Goal: Information Seeking & Learning: Learn about a topic

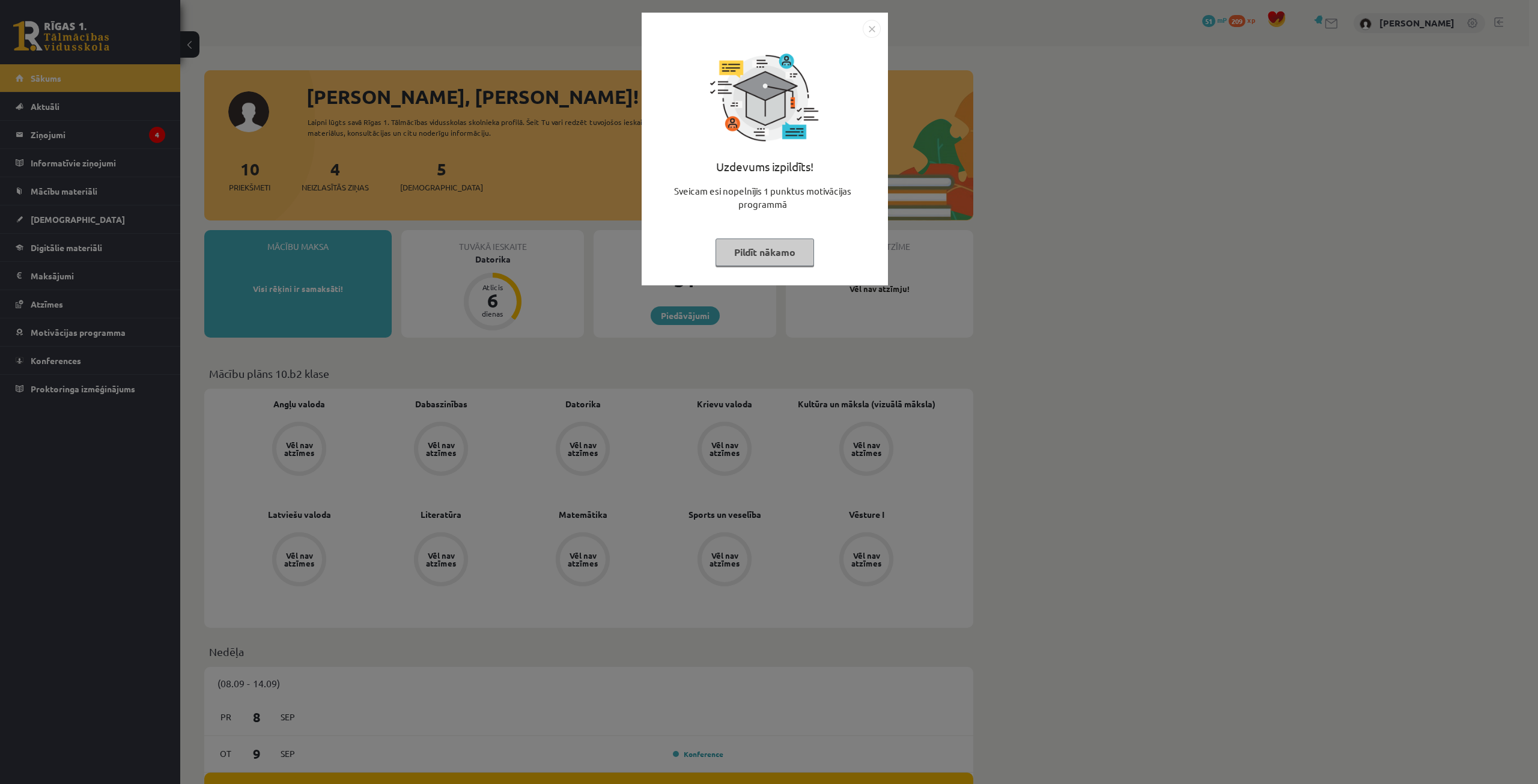
click at [767, 261] on button "Pildīt nākamo" at bounding box center [764, 252] width 99 height 27
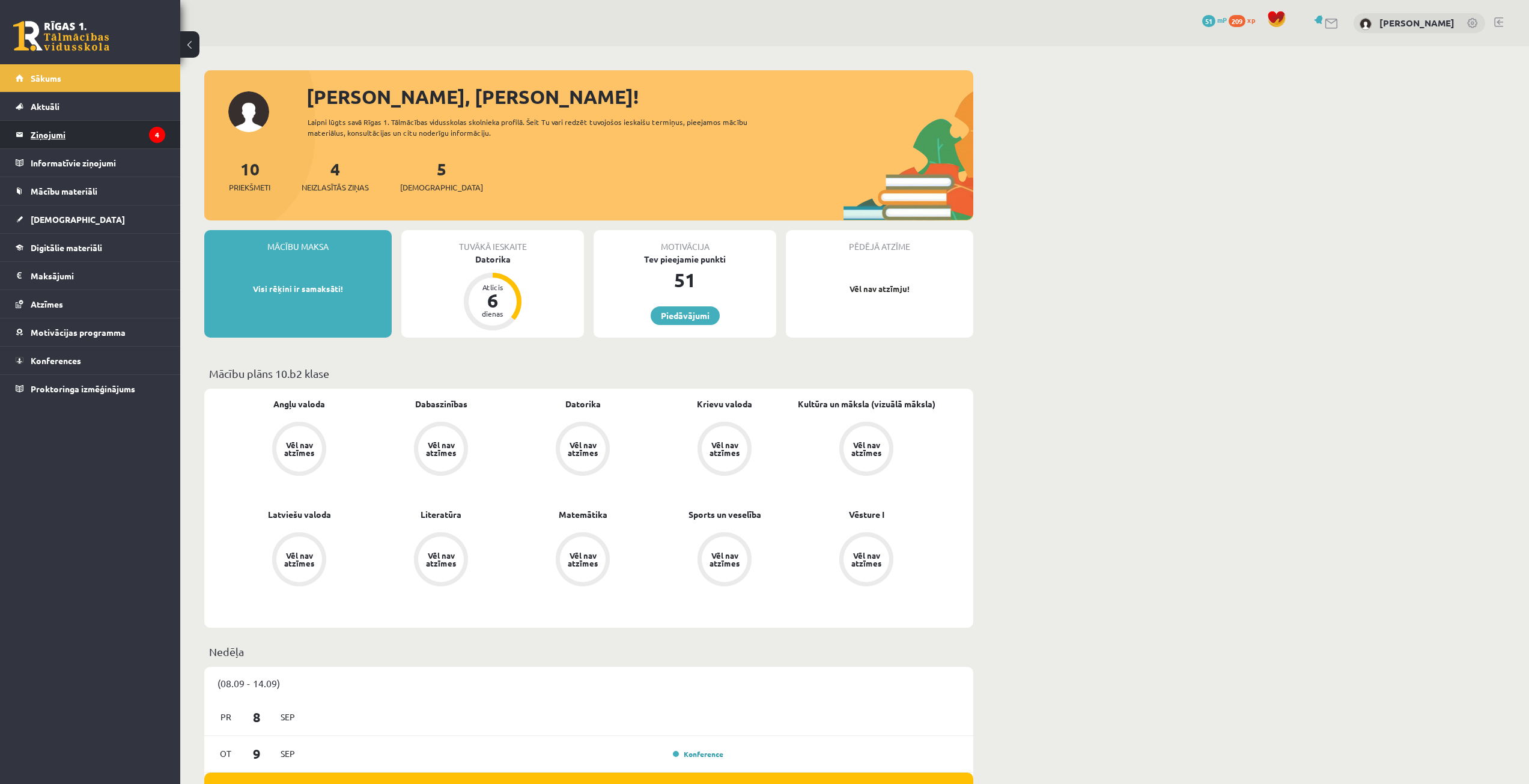
click at [48, 142] on legend "Ziņojumi 4" at bounding box center [98, 134] width 134 height 27
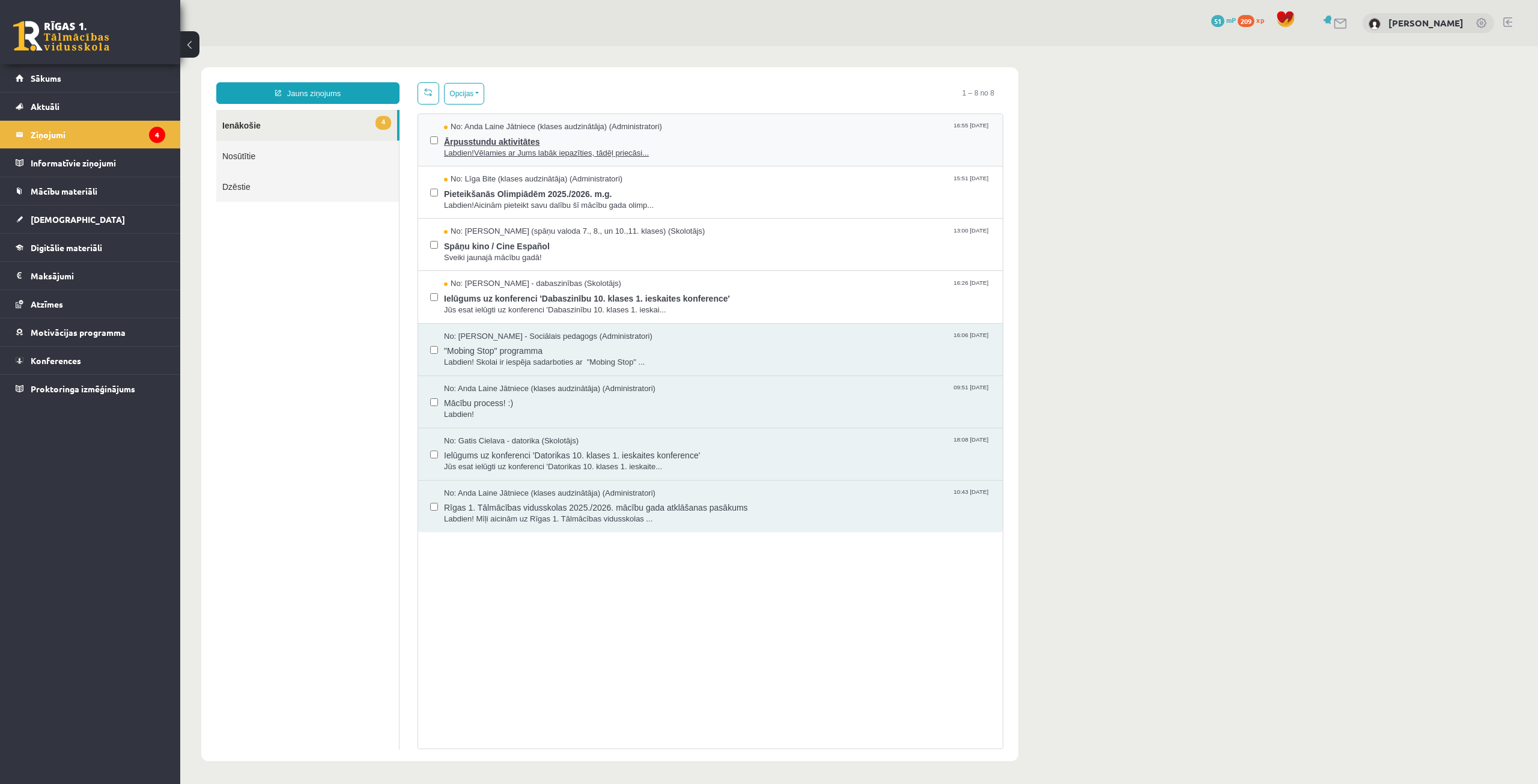
click at [601, 147] on span "Labdien!Vēlamies ar Jums labāk iepazīties, tādēļ priecāsi..." at bounding box center [717, 153] width 546 height 11
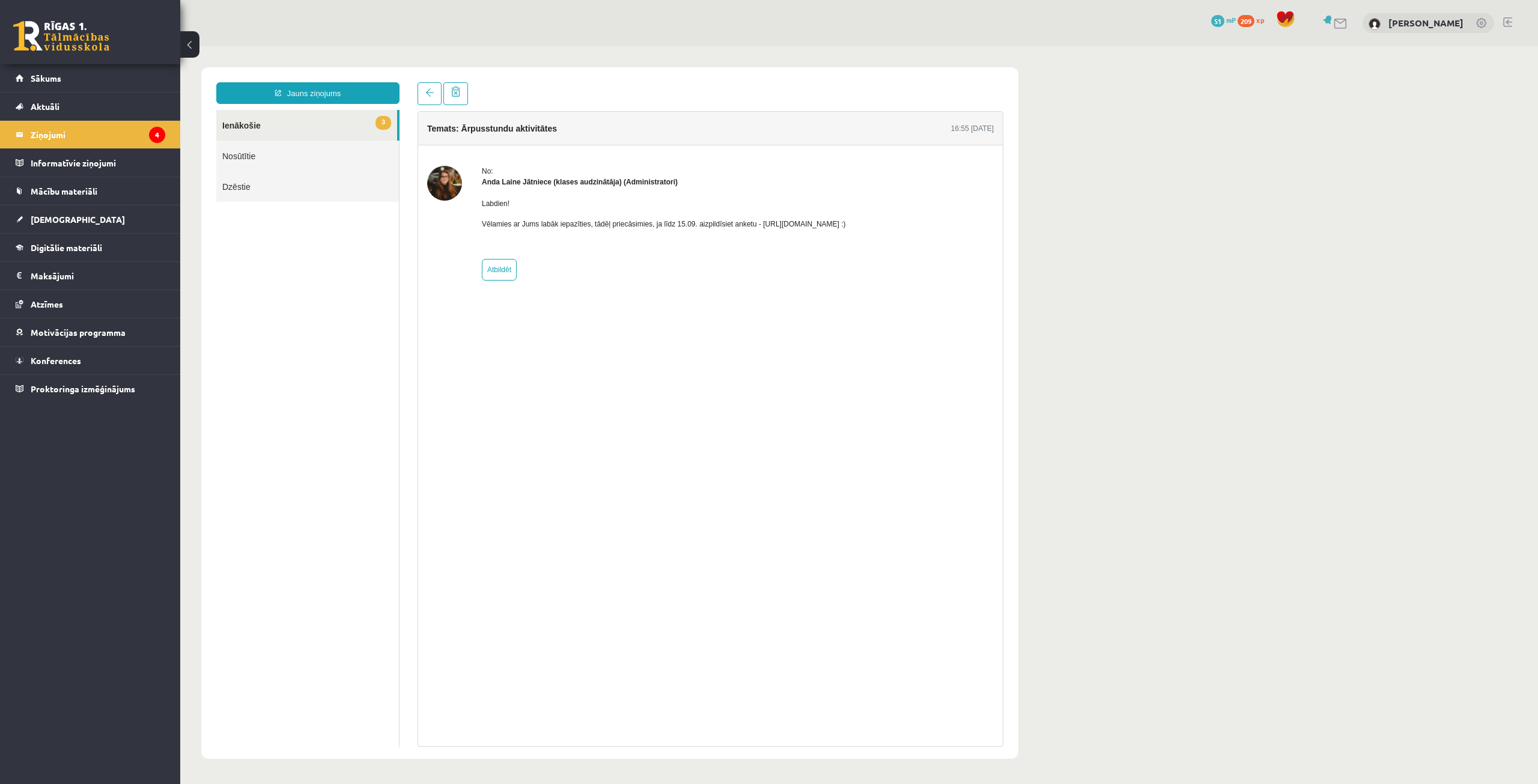
drag, startPoint x: 756, startPoint y: 225, endPoint x: 903, endPoint y: 211, distance: 147.7
click at [903, 211] on div "No: Anda Laine Jātniece (klases audzinātāja) (Administratori) Labdien! Vēlamies…" at bounding box center [710, 223] width 566 height 115
copy p "https://forms.gle/mVxkUEapGFxHM7hU7 :)"
click at [53, 81] on span "Sākums" at bounding box center [46, 78] width 31 height 11
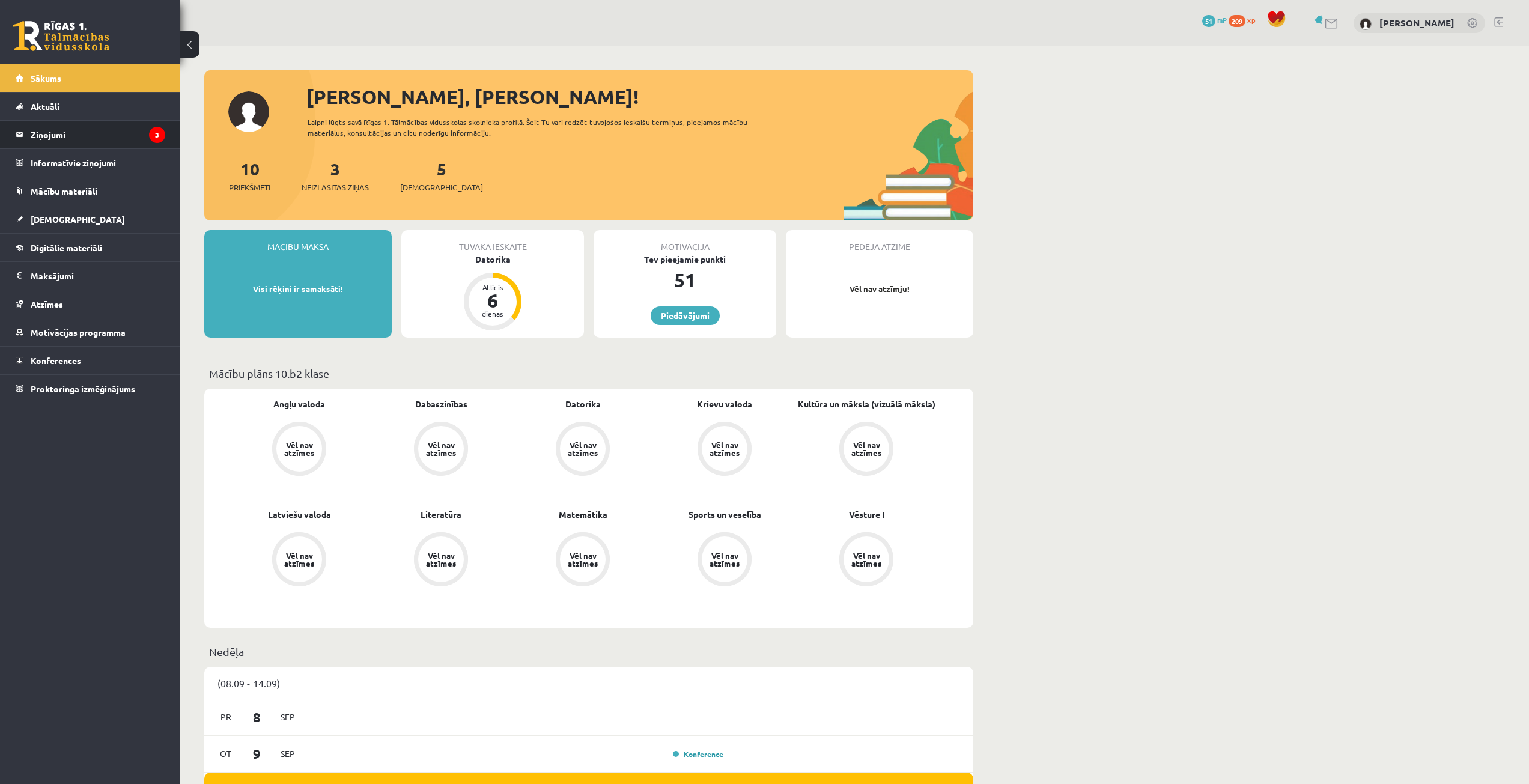
click at [76, 141] on legend "Ziņojumi 3" at bounding box center [98, 134] width 134 height 27
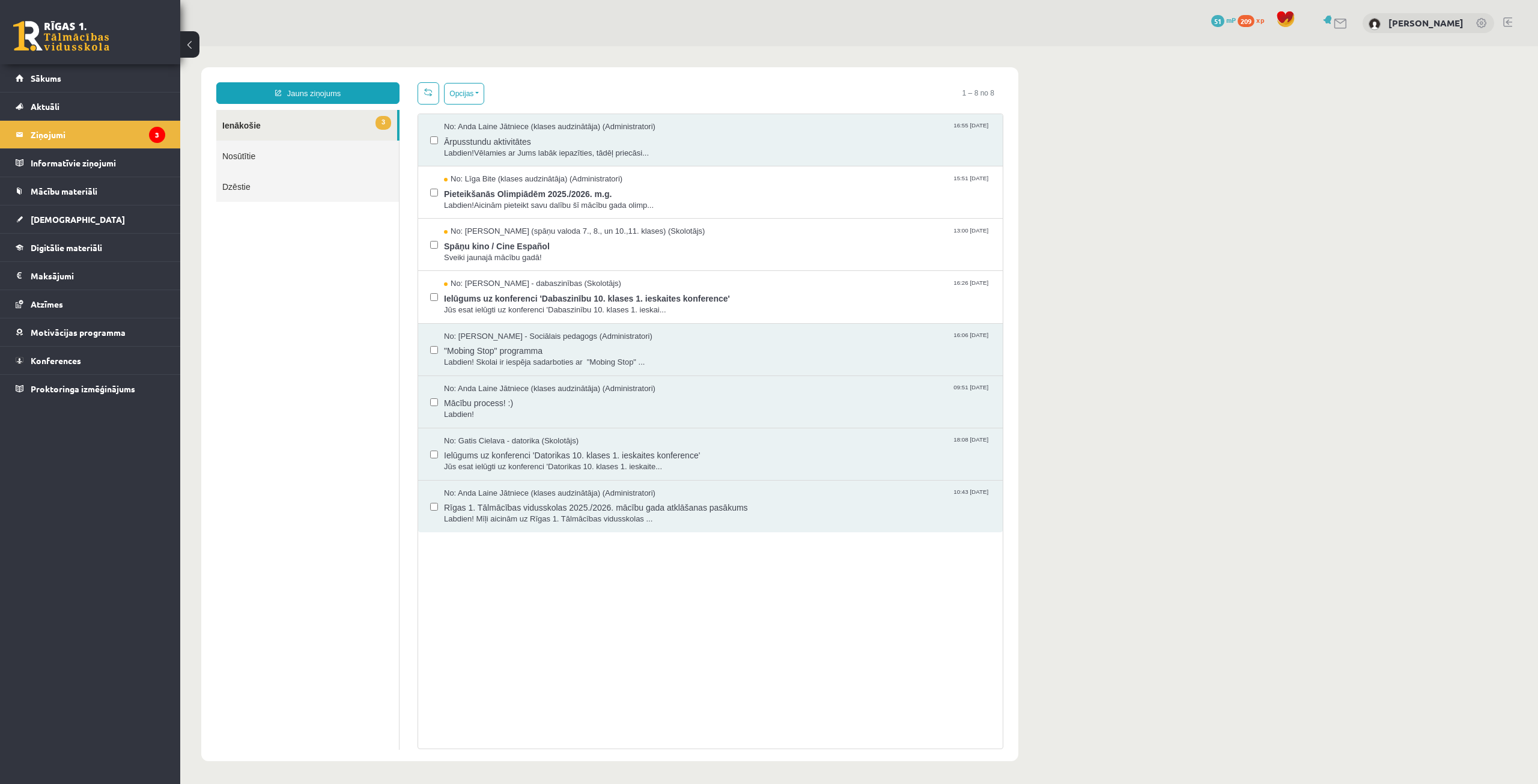
click at [272, 121] on link "3 Ienākošie" at bounding box center [306, 125] width 181 height 31
click at [587, 197] on html "Jauns ziņojums 3 Ienākošie Nosūtītie Dzēstie * ********* ********* ******* Opci…" at bounding box center [859, 414] width 1358 height 736
click at [726, 196] on span "Pieteikšanās Olimpiādēm 2025./2026. m.g." at bounding box center [717, 192] width 546 height 15
click at [304, 123] on link "3 Ienākošie" at bounding box center [306, 125] width 181 height 31
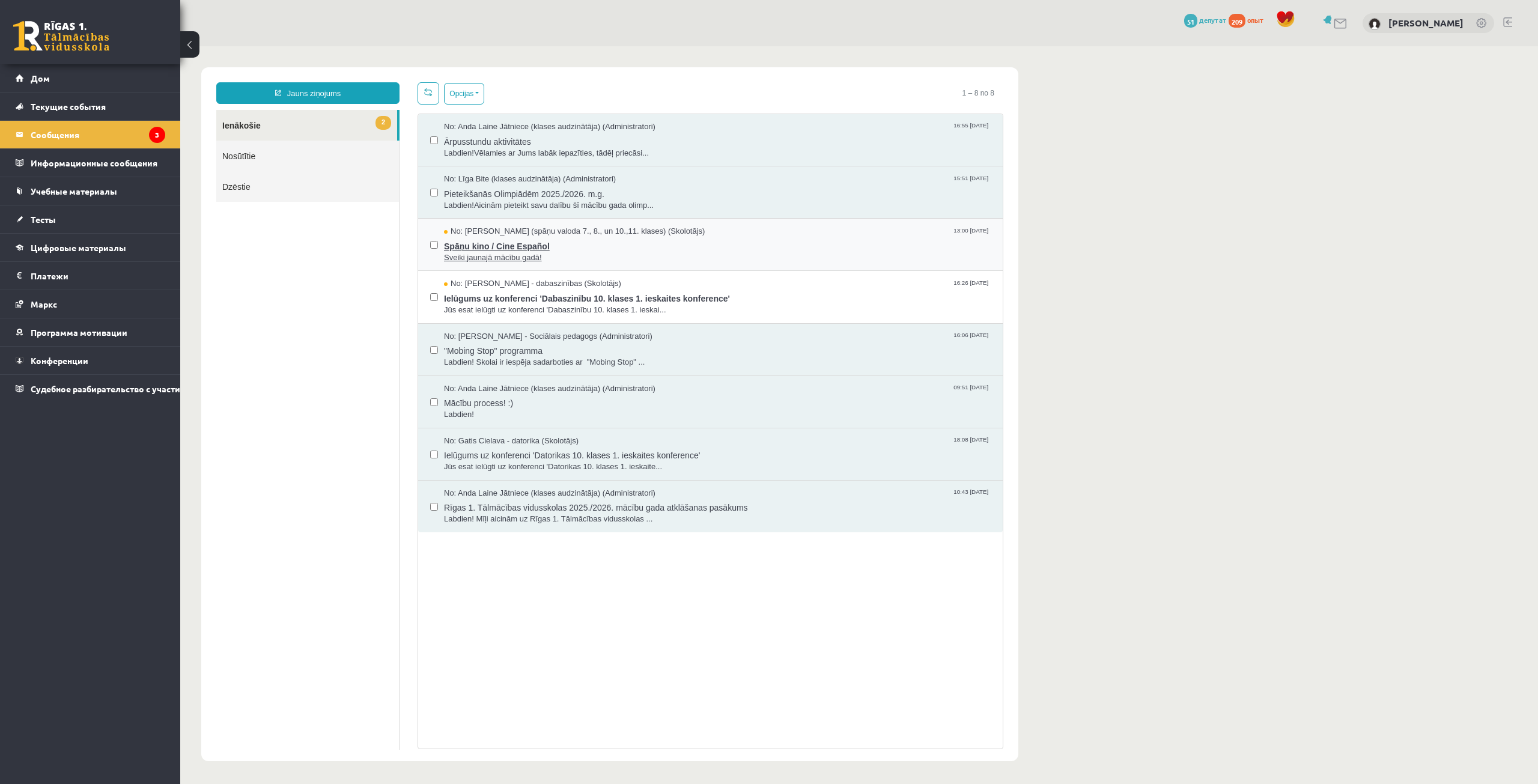
click at [463, 229] on span "No: Signe Sirmā (spāņu valoda 7., 8., un 10.,11. klases) (Skolotājs)" at bounding box center [575, 232] width 261 height 11
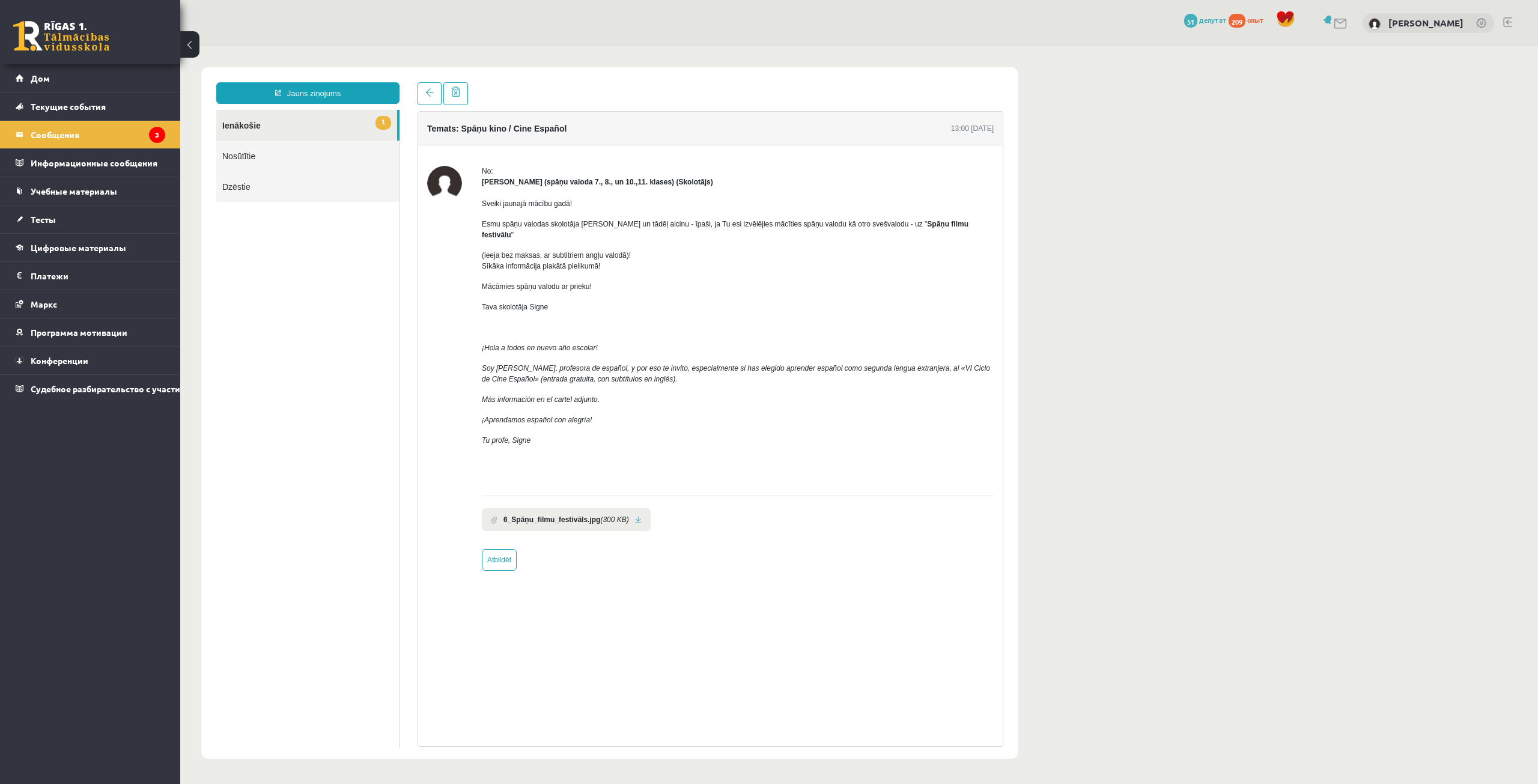
click at [1265, 154] on body "Jauns ziņojums 1 Ienākošie Nosūtītie Dzēstie * ********* ********* ******* Tema…" at bounding box center [859, 412] width 1358 height 733
click at [336, 117] on link "1 Ienākošie" at bounding box center [306, 125] width 181 height 31
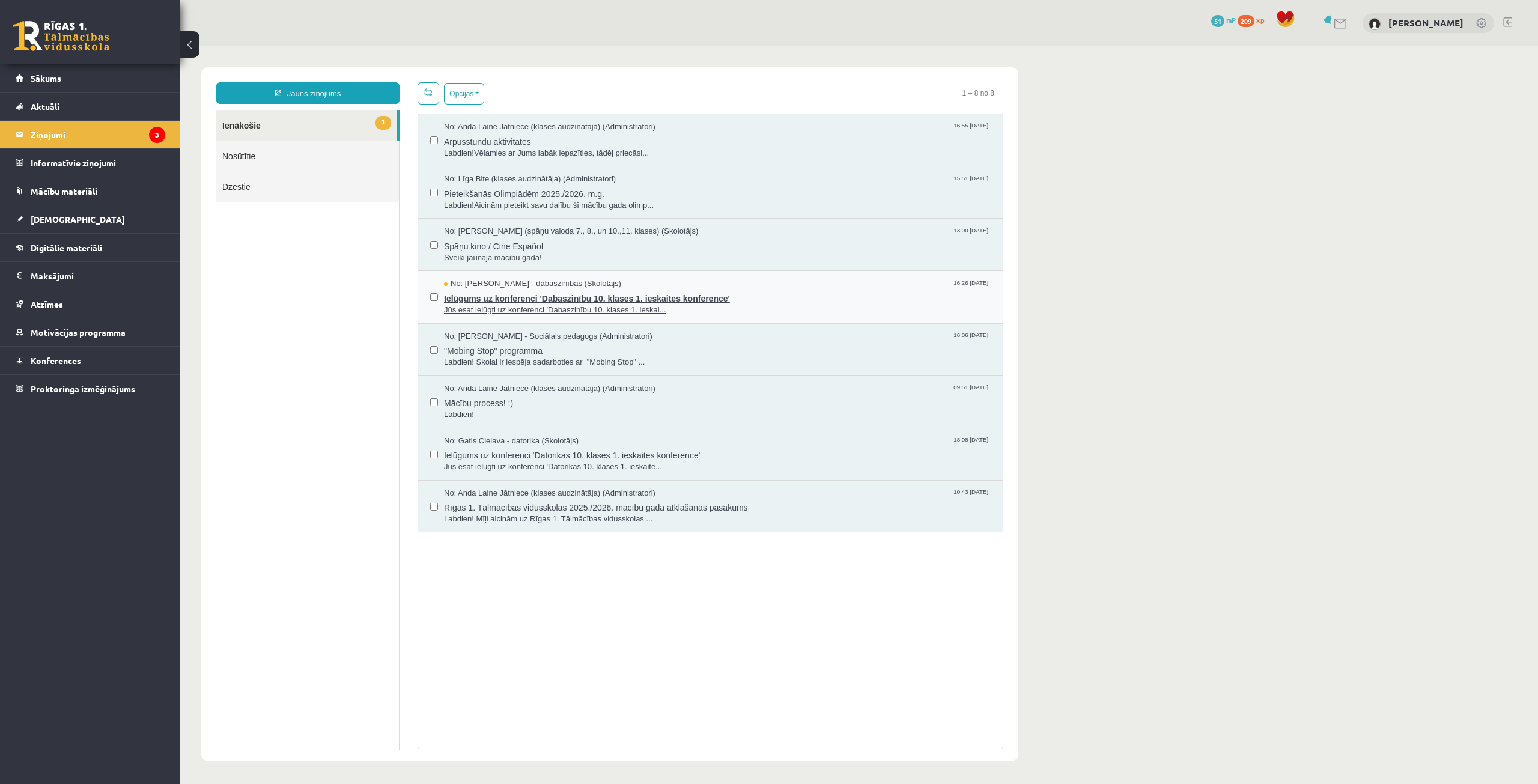
click at [481, 279] on span "No: Sanita Baumane - dabaszinības (Skolotājs)" at bounding box center [532, 284] width 177 height 11
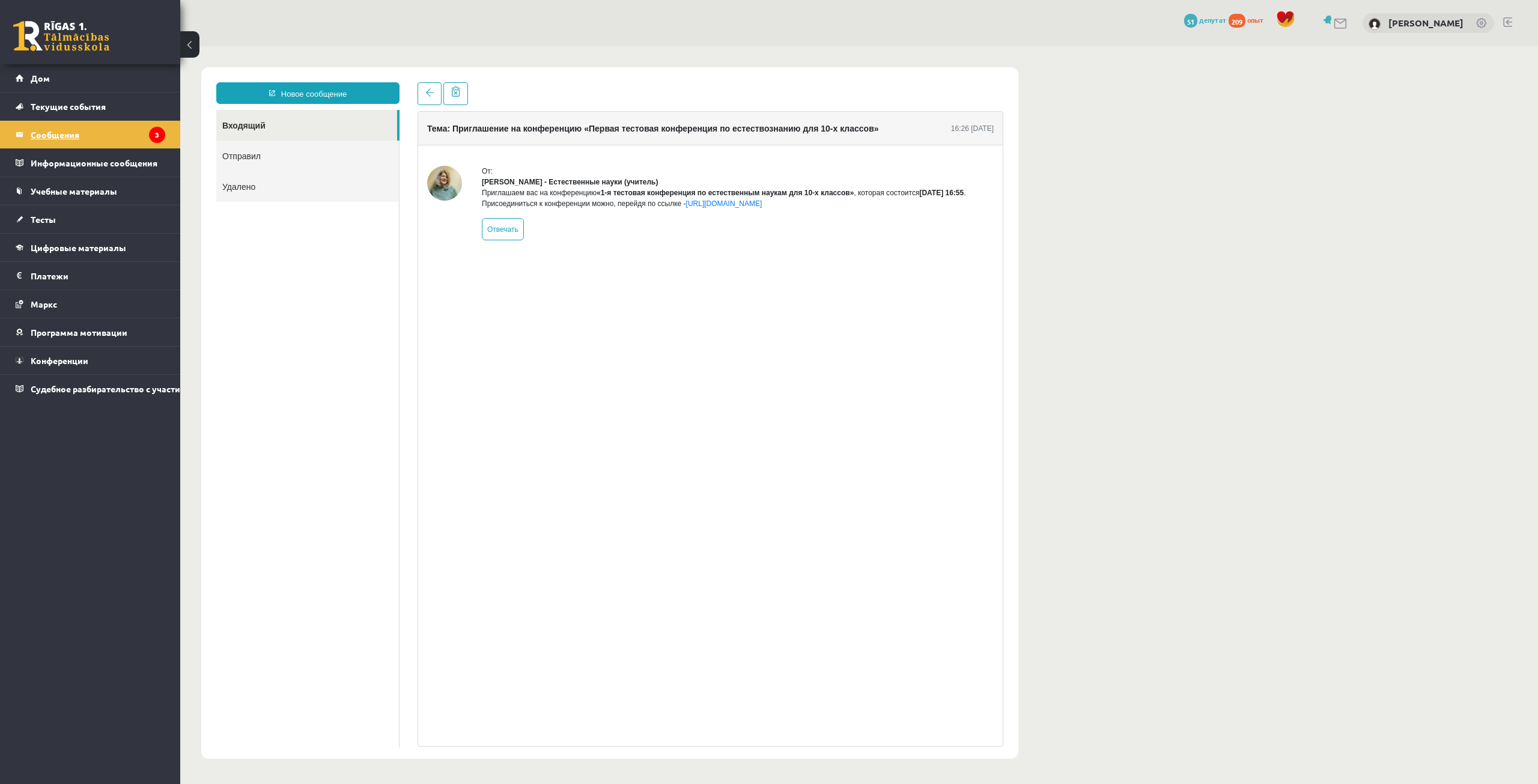
click at [115, 137] on legend "Сообщения 3" at bounding box center [98, 134] width 134 height 27
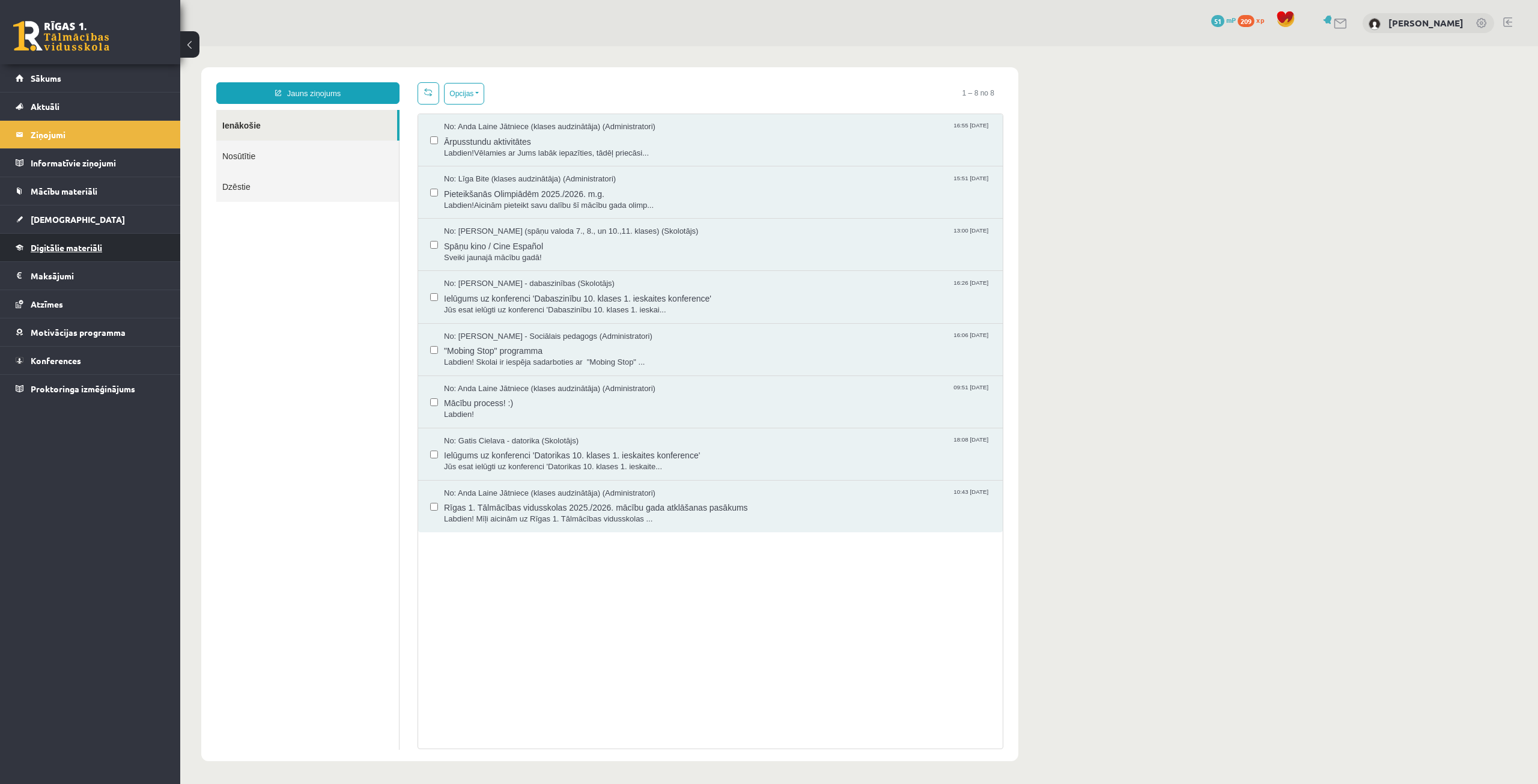
click at [85, 245] on span "Digitālie materiāli" at bounding box center [67, 248] width 71 height 11
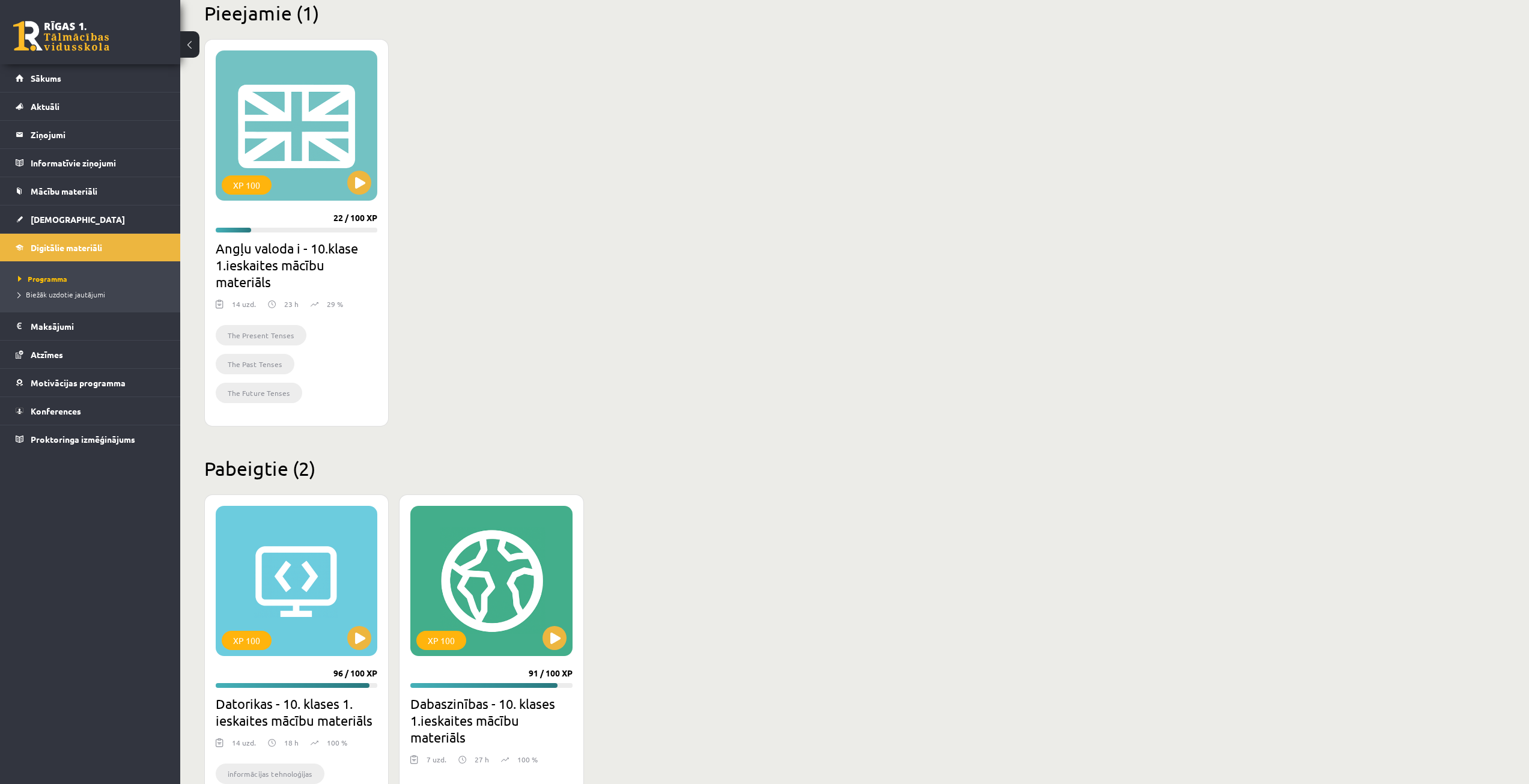
scroll to position [361, 0]
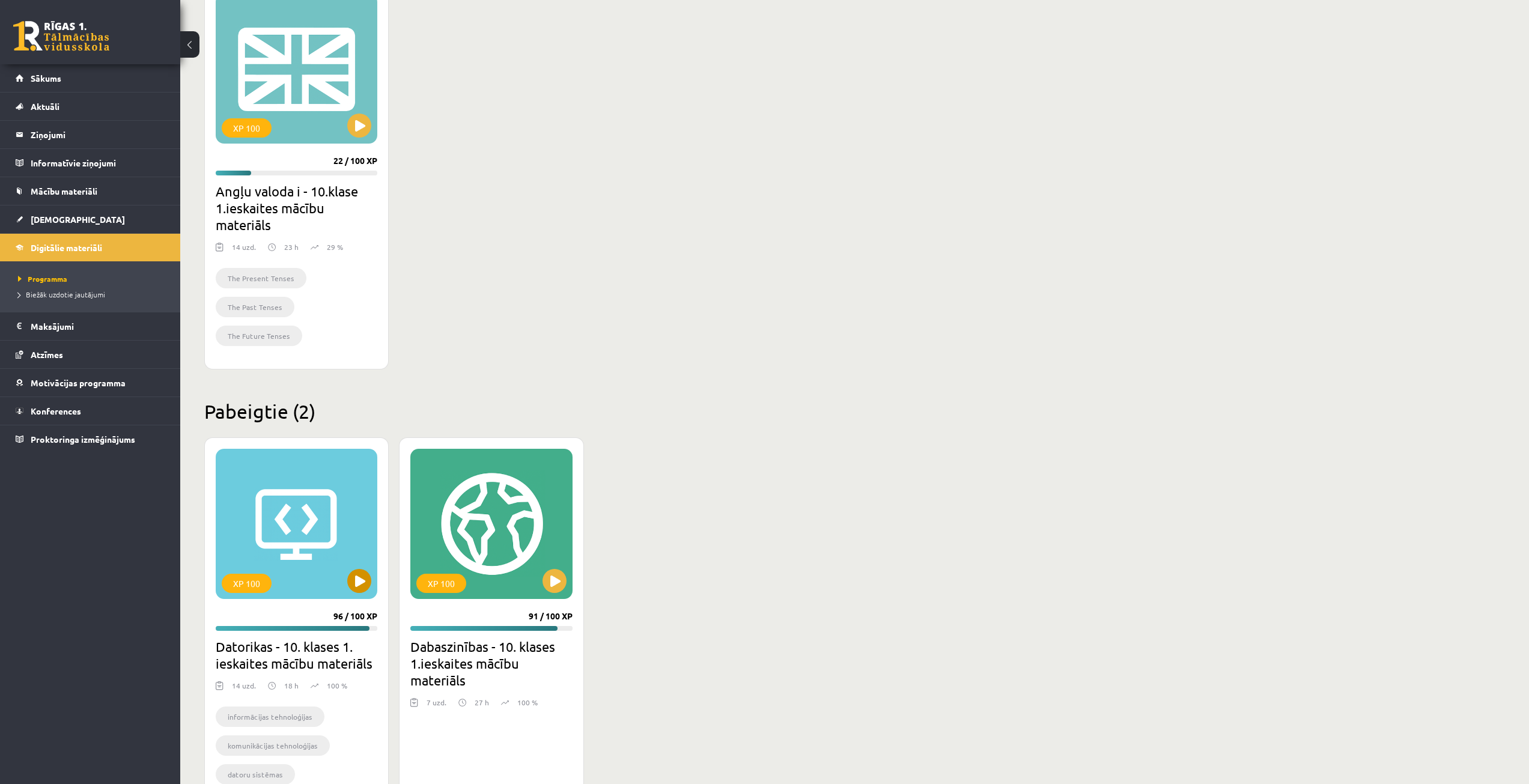
click at [315, 517] on div "XP 100" at bounding box center [297, 524] width 162 height 150
click at [313, 555] on div "XP 100" at bounding box center [297, 524] width 162 height 150
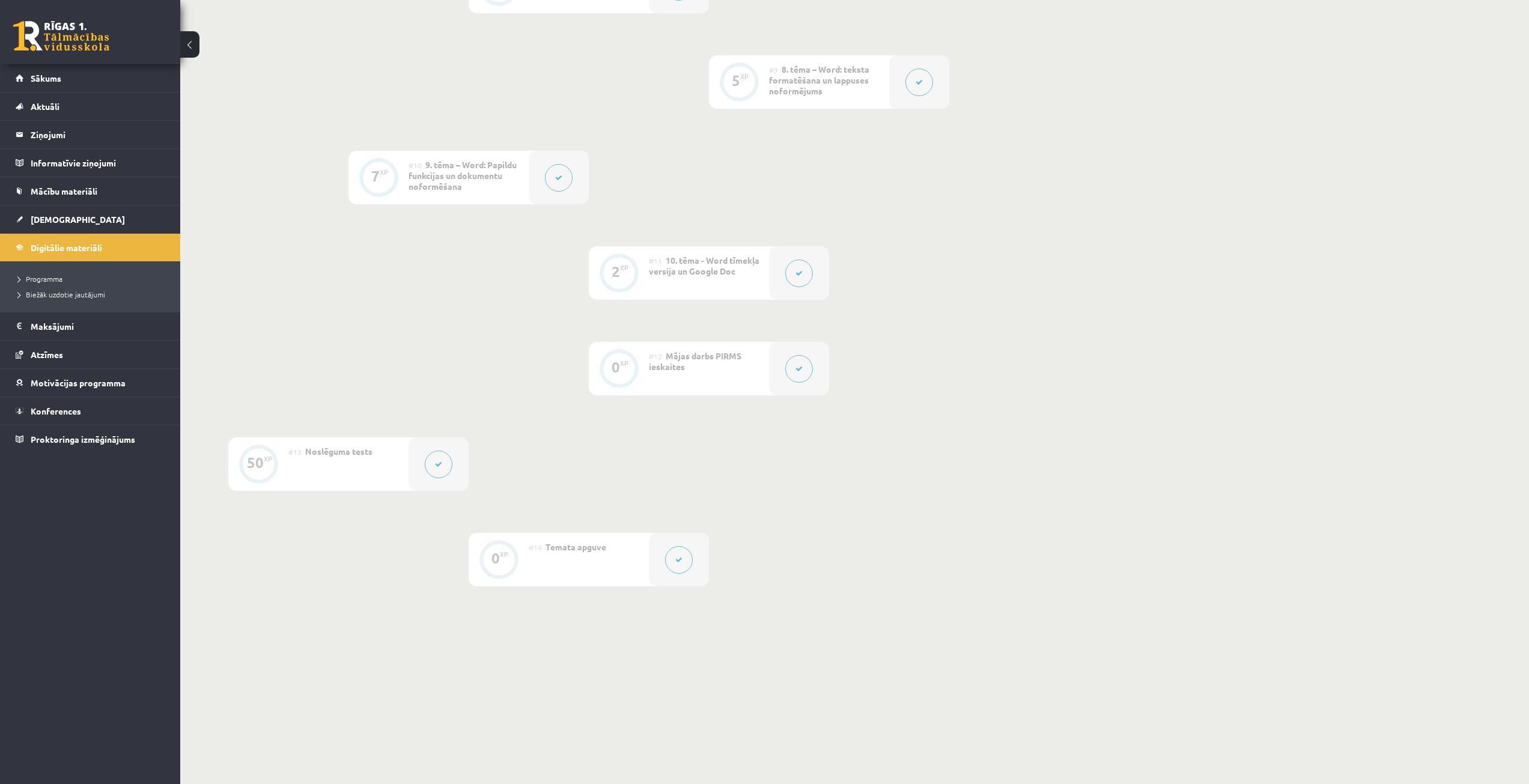
scroll to position [1088, 0]
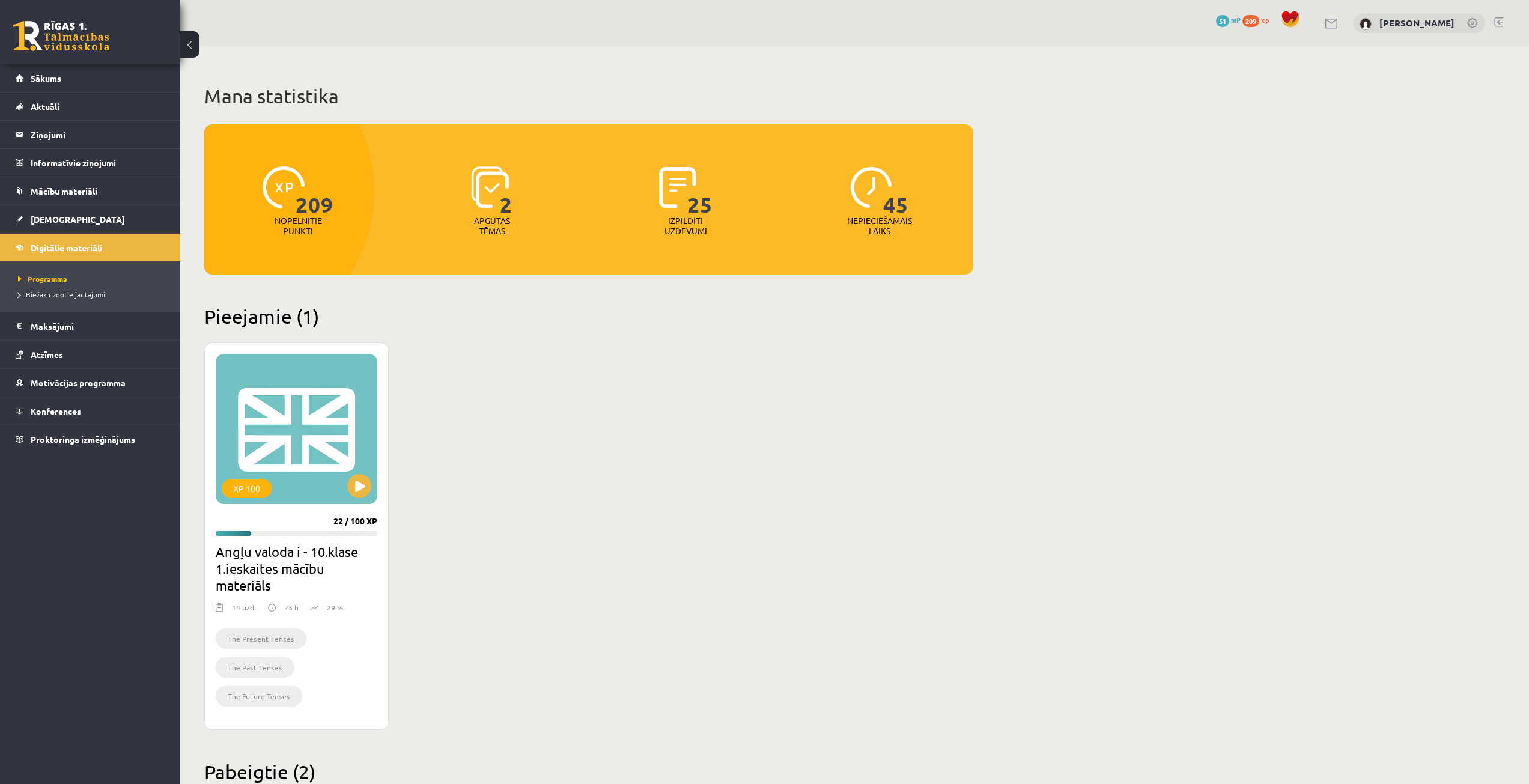
scroll to position [361, 0]
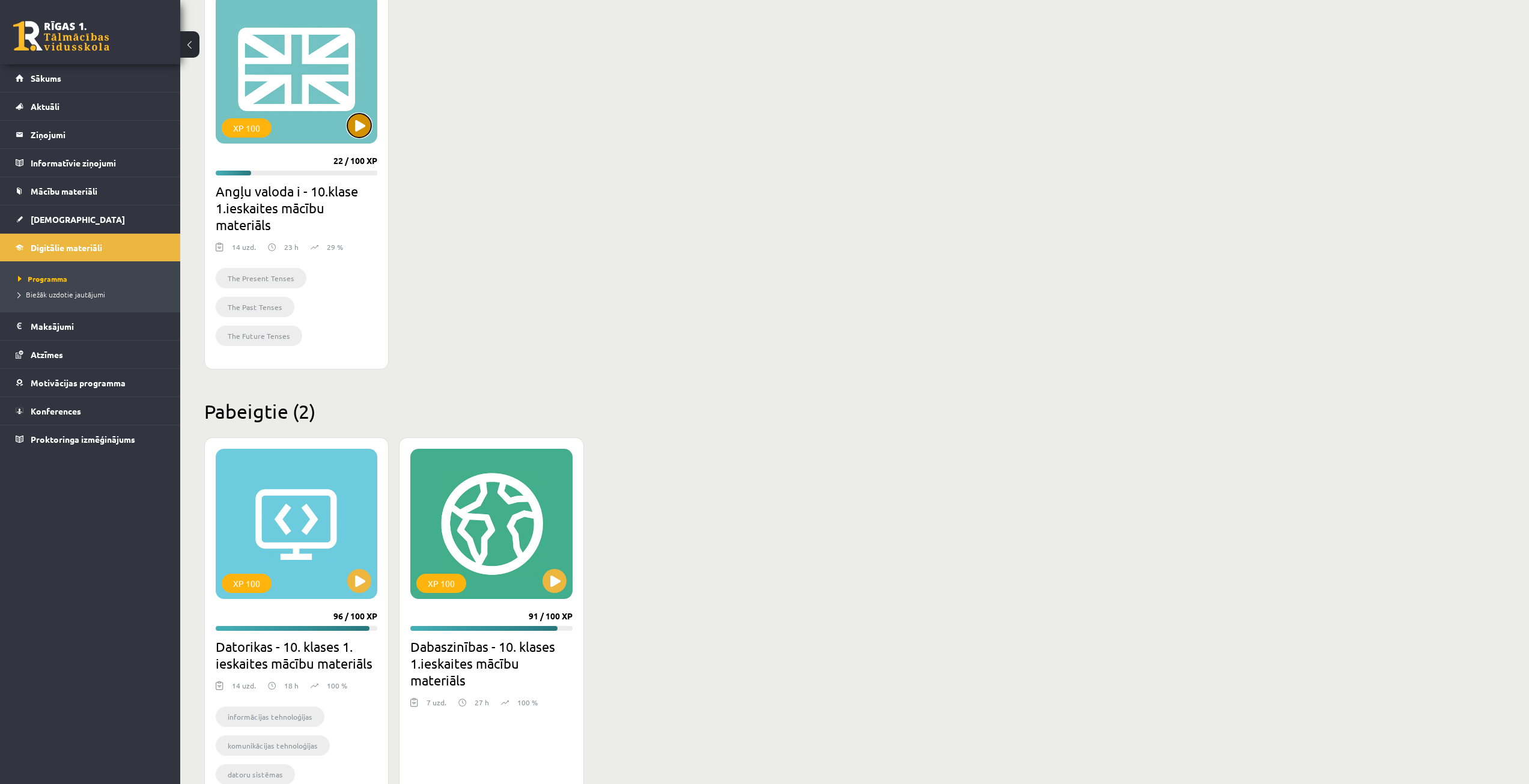
click at [360, 136] on button at bounding box center [360, 126] width 24 height 24
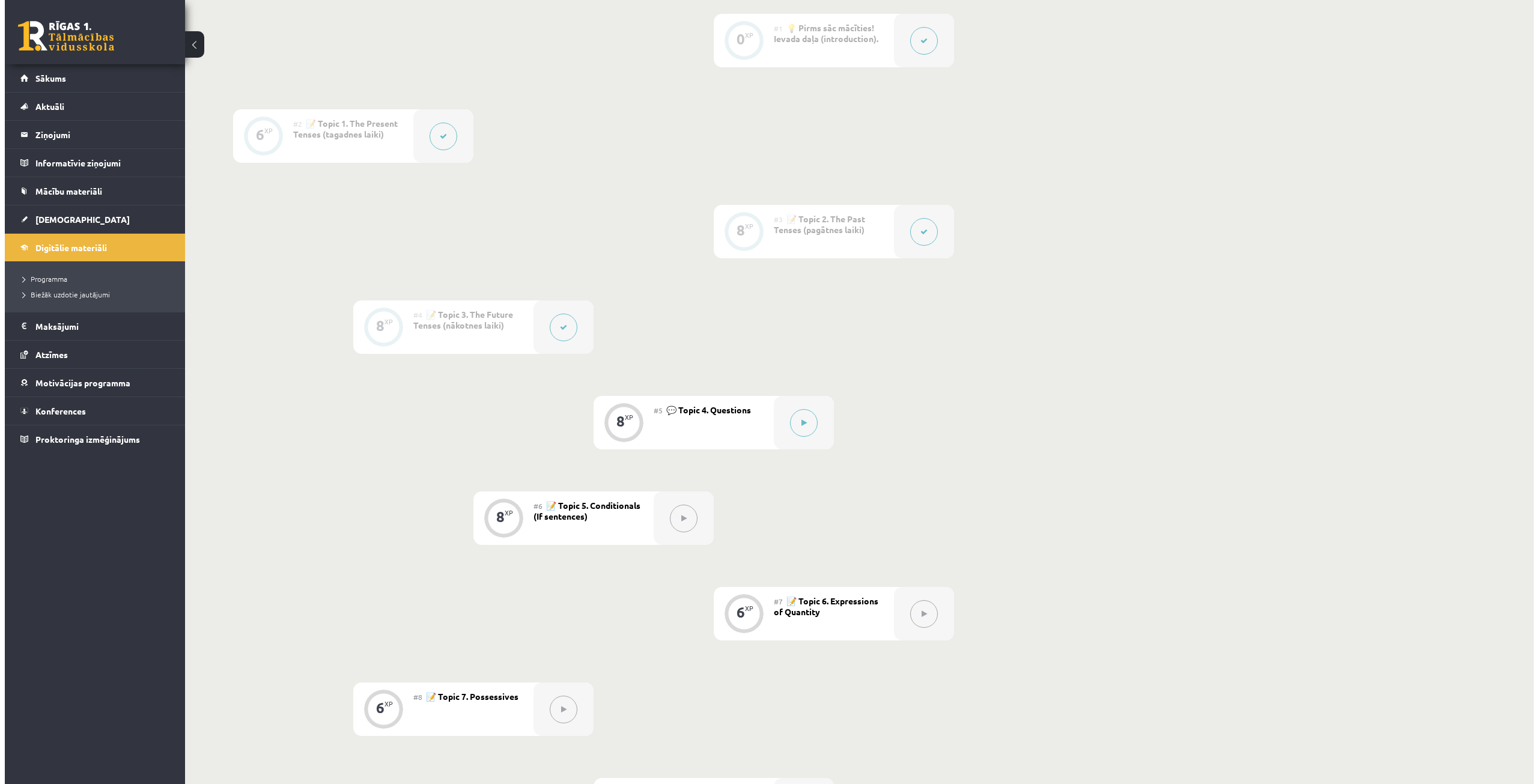
scroll to position [361, 0]
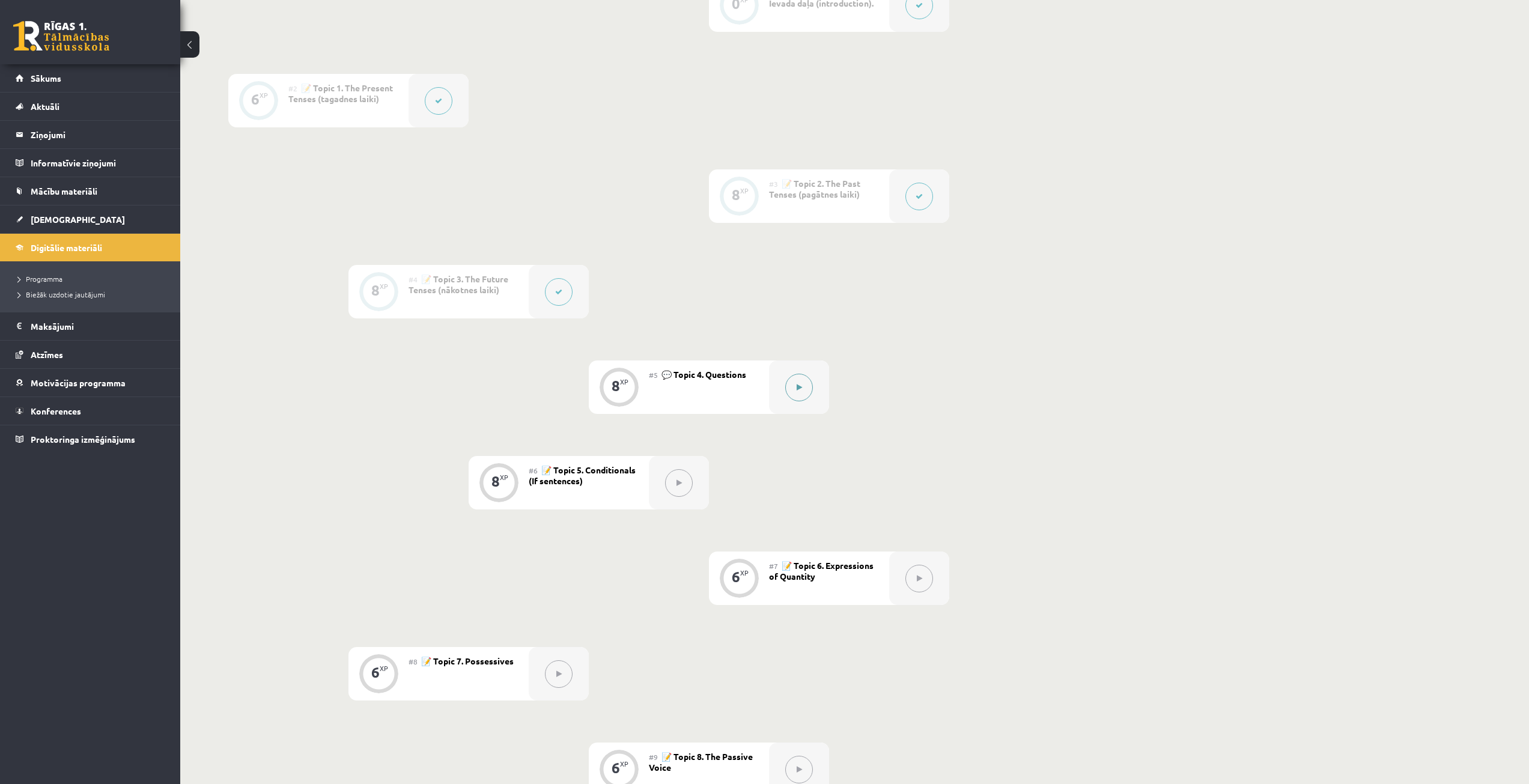
click at [800, 386] on icon at bounding box center [799, 388] width 6 height 8
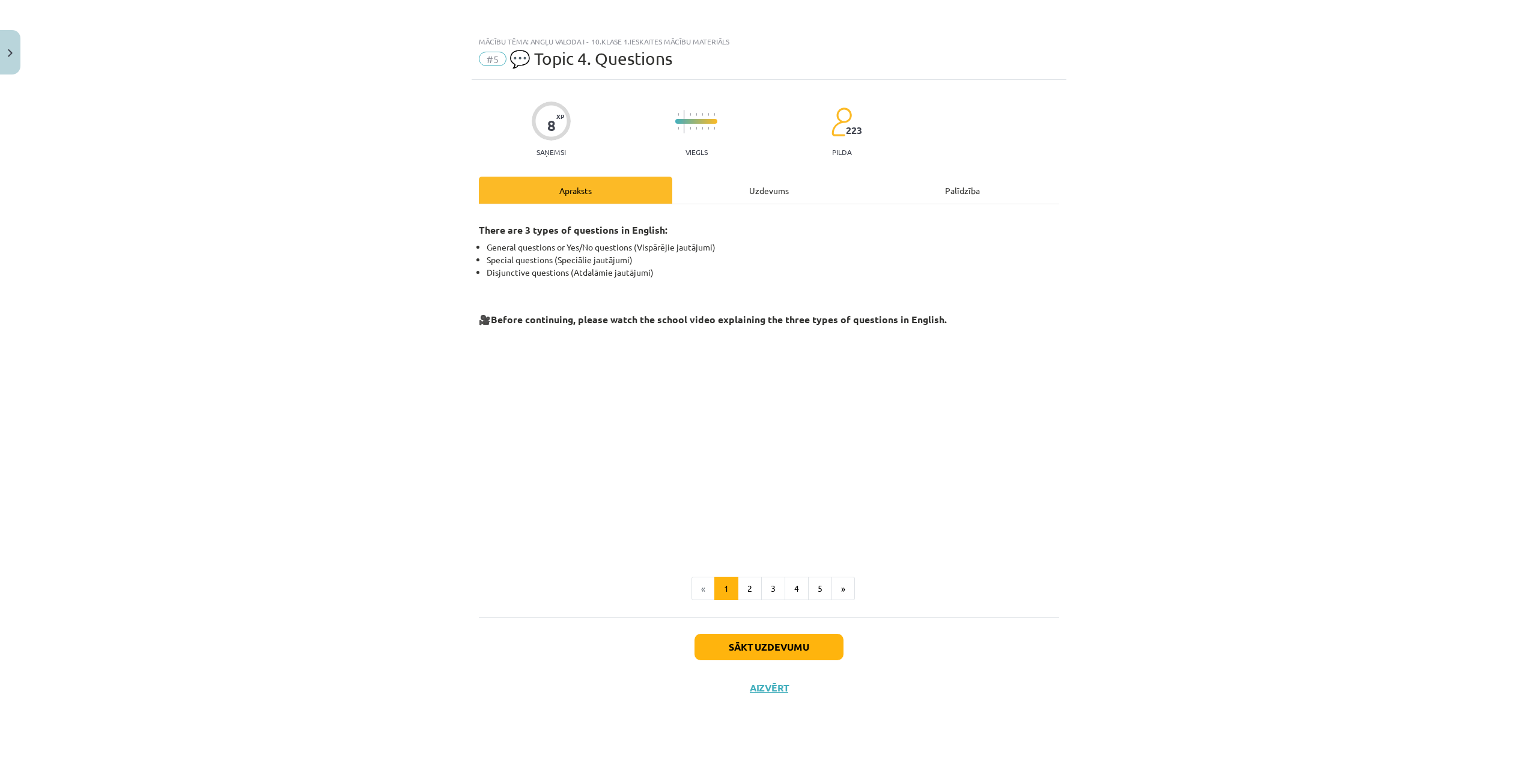
click at [770, 186] on div "Uzdevums" at bounding box center [769, 190] width 193 height 27
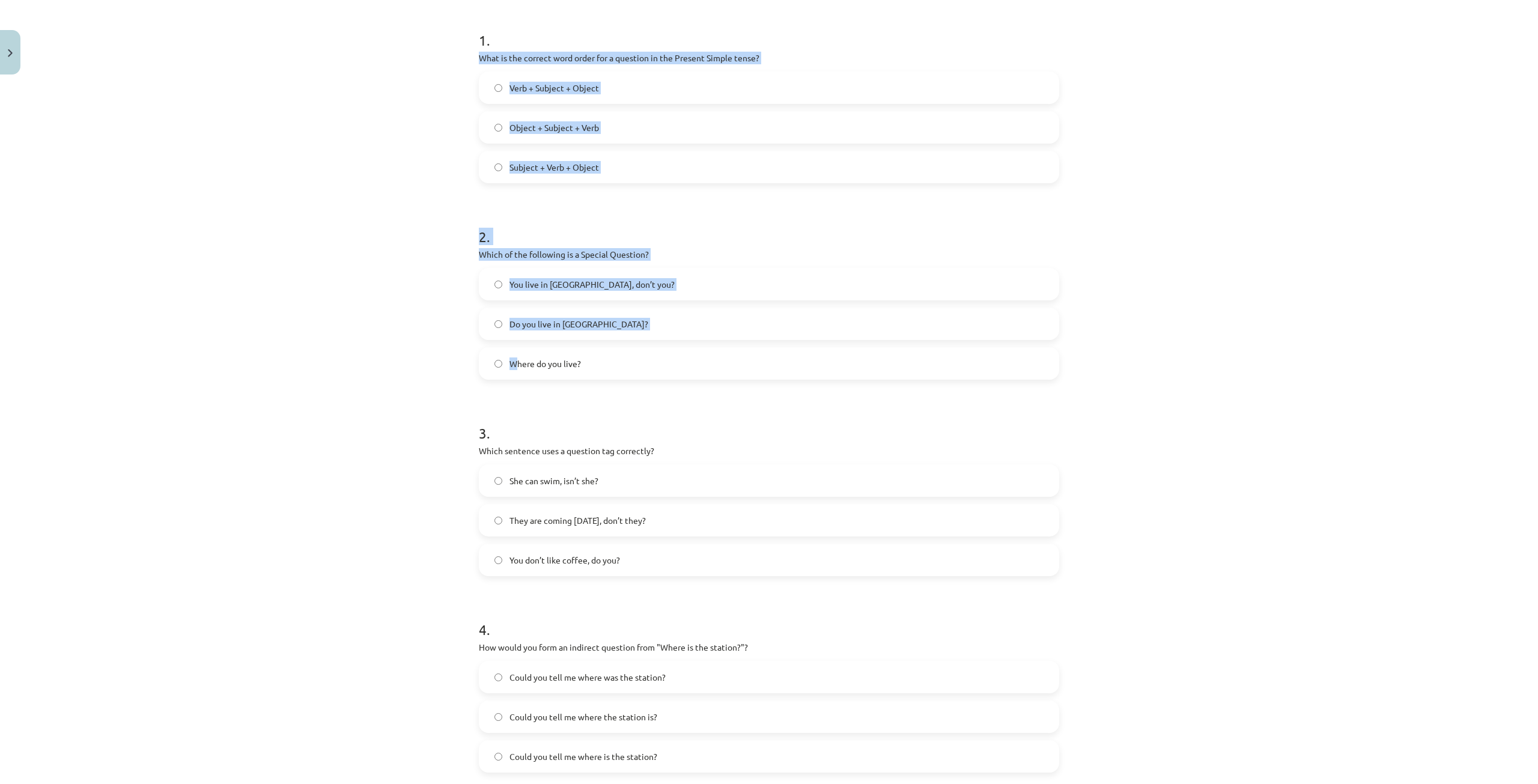
scroll to position [356, 0]
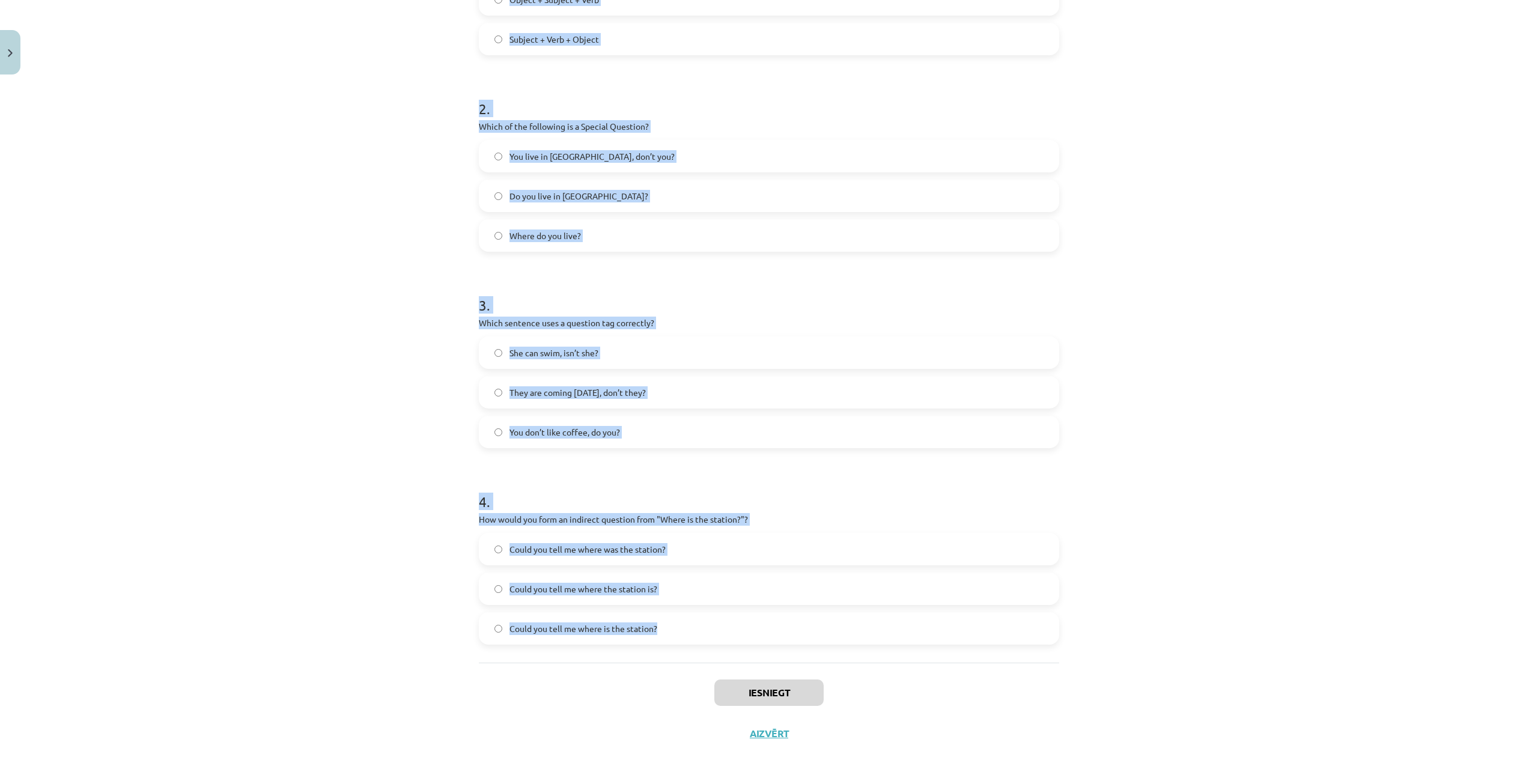
drag, startPoint x: 465, startPoint y: 281, endPoint x: 942, endPoint y: 626, distance: 588.7
click at [942, 626] on div "Mācību tēma: Angļu valoda i - 10.[PERSON_NAME] 1.ieskaites mācību materiāls #5 …" at bounding box center [769, 392] width 1538 height 784
copy form "What is the correct word order for a question in the Present Simple tense? Verb…"
click at [162, 107] on div "Mācību tēma: Angļu valoda i - 10.[PERSON_NAME] 1.ieskaites mācību materiāls #5 …" at bounding box center [769, 392] width 1538 height 784
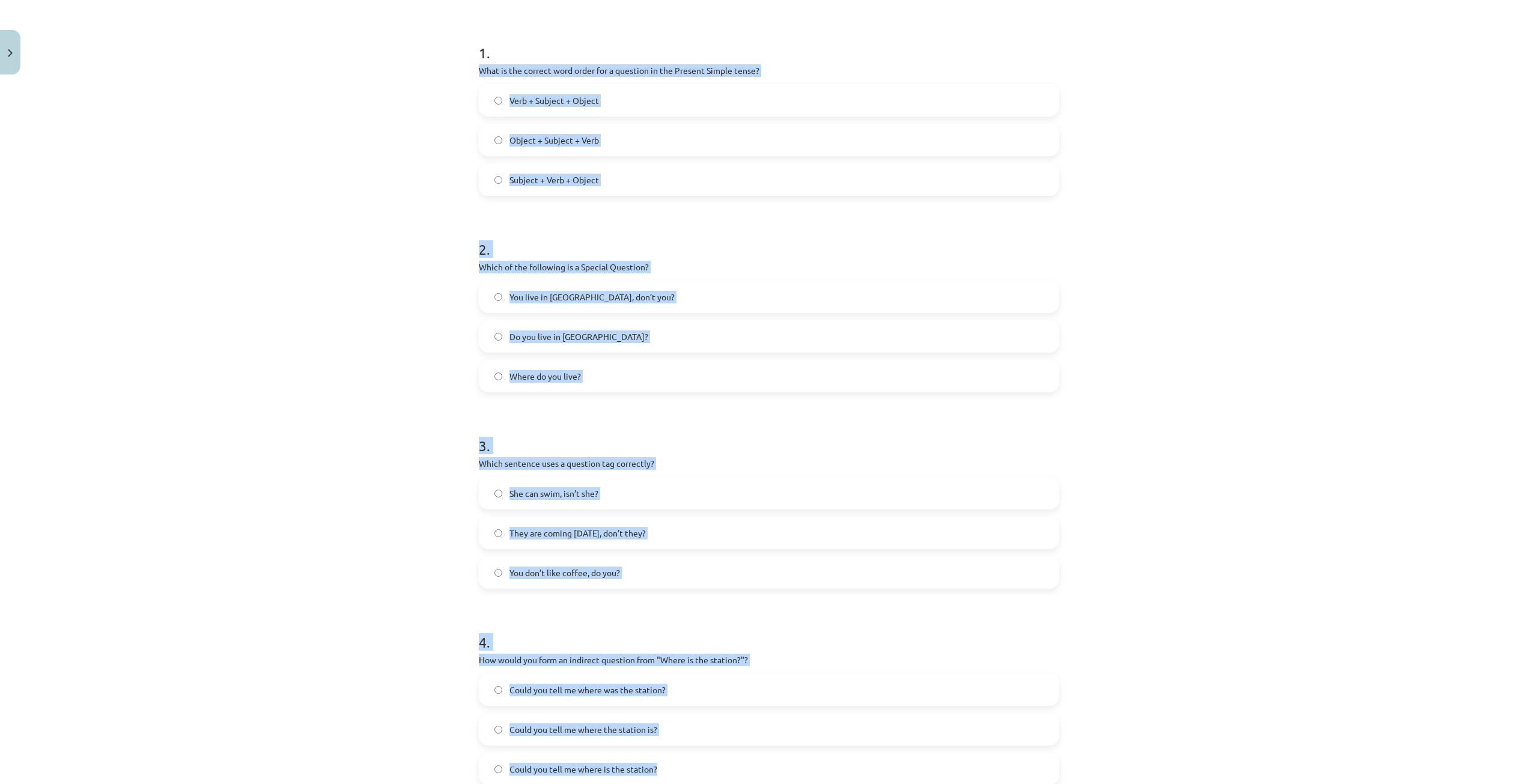
scroll to position [176, 0]
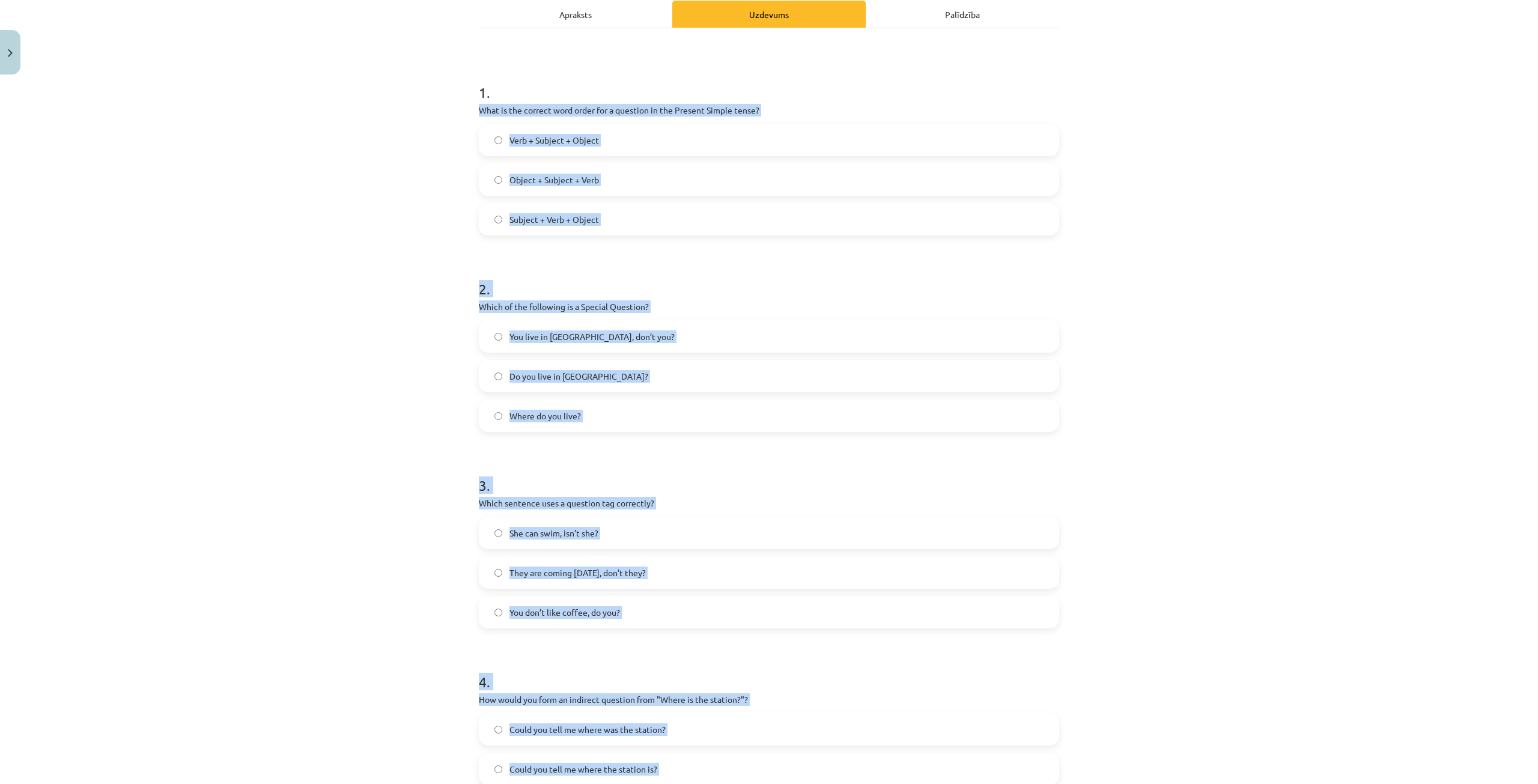
click at [428, 182] on div "Mācību tēma: Angļu valoda i - 10.[PERSON_NAME] 1.ieskaites mācību materiāls #5 …" at bounding box center [769, 392] width 1538 height 784
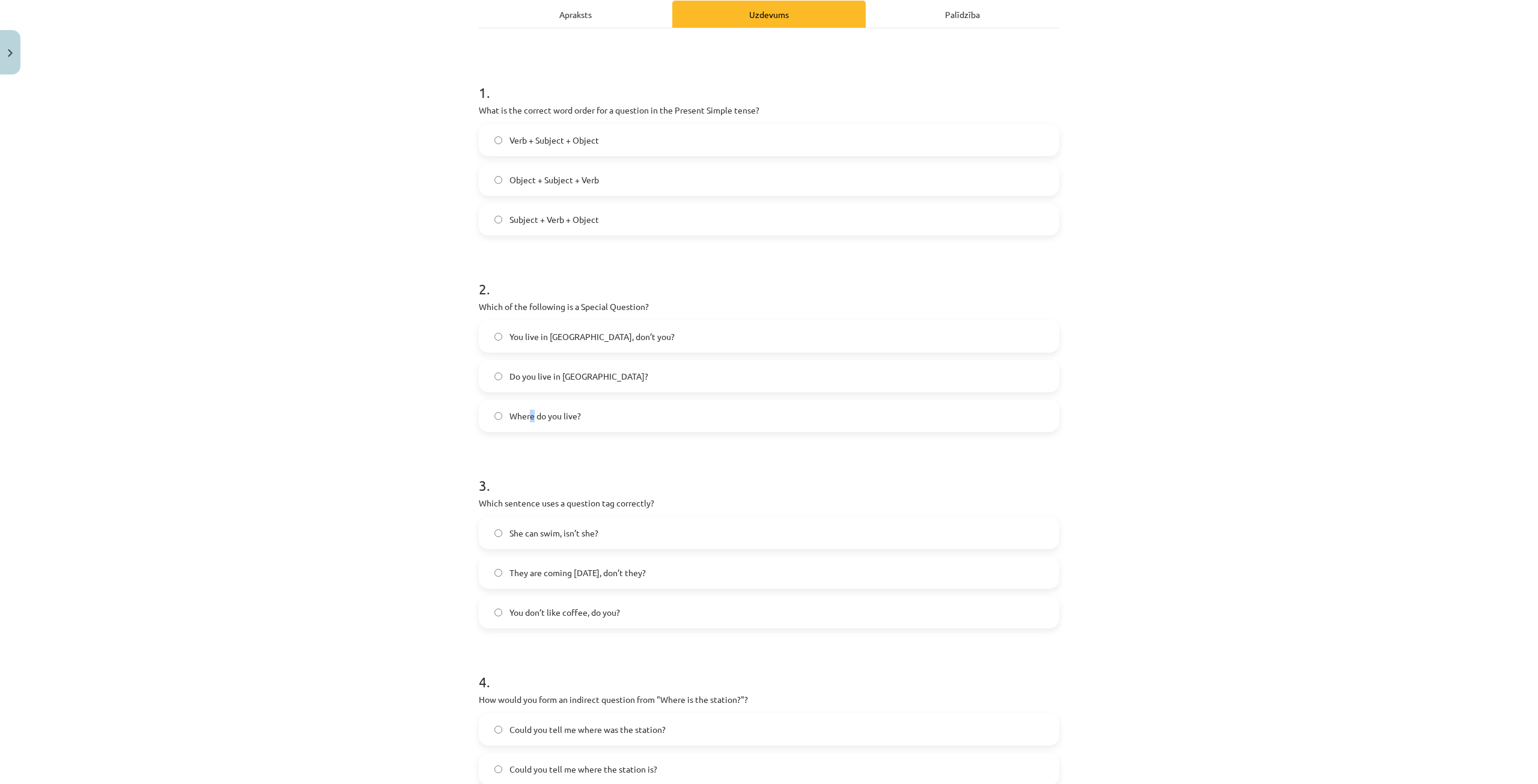
drag, startPoint x: 528, startPoint y: 418, endPoint x: 476, endPoint y: 419, distance: 52.0
click at [524, 419] on span "Where do you live?" at bounding box center [546, 415] width 71 height 12
click at [484, 411] on label "Where do you live?" at bounding box center [768, 416] width 577 height 30
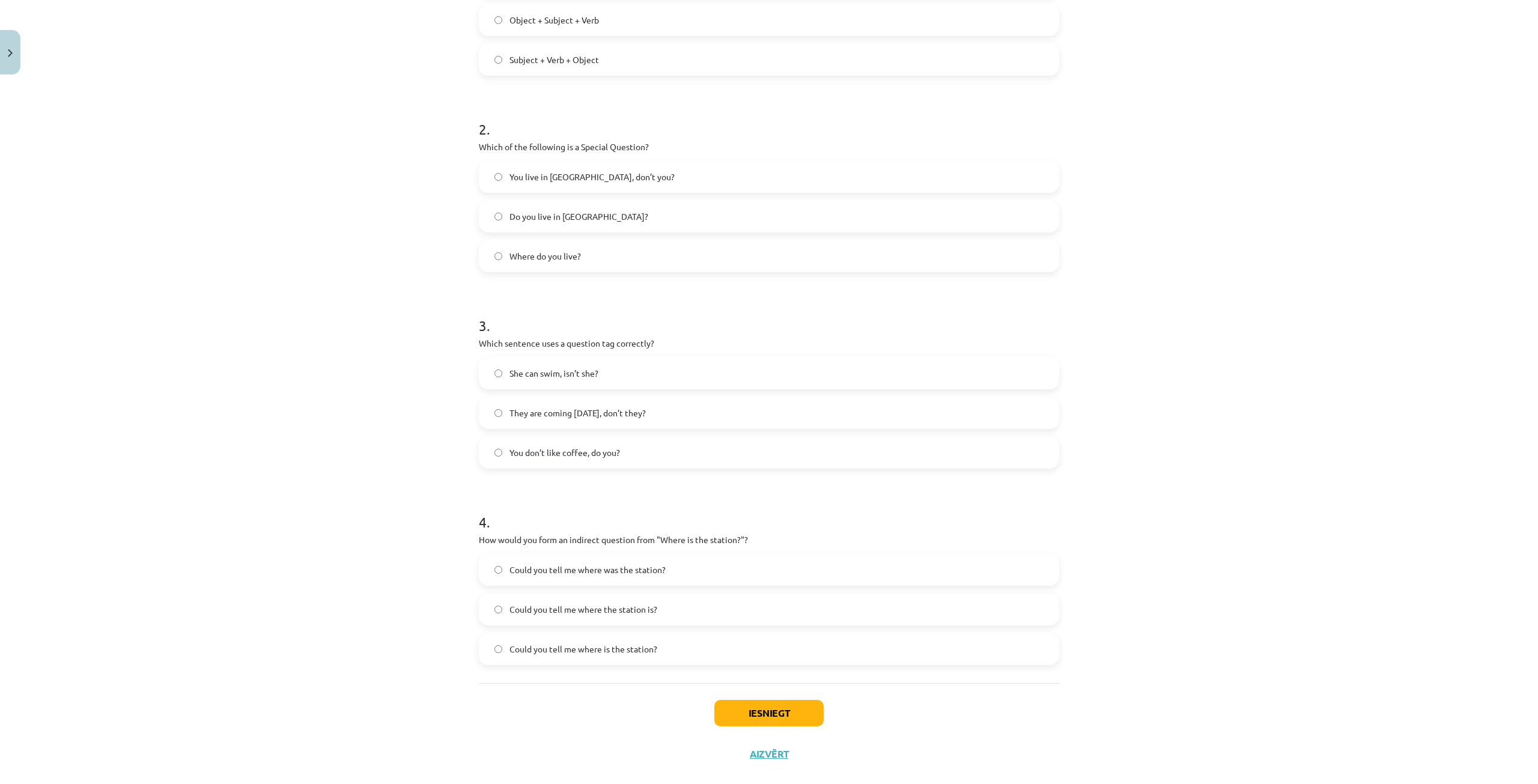
scroll to position [356, 0]
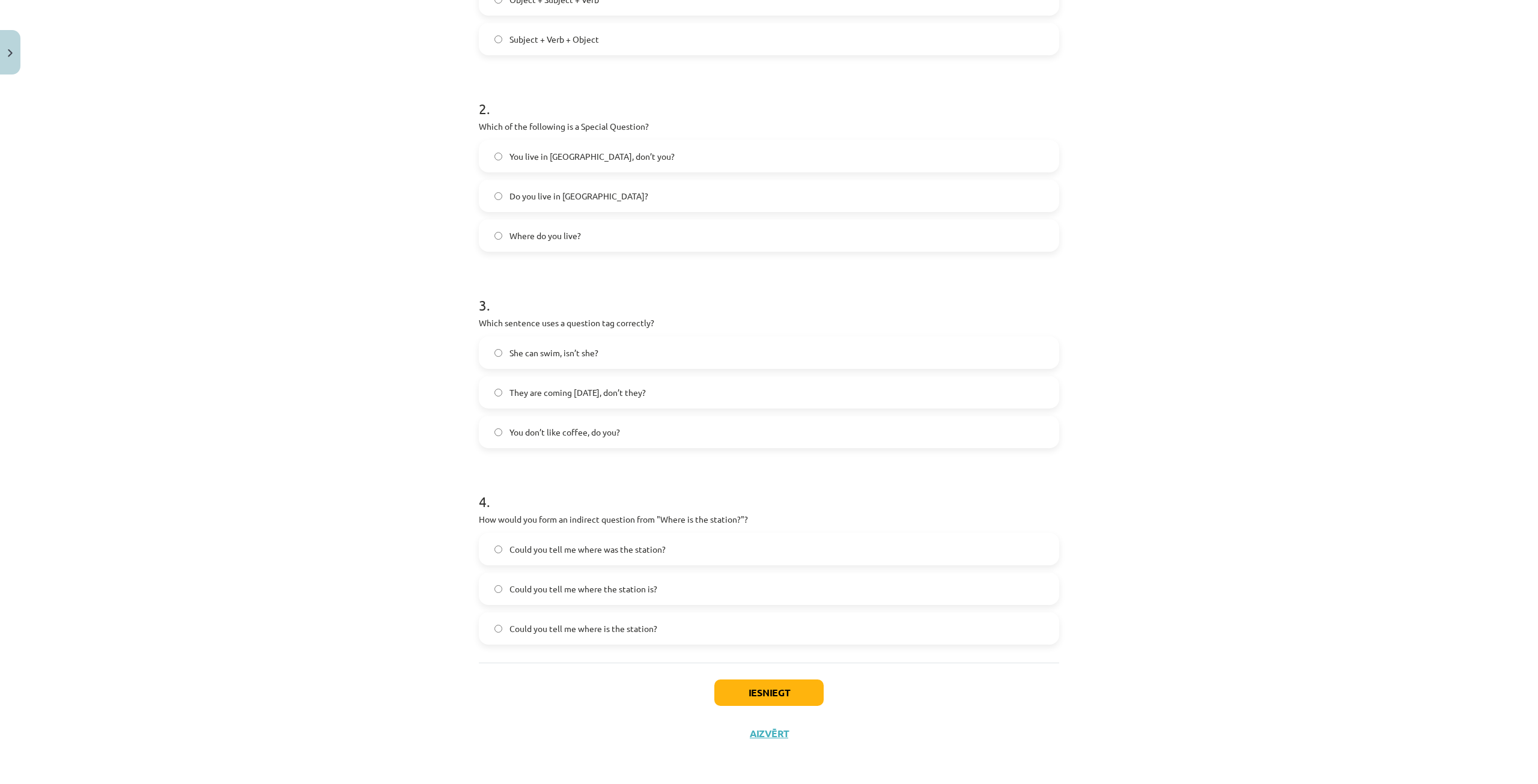
click at [510, 435] on span "You don’t like coffee, do you?" at bounding box center [565, 432] width 111 height 12
drag, startPoint x: 348, startPoint y: 398, endPoint x: 305, endPoint y: 313, distance: 95.3
click at [346, 396] on div "Mācību tēma: Angļu valoda i - 10.[PERSON_NAME] 1.ieskaites mācību materiāls #5 …" at bounding box center [769, 392] width 1538 height 784
click at [573, 589] on span "Could you tell me where the station is?" at bounding box center [583, 589] width 147 height 12
click at [748, 690] on button "Iesniegt" at bounding box center [769, 693] width 109 height 26
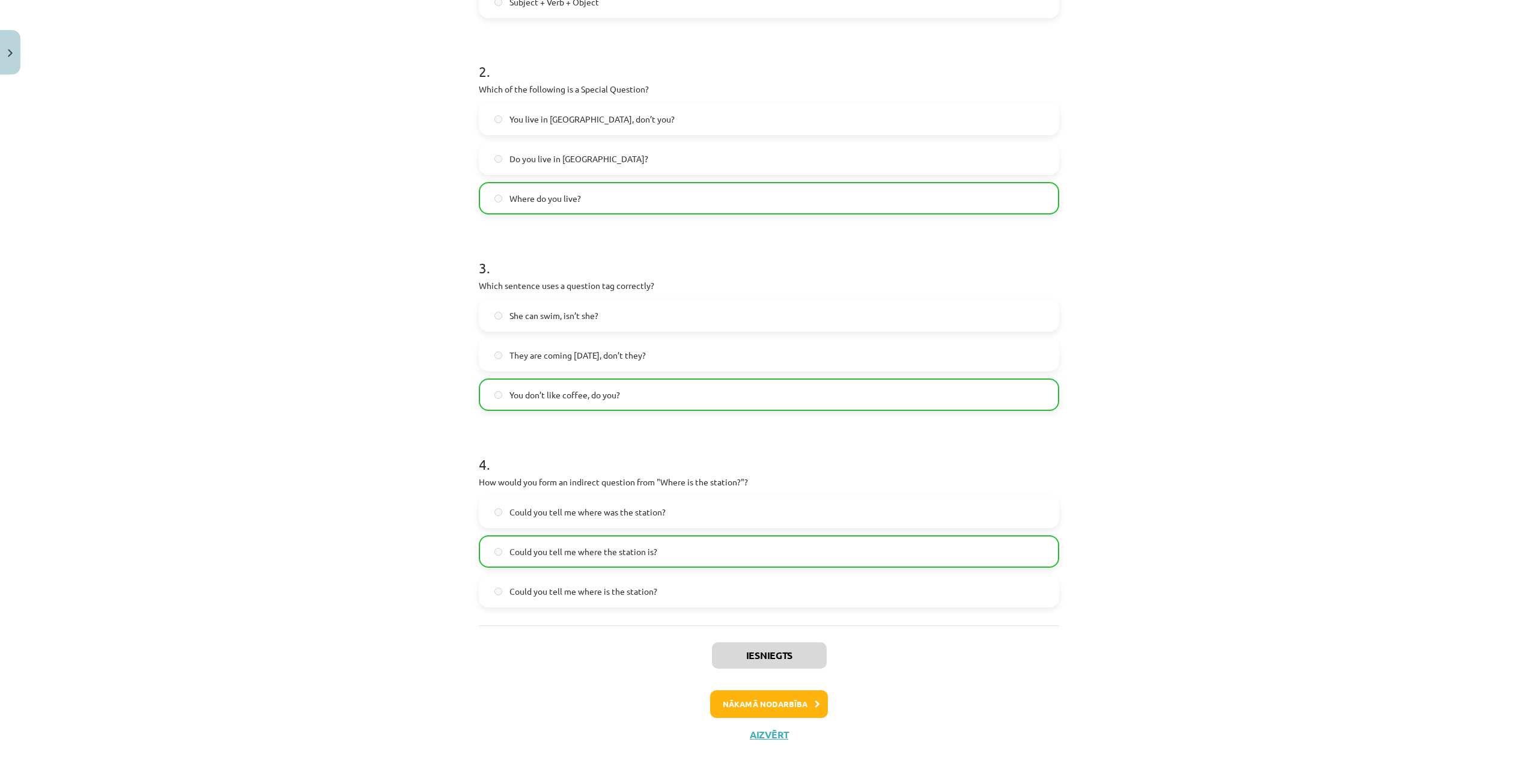
scroll to position [394, 0]
click at [762, 699] on button "Nākamā nodarbība" at bounding box center [768, 702] width 117 height 27
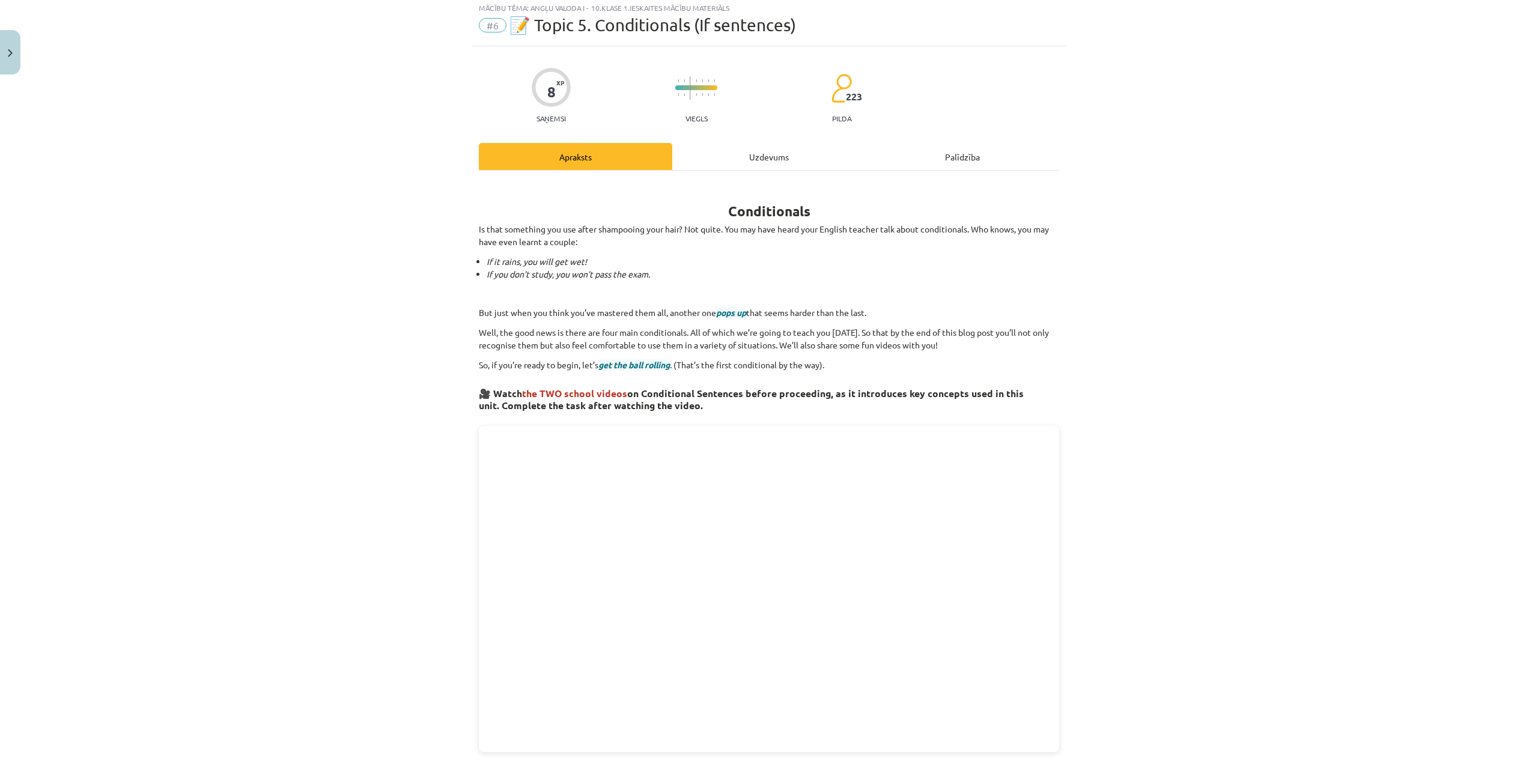
scroll to position [30, 0]
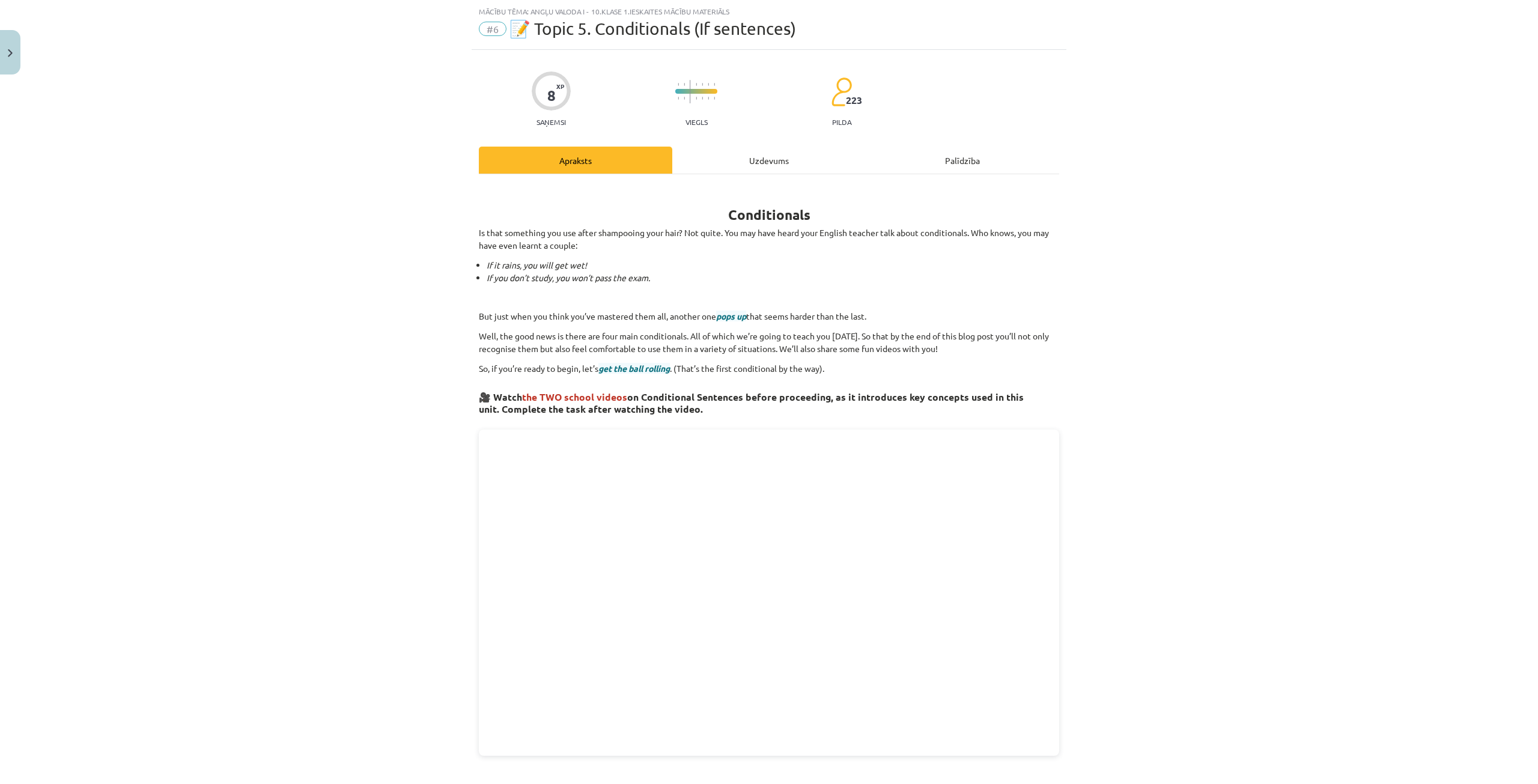
click at [742, 151] on div "Uzdevums" at bounding box center [769, 160] width 193 height 27
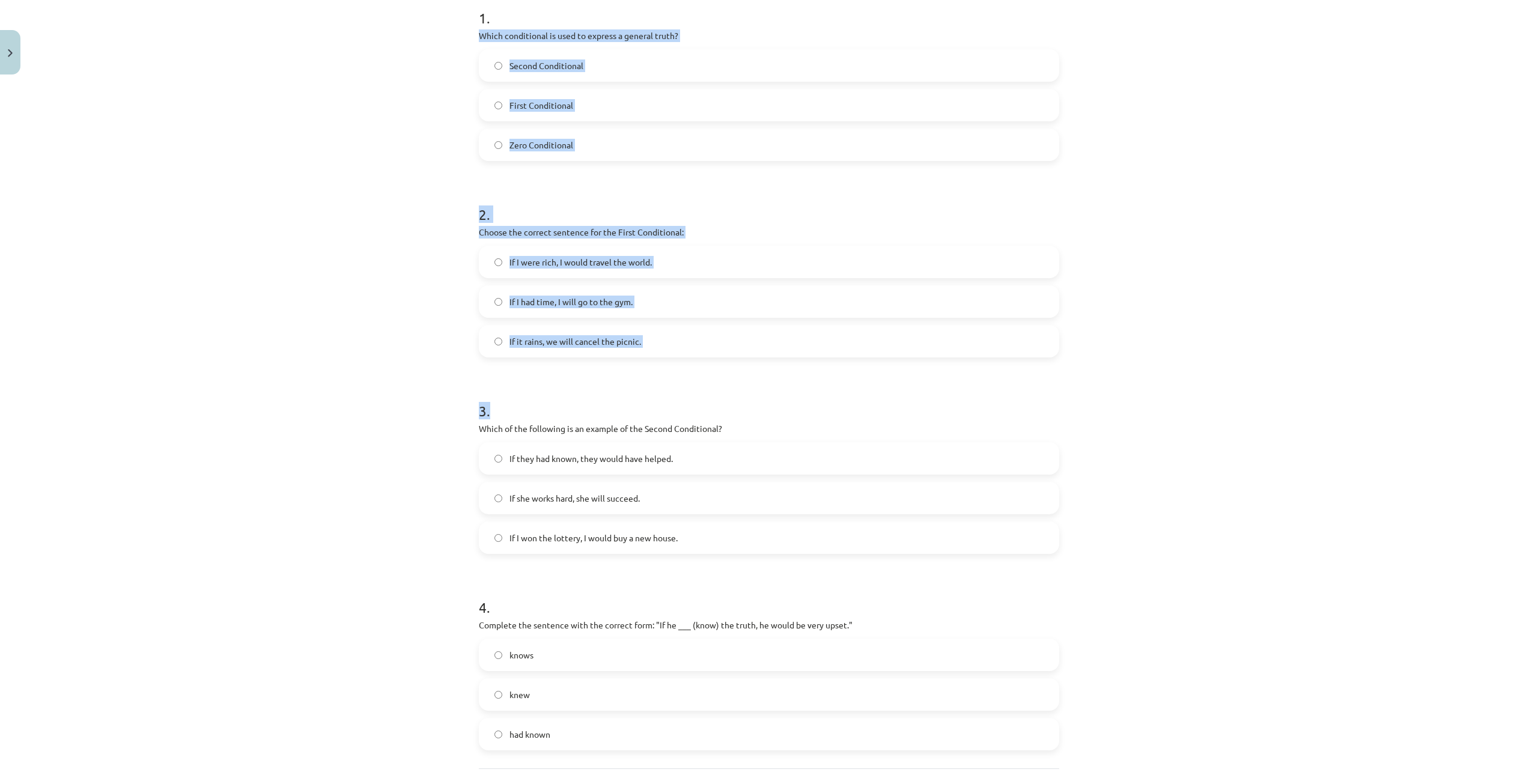
scroll to position [356, 0]
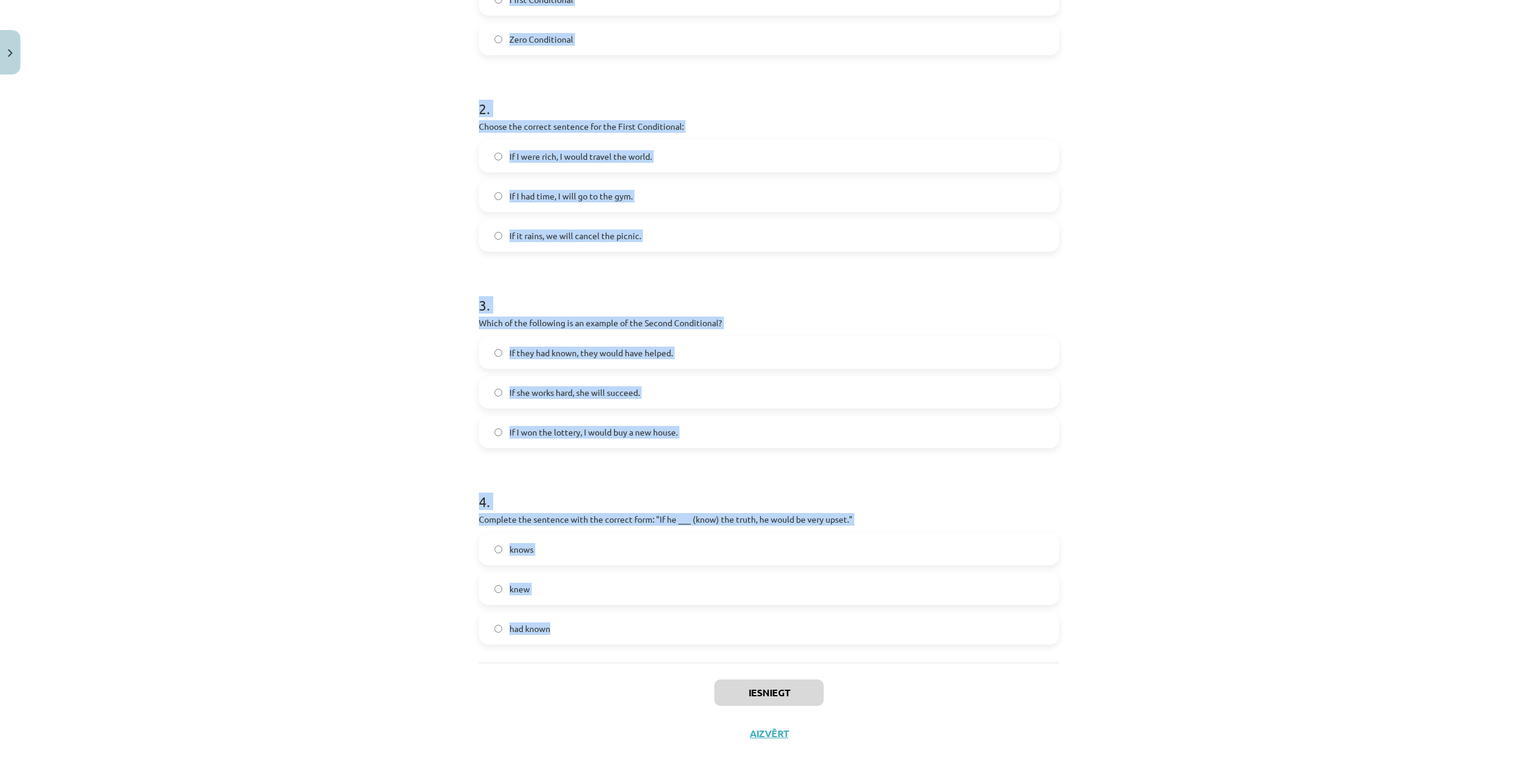
drag, startPoint x: 439, startPoint y: 252, endPoint x: 593, endPoint y: 639, distance: 416.5
click at [593, 639] on div "Mācību tēma: Angļu valoda i - 10.[PERSON_NAME] 1.ieskaites mācību materiāls #6 …" at bounding box center [769, 392] width 1538 height 784
copy form "Which conditional is used to express a general truth? Second Conditional First …"
click at [145, 501] on div "Mācību tēma: Angļu valoda i - 10.[PERSON_NAME] 1.ieskaites mācību materiāls #6 …" at bounding box center [769, 392] width 1538 height 784
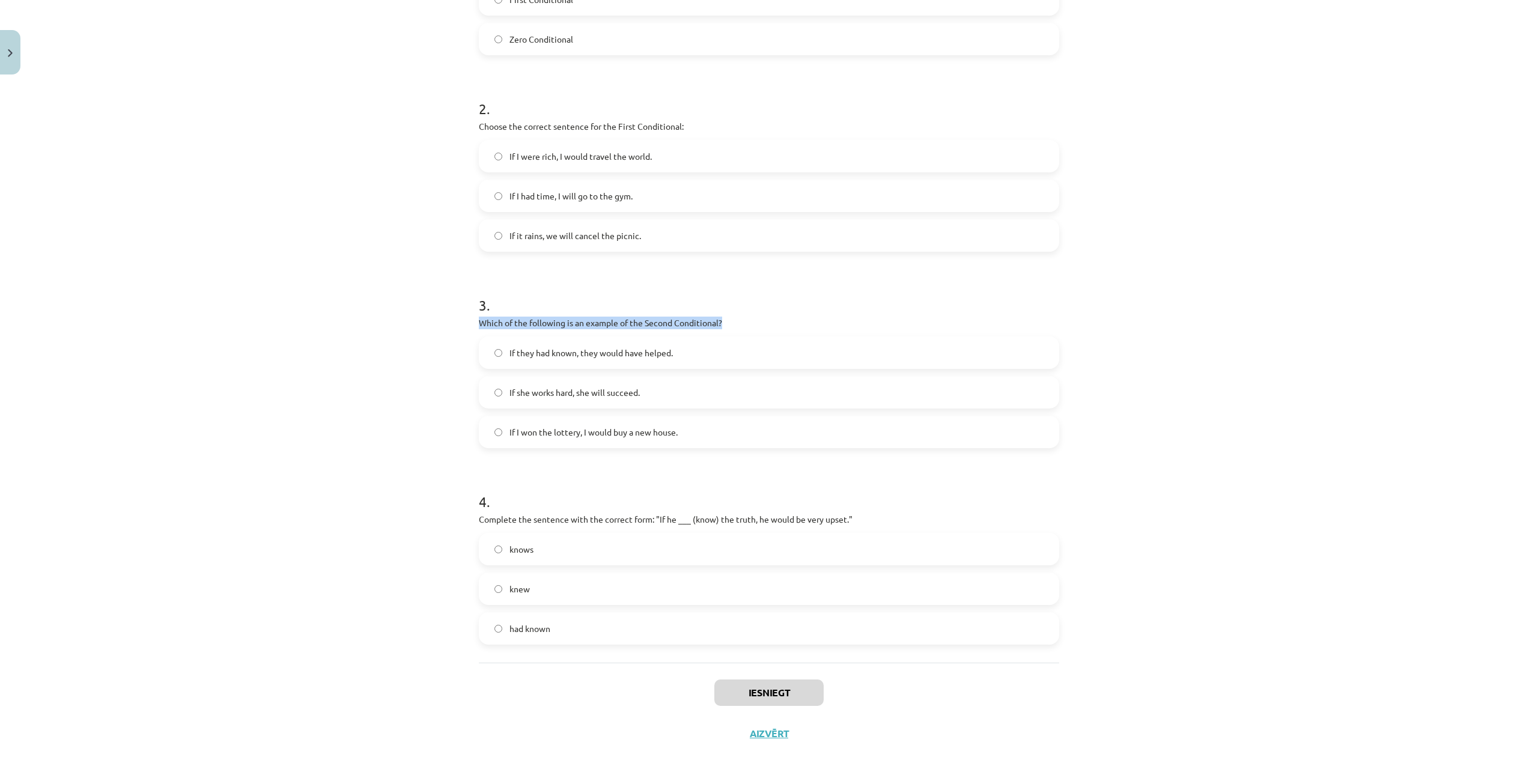
click at [314, 325] on div "Mācību tēma: Angļu valoda i - 10.[PERSON_NAME] 1.ieskaites mācību materiāls #6 …" at bounding box center [769, 392] width 1538 height 784
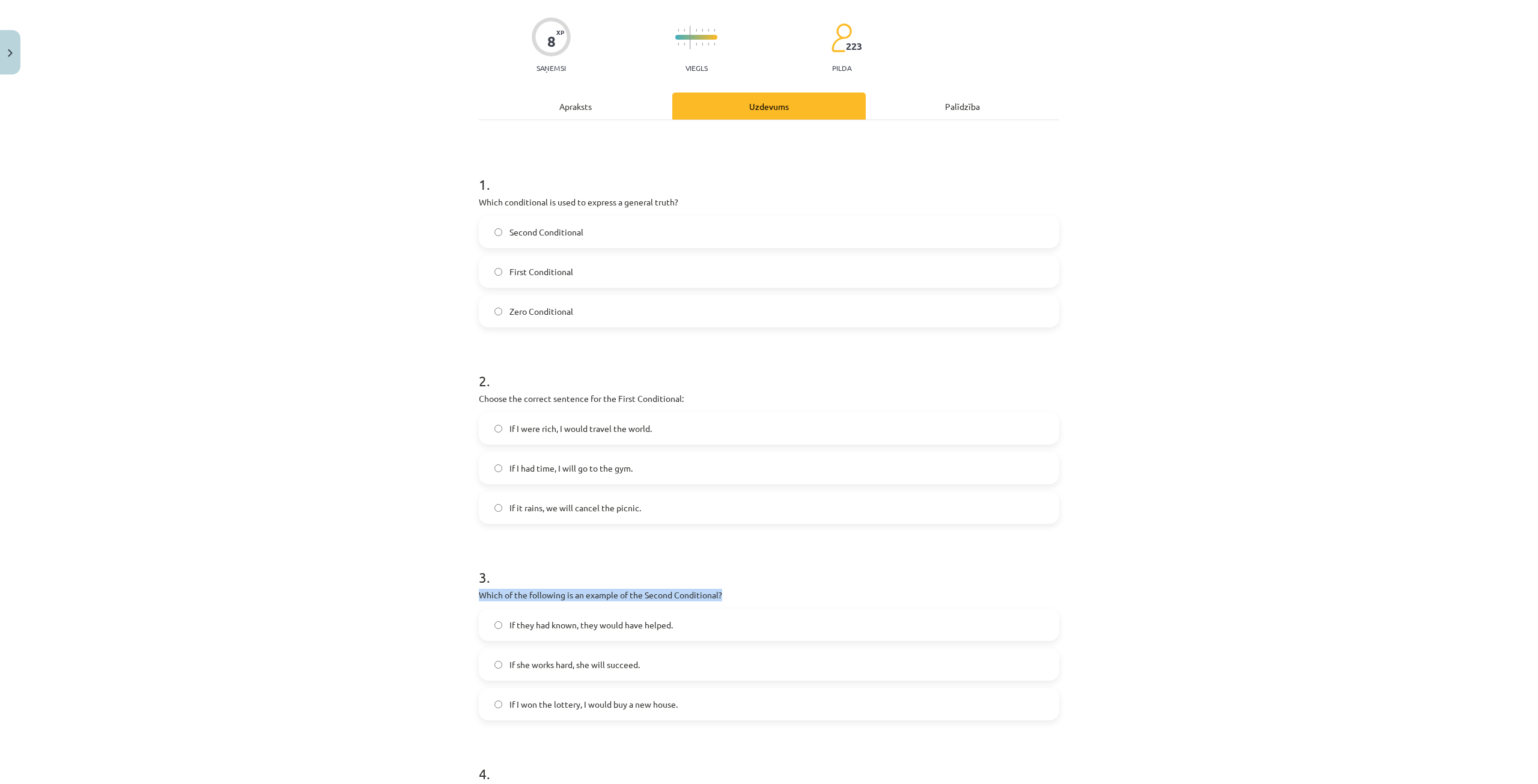
scroll to position [0, 0]
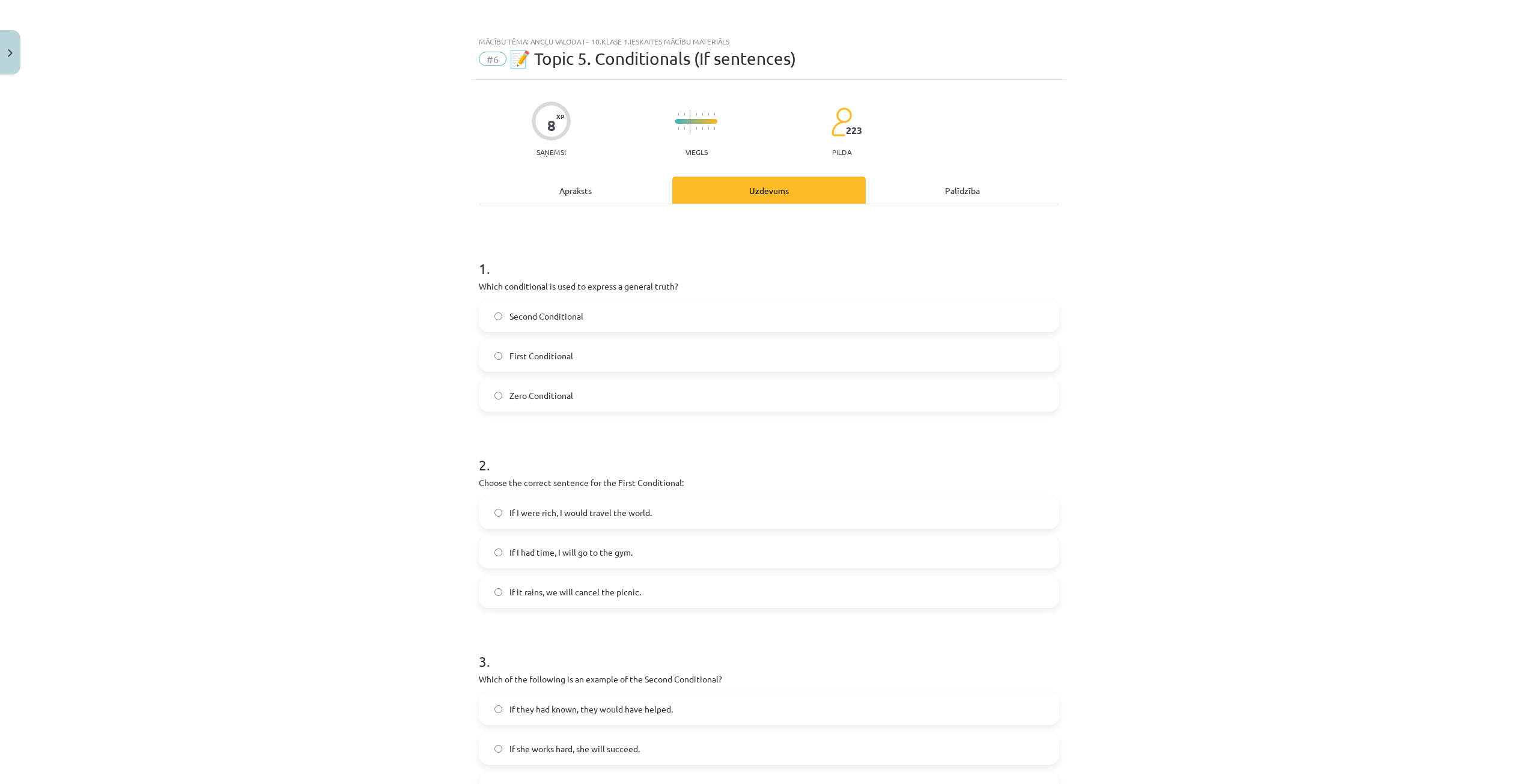
drag, startPoint x: 533, startPoint y: 394, endPoint x: 402, endPoint y: 369, distance: 133.4
click at [529, 393] on span "Zero Conditional" at bounding box center [542, 395] width 64 height 12
drag, startPoint x: 474, startPoint y: 390, endPoint x: 481, endPoint y: 396, distance: 9.2
click at [479, 392] on div "Zero Conditional" at bounding box center [769, 395] width 580 height 33
drag, startPoint x: 483, startPoint y: 398, endPoint x: 498, endPoint y: 401, distance: 15.3
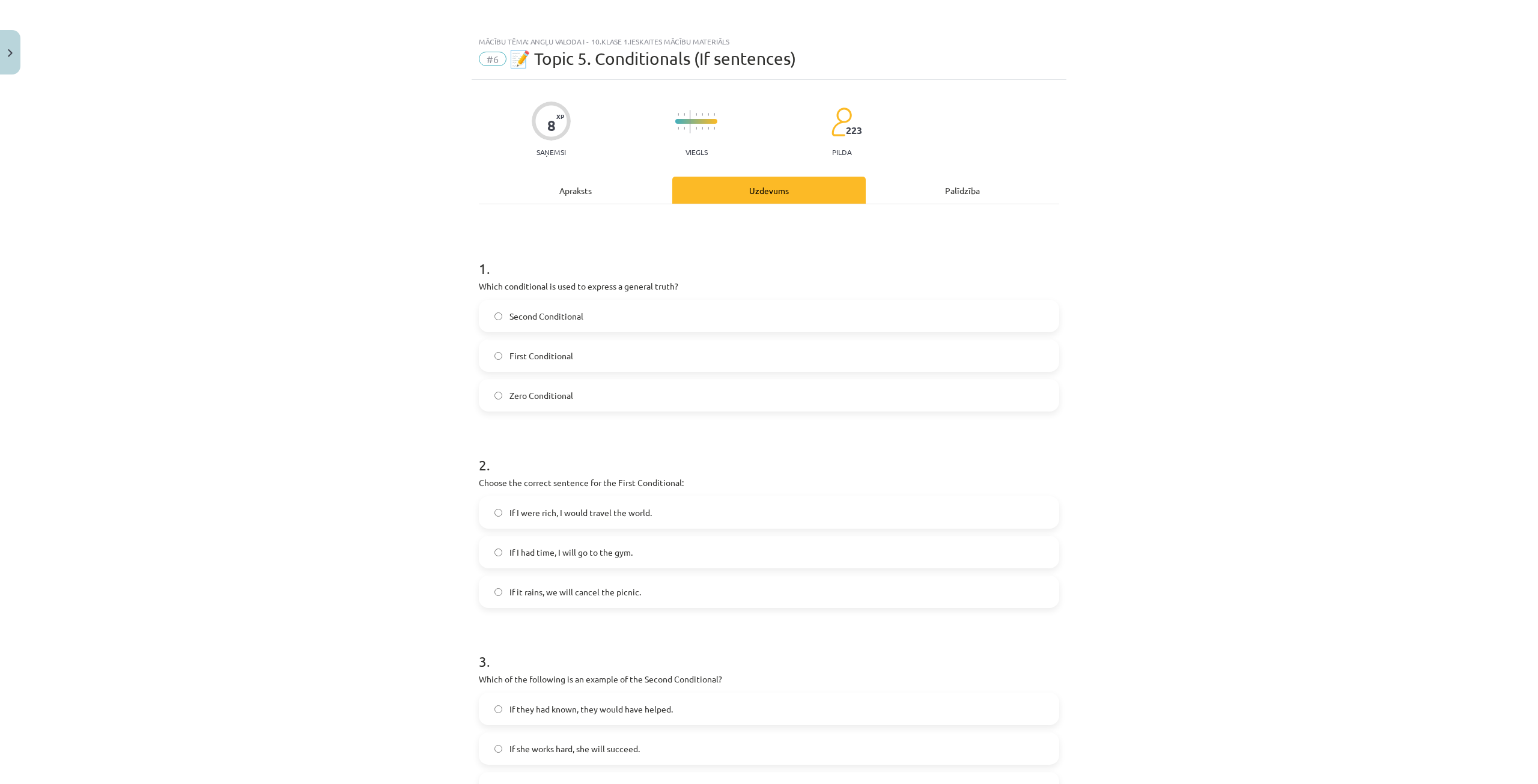
click at [498, 401] on label "Zero Conditional" at bounding box center [768, 395] width 577 height 30
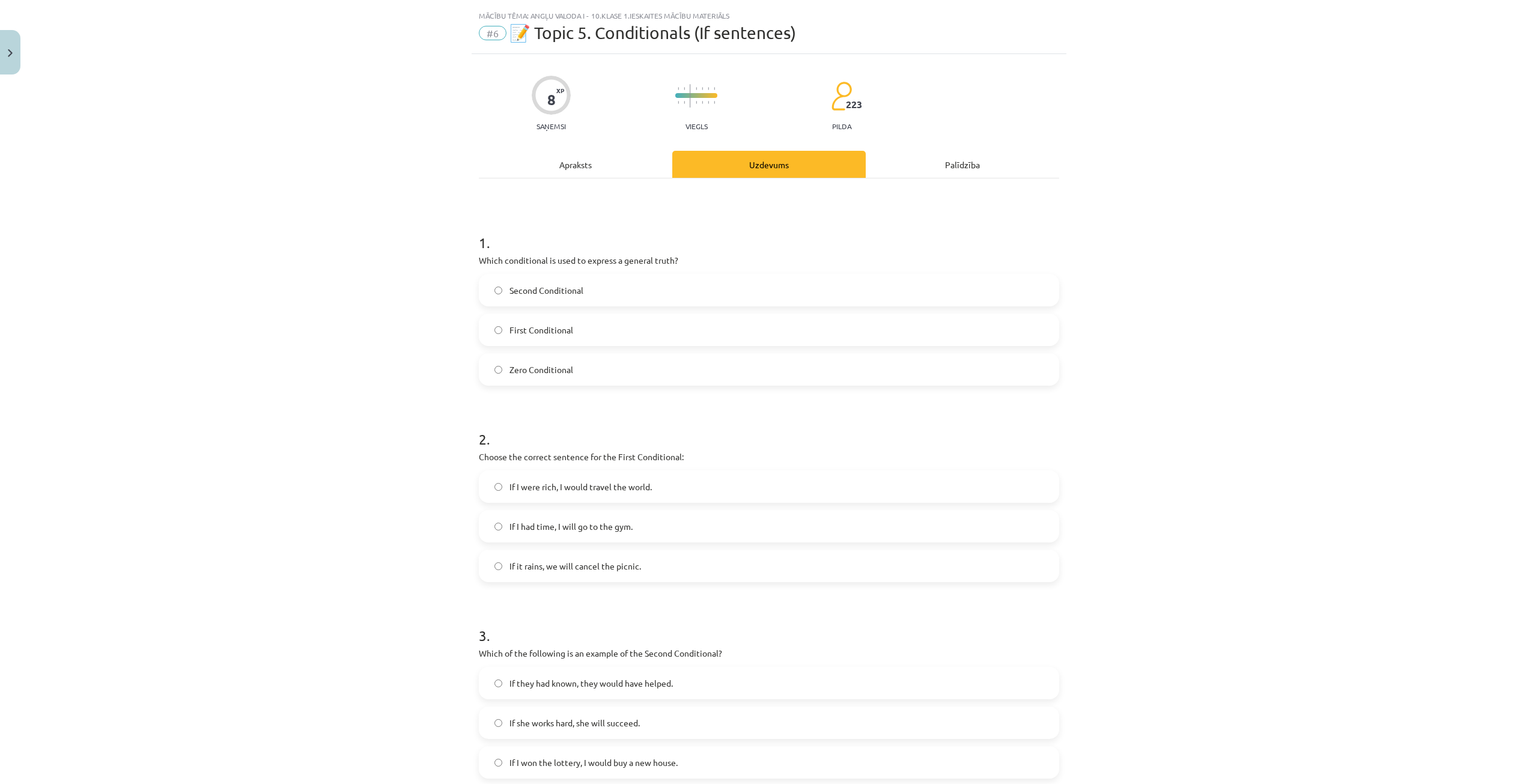
scroll to position [180, 0]
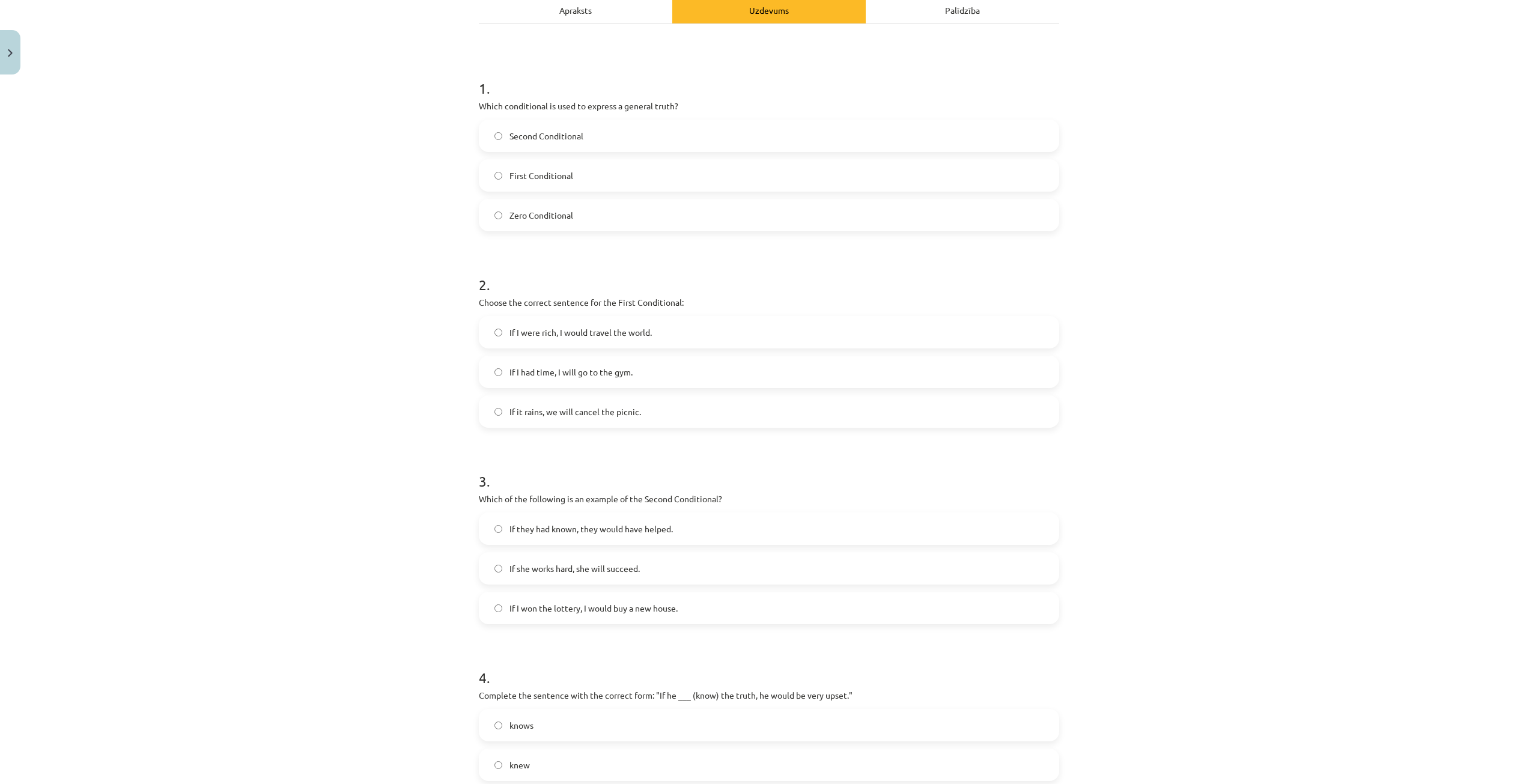
click at [540, 408] on span "If it rains, we will cancel the picnic." at bounding box center [576, 411] width 131 height 12
click at [433, 421] on div "Mācību tēma: Angļu valoda i - 10.[PERSON_NAME] 1.ieskaites mācību materiāls #6 …" at bounding box center [769, 392] width 1538 height 784
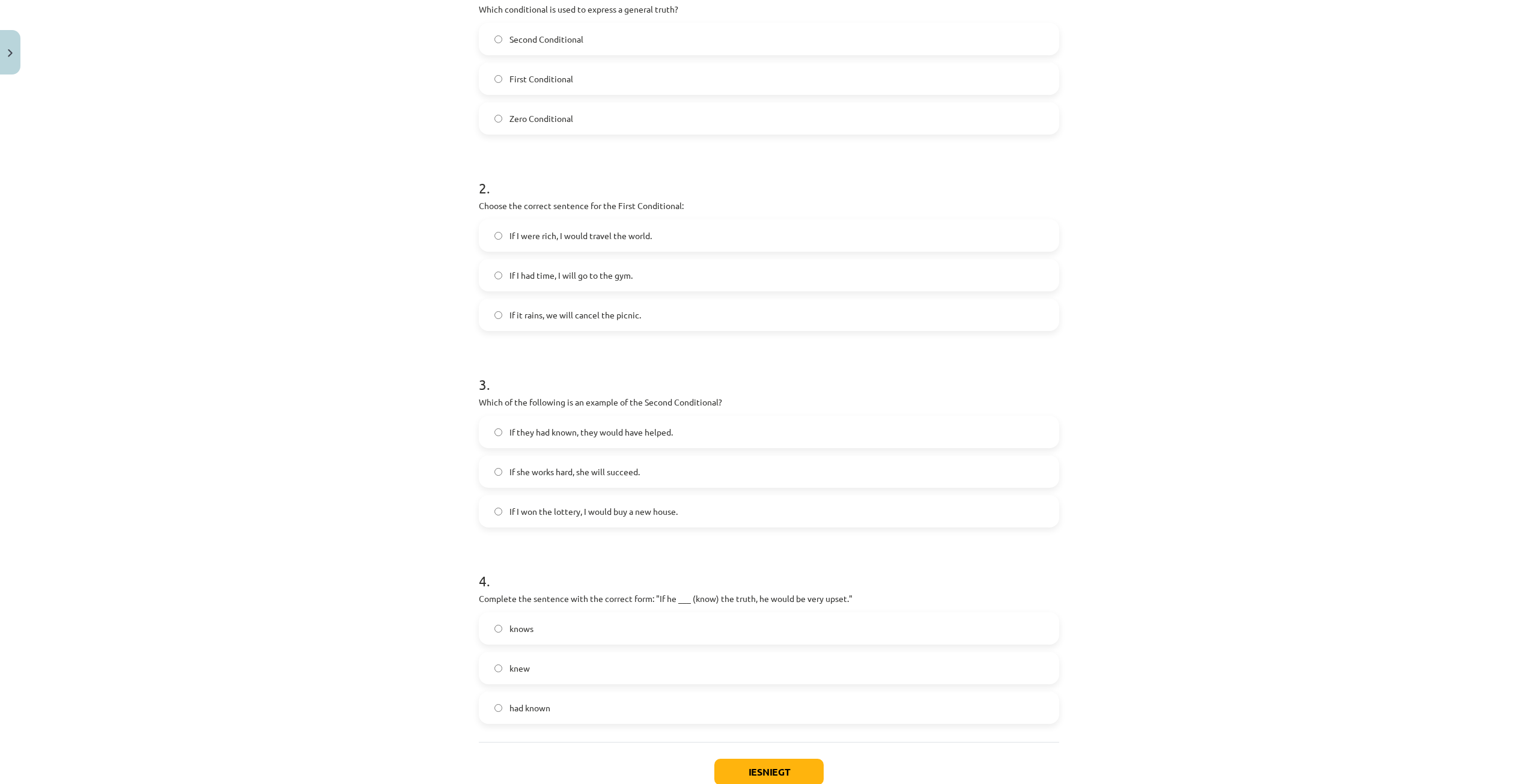
scroll to position [300, 0]
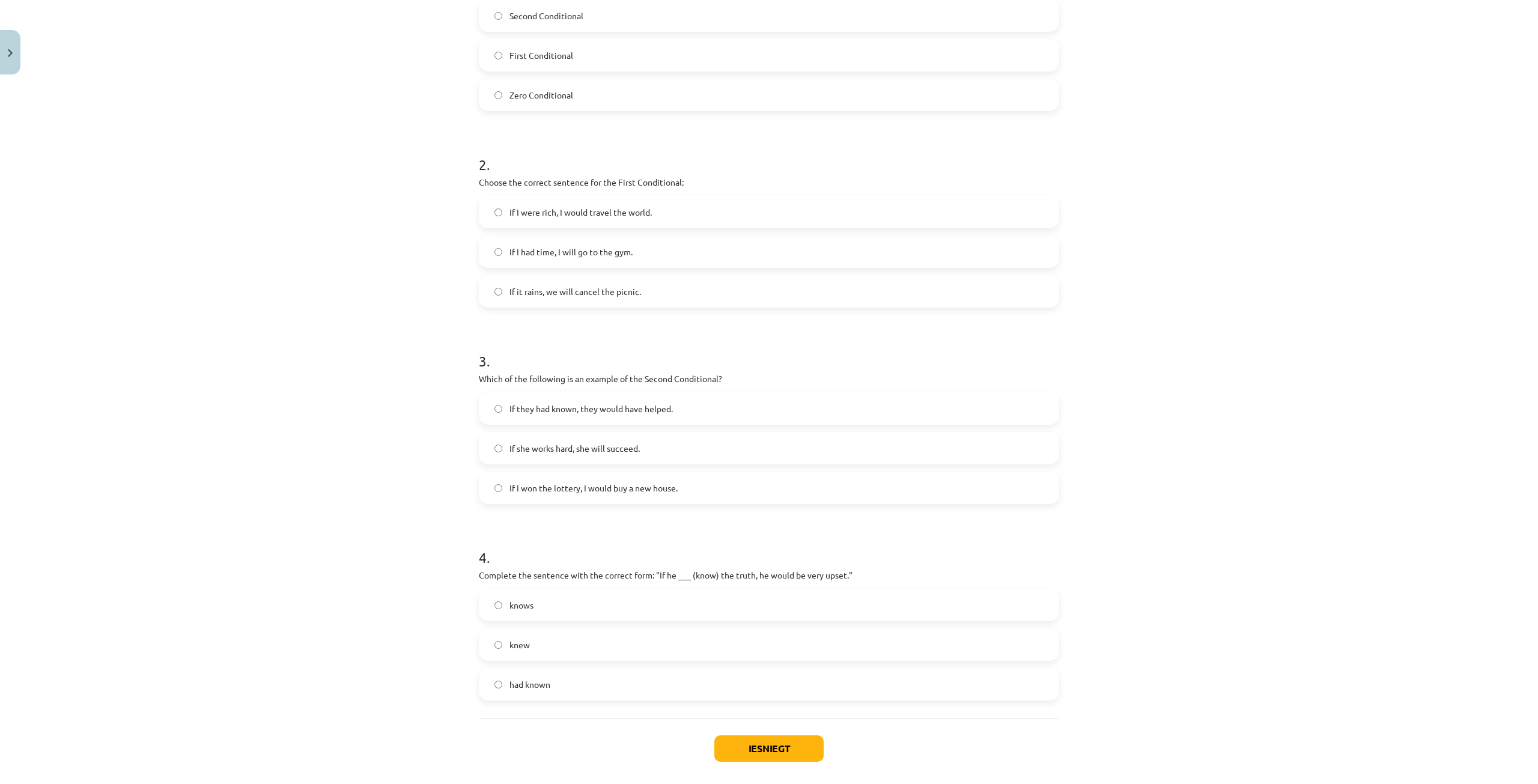
click at [538, 489] on span "If I won the lottery, I would buy a new house." at bounding box center [593, 487] width 168 height 12
click at [536, 641] on label "knew" at bounding box center [768, 644] width 577 height 30
click at [745, 748] on button "Iesniegt" at bounding box center [769, 748] width 109 height 26
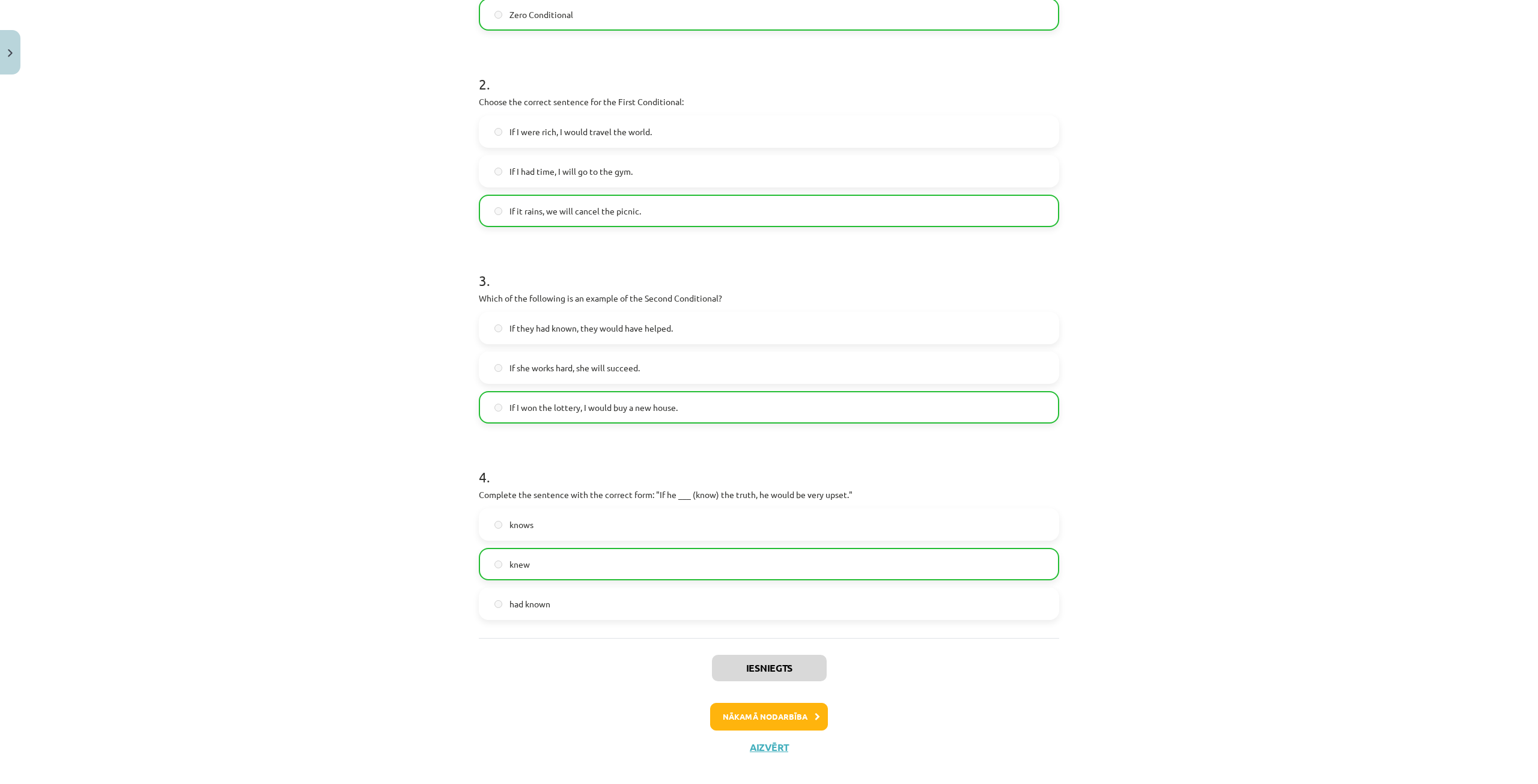
scroll to position [394, 0]
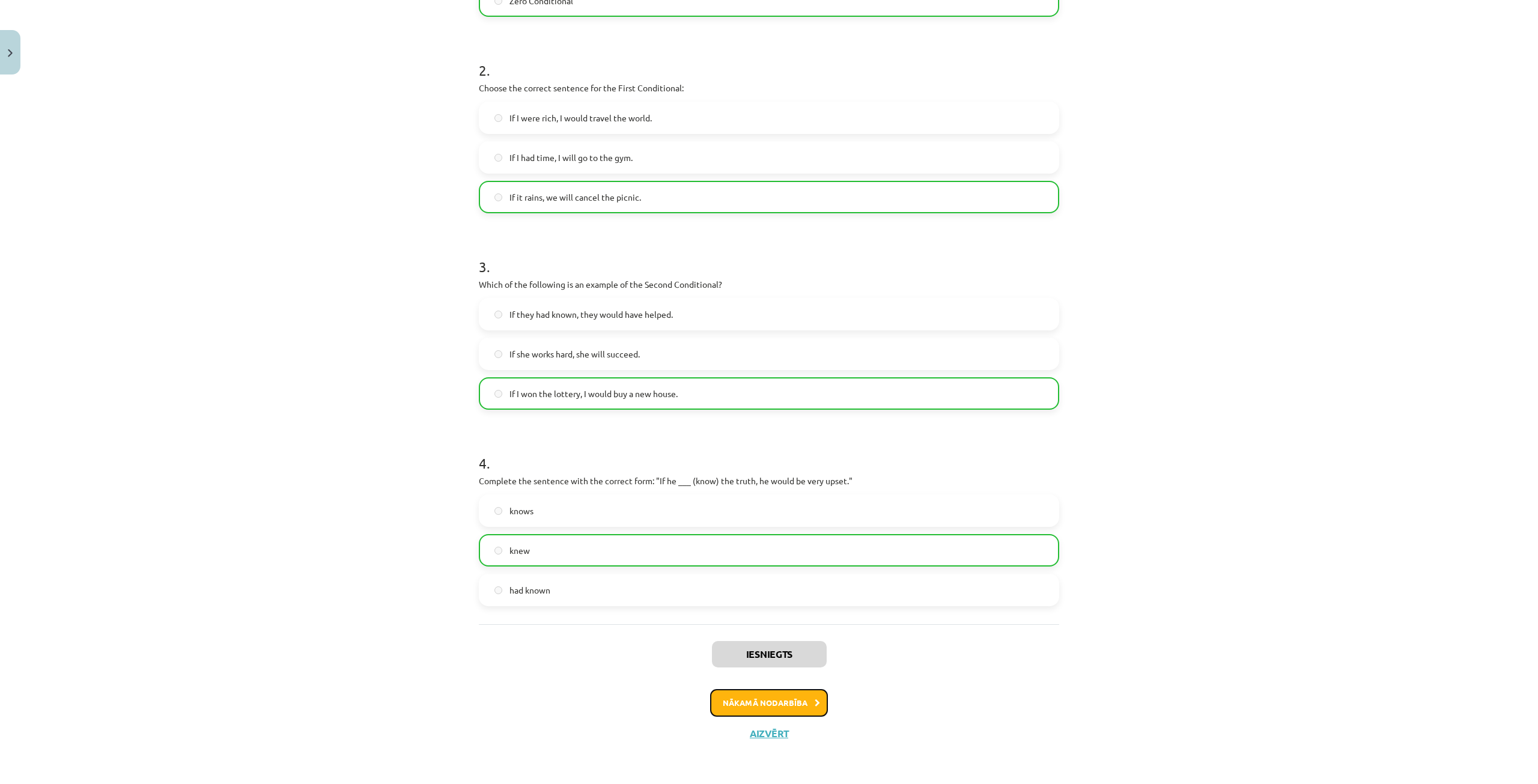
click at [738, 708] on button "Nākamā nodarbība" at bounding box center [768, 702] width 117 height 27
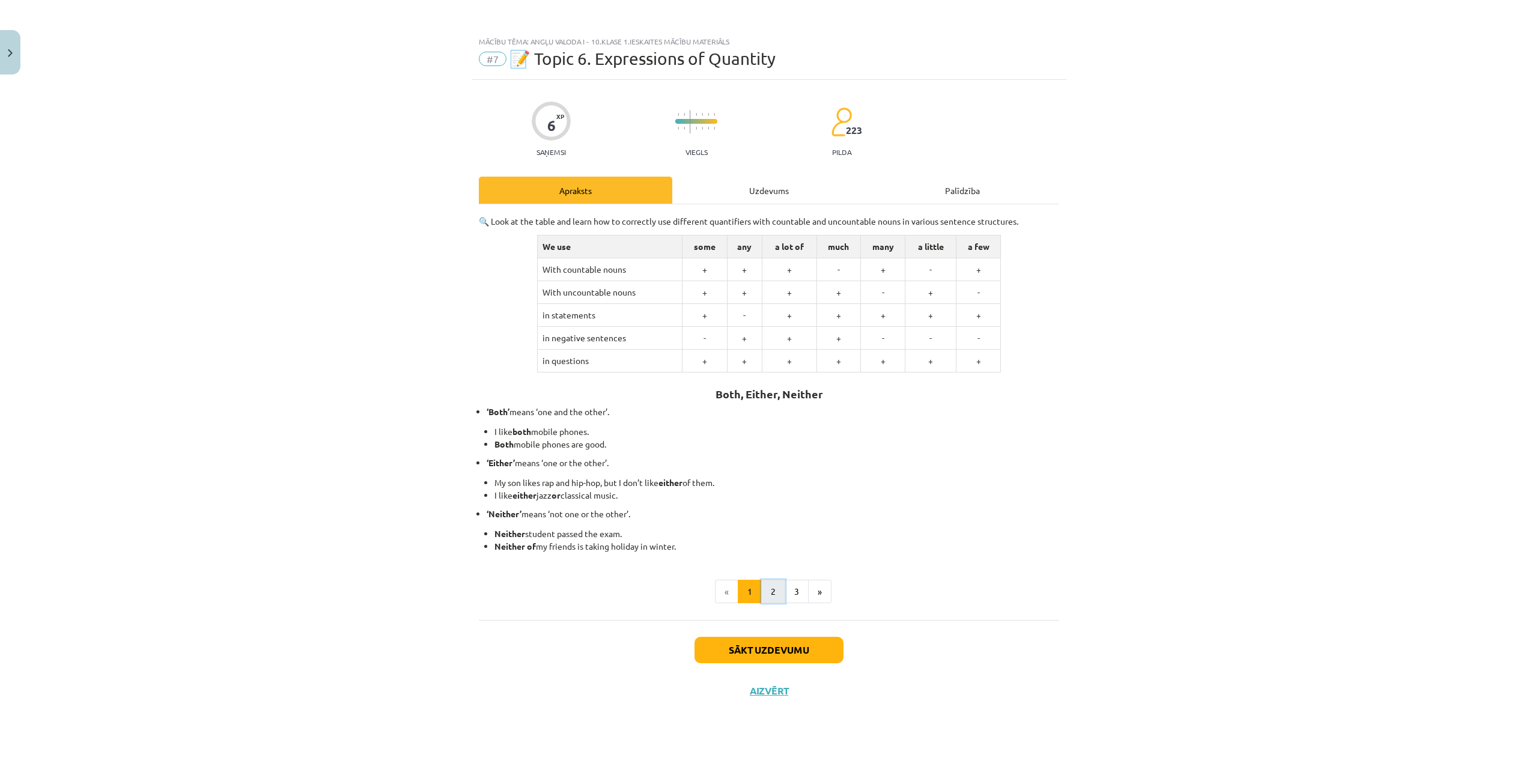
click at [771, 598] on button "2" at bounding box center [774, 592] width 24 height 24
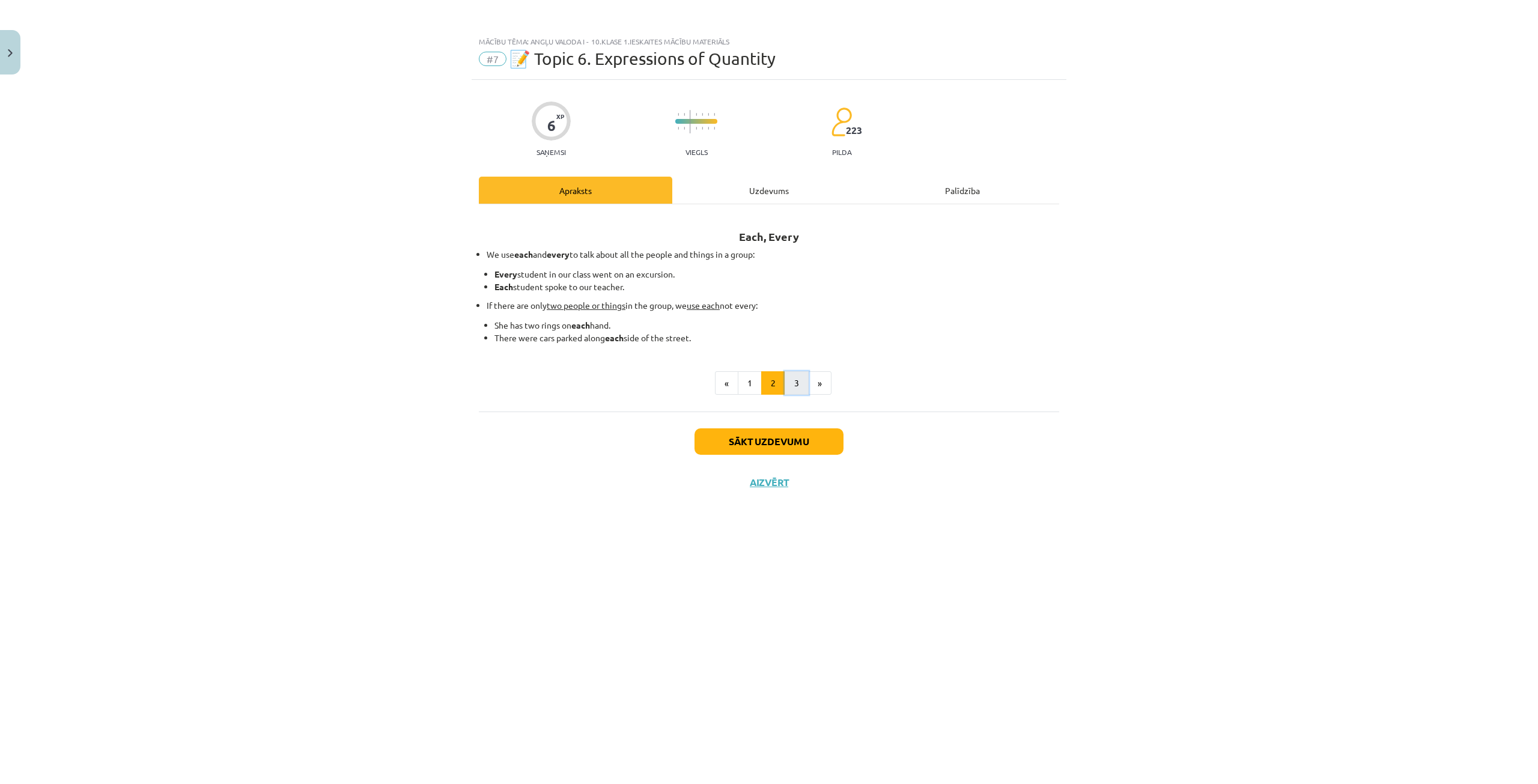
click at [805, 386] on button "3" at bounding box center [797, 383] width 24 height 24
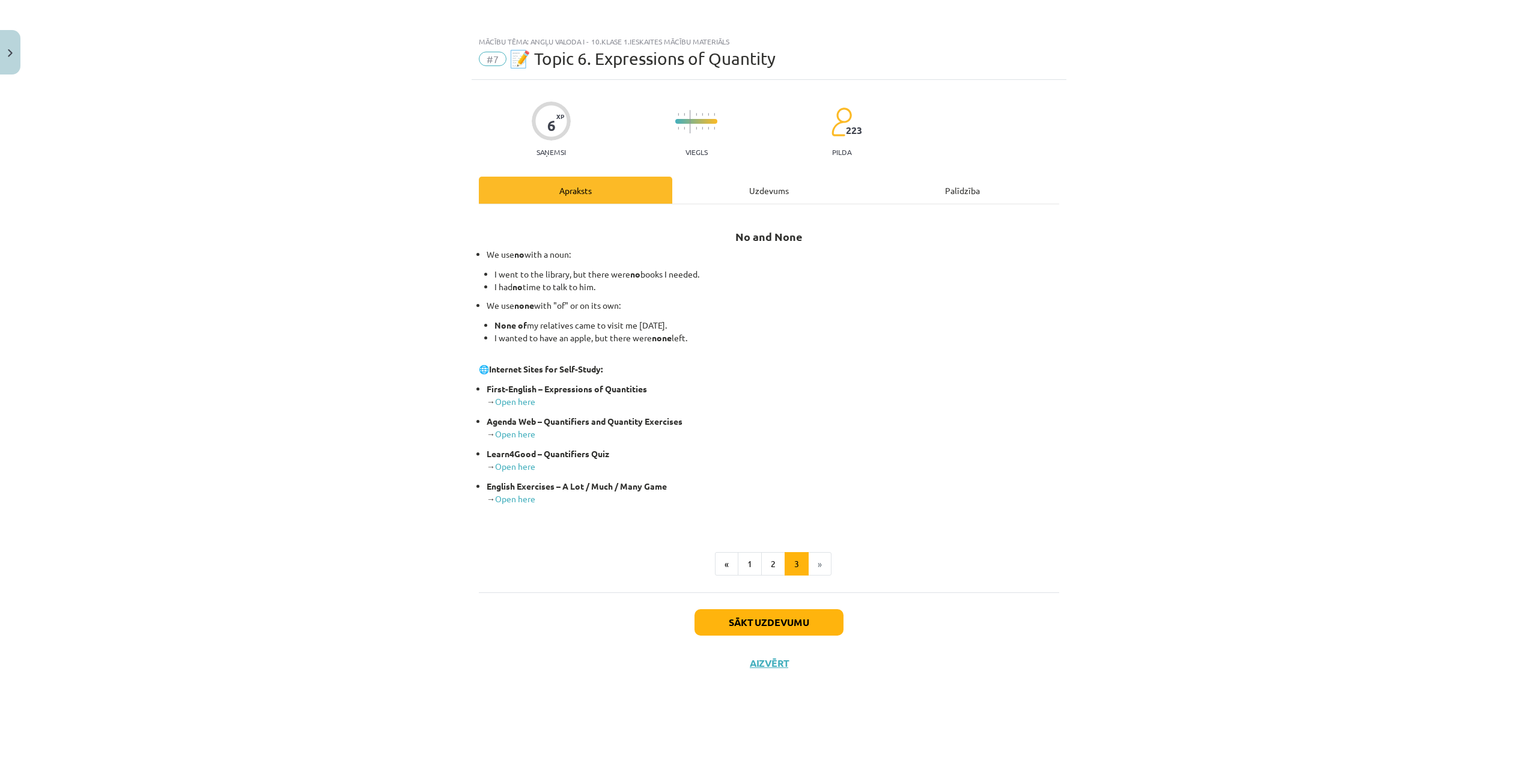
click at [777, 187] on div "Uzdevums" at bounding box center [769, 190] width 193 height 27
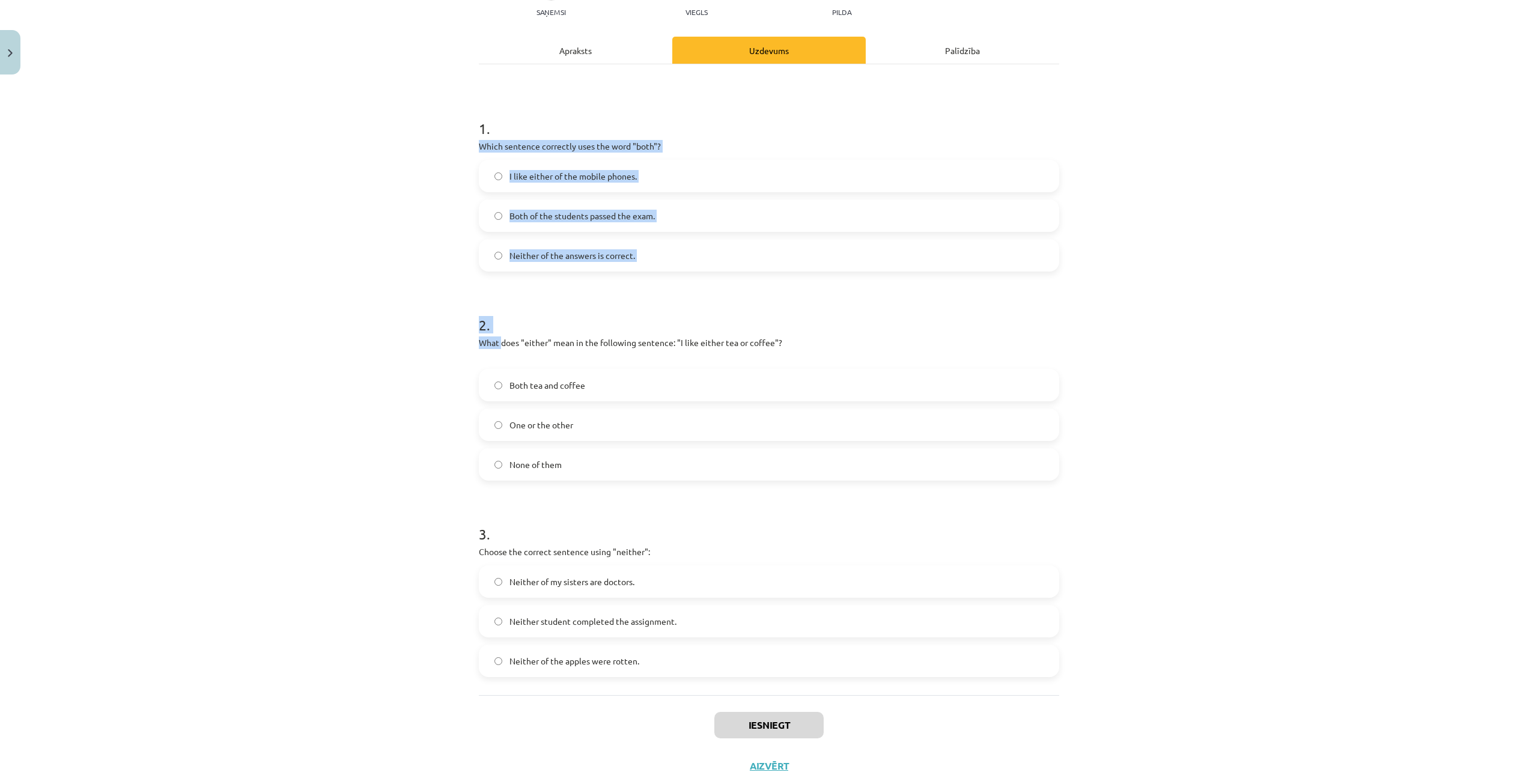
scroll to position [173, 0]
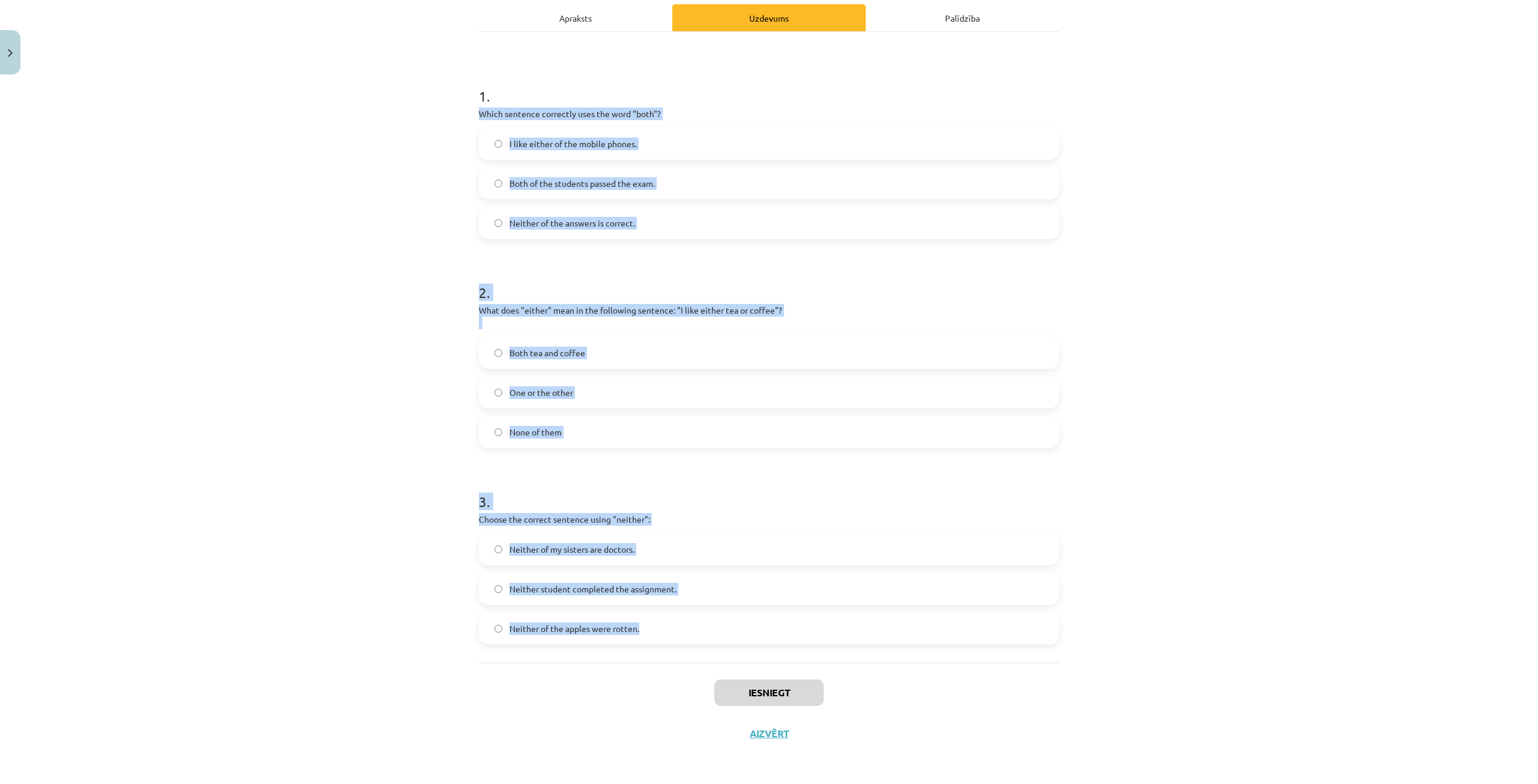
drag, startPoint x: 472, startPoint y: 280, endPoint x: 842, endPoint y: 639, distance: 515.5
click at [842, 639] on div "6 XP Saņemsi Viegls 223 pilda Apraksts Uzdevums Palīdzība 1 . Which sentence co…" at bounding box center [768, 330] width 594 height 846
copy form "Which sentence correctly uses the word "both"? I like either of the mobile phon…"
click at [240, 360] on div "Mācību tēma: Angļu valoda i - 10.[PERSON_NAME] 1.ieskaites mācību materiāls #7 …" at bounding box center [769, 392] width 1538 height 784
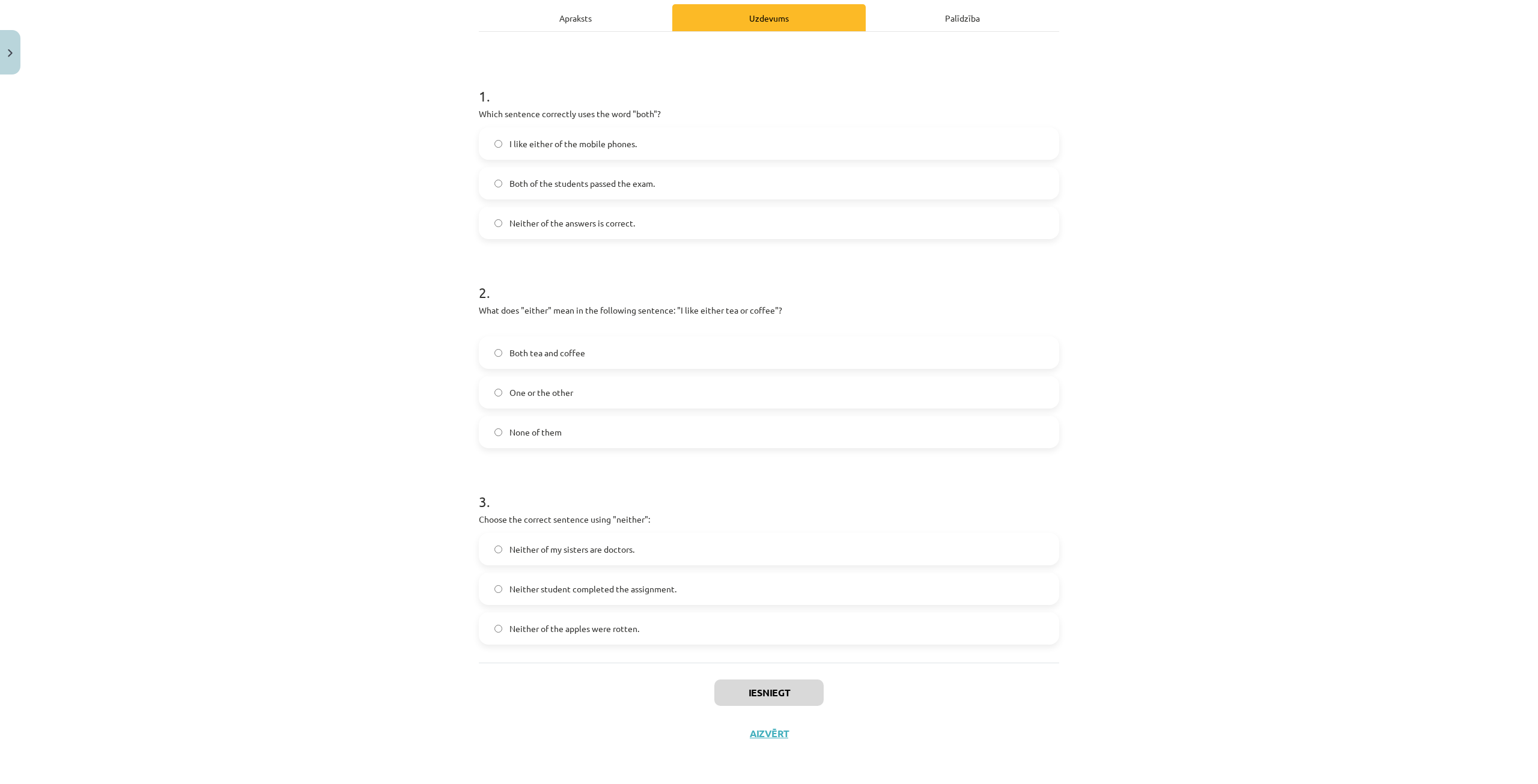
click at [532, 192] on label "Both of the students passed the exam." at bounding box center [768, 183] width 577 height 30
click at [515, 388] on span "One or the other" at bounding box center [542, 392] width 64 height 12
click at [532, 588] on span "Neither student completed the assignment." at bounding box center [593, 589] width 167 height 12
click at [783, 684] on button "Iesniegt" at bounding box center [769, 693] width 109 height 26
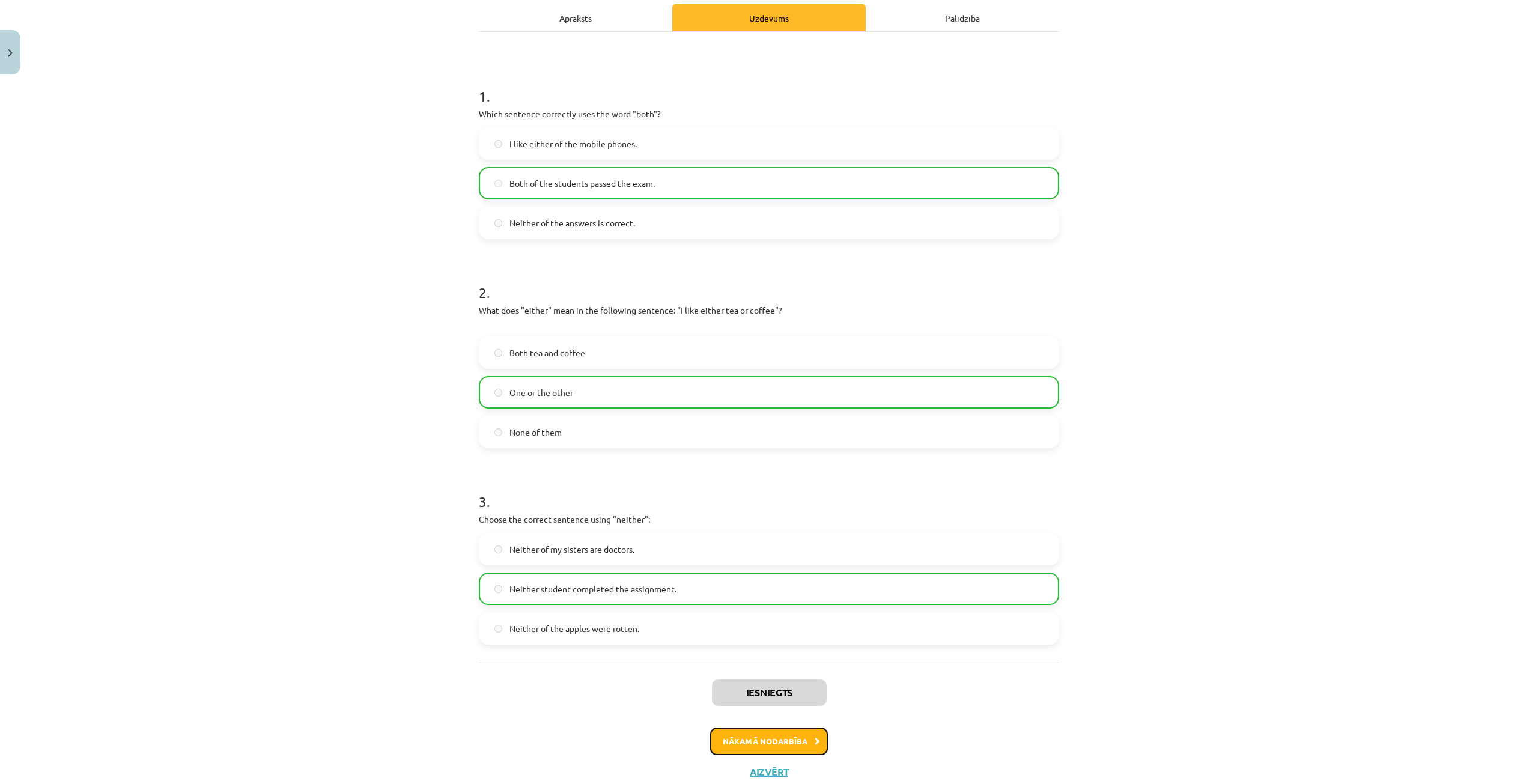
click at [785, 745] on button "Nākamā nodarbība" at bounding box center [768, 741] width 117 height 27
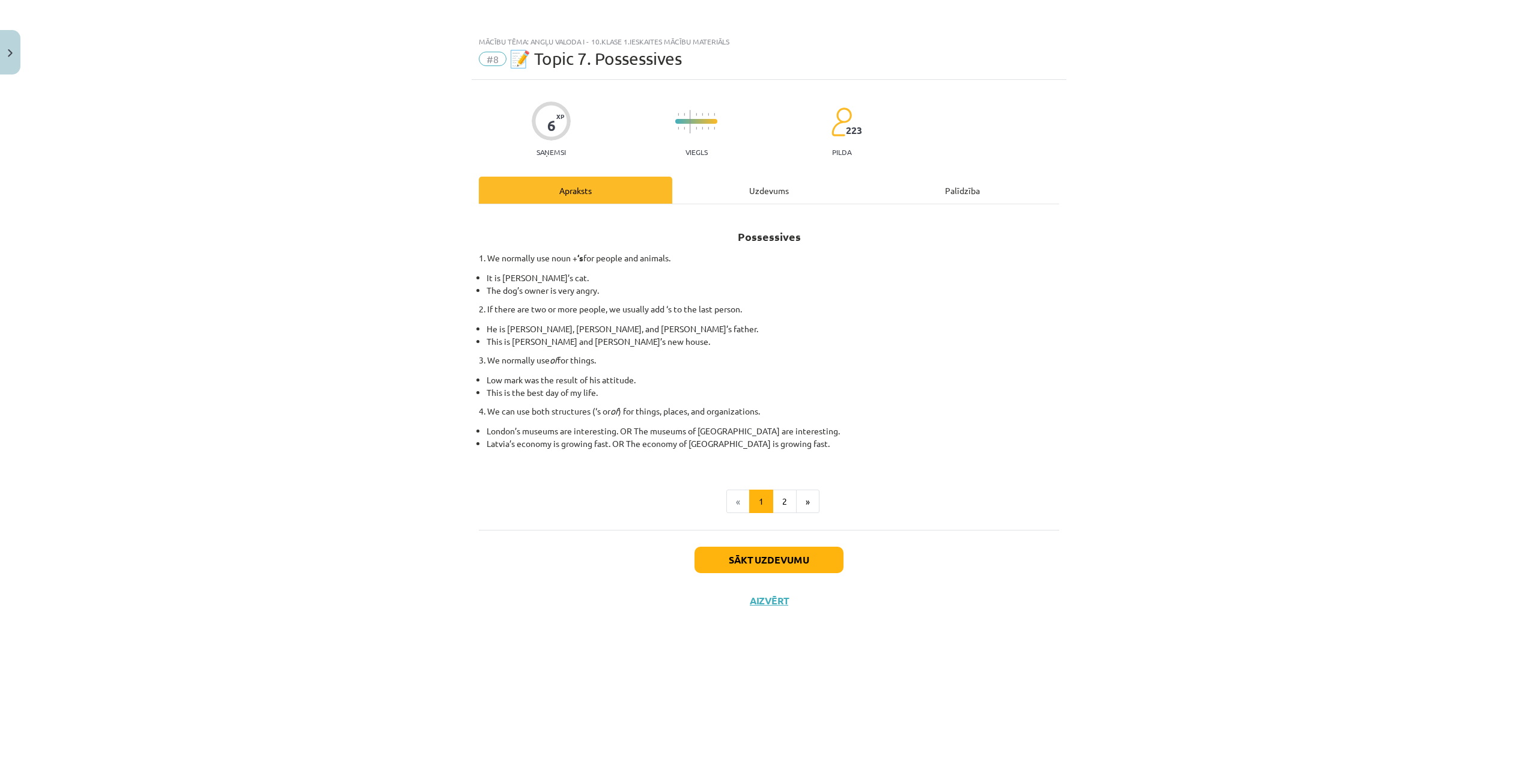
scroll to position [0, 0]
click at [787, 491] on button "2" at bounding box center [785, 501] width 24 height 24
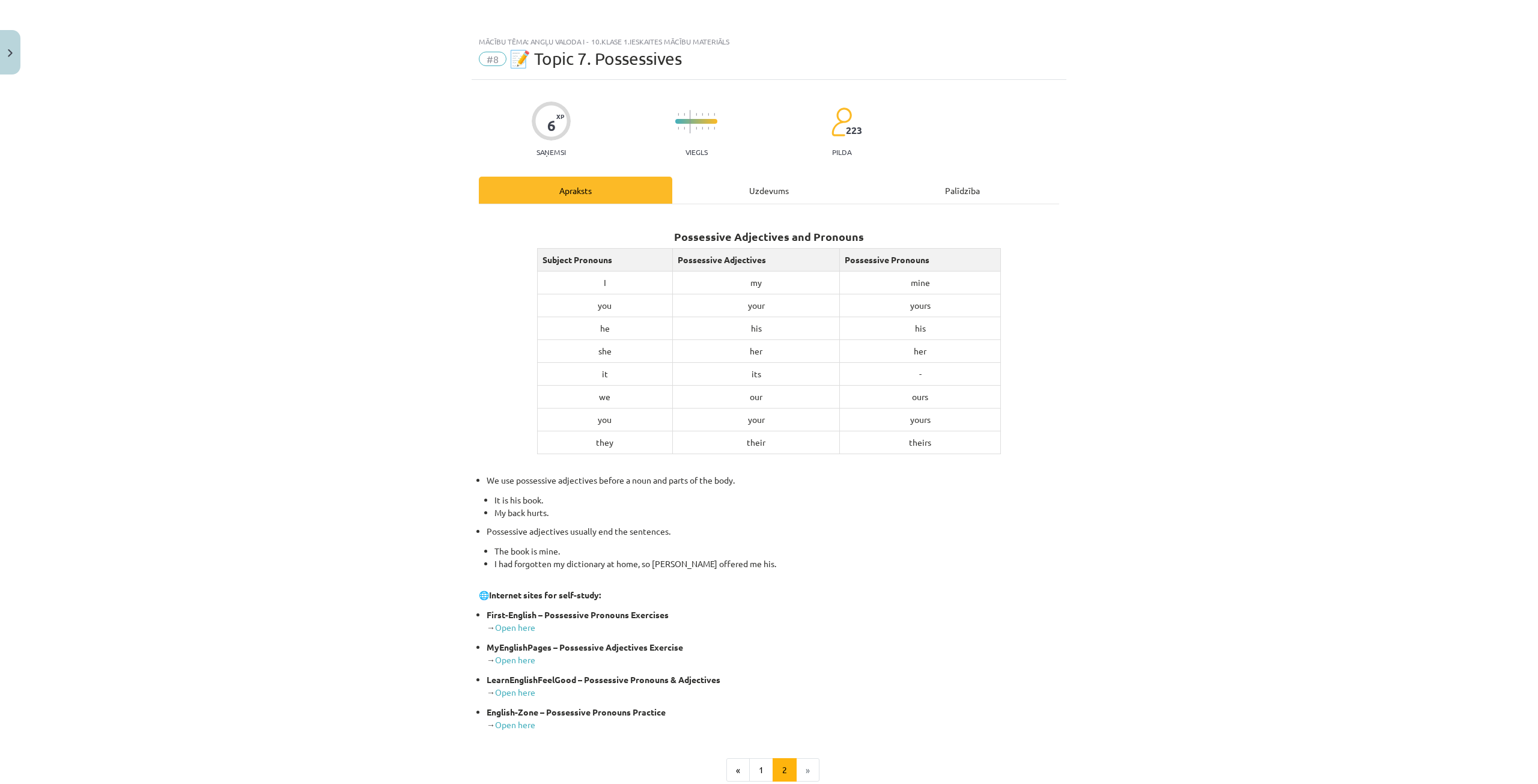
click at [715, 188] on div "Uzdevums" at bounding box center [769, 190] width 193 height 27
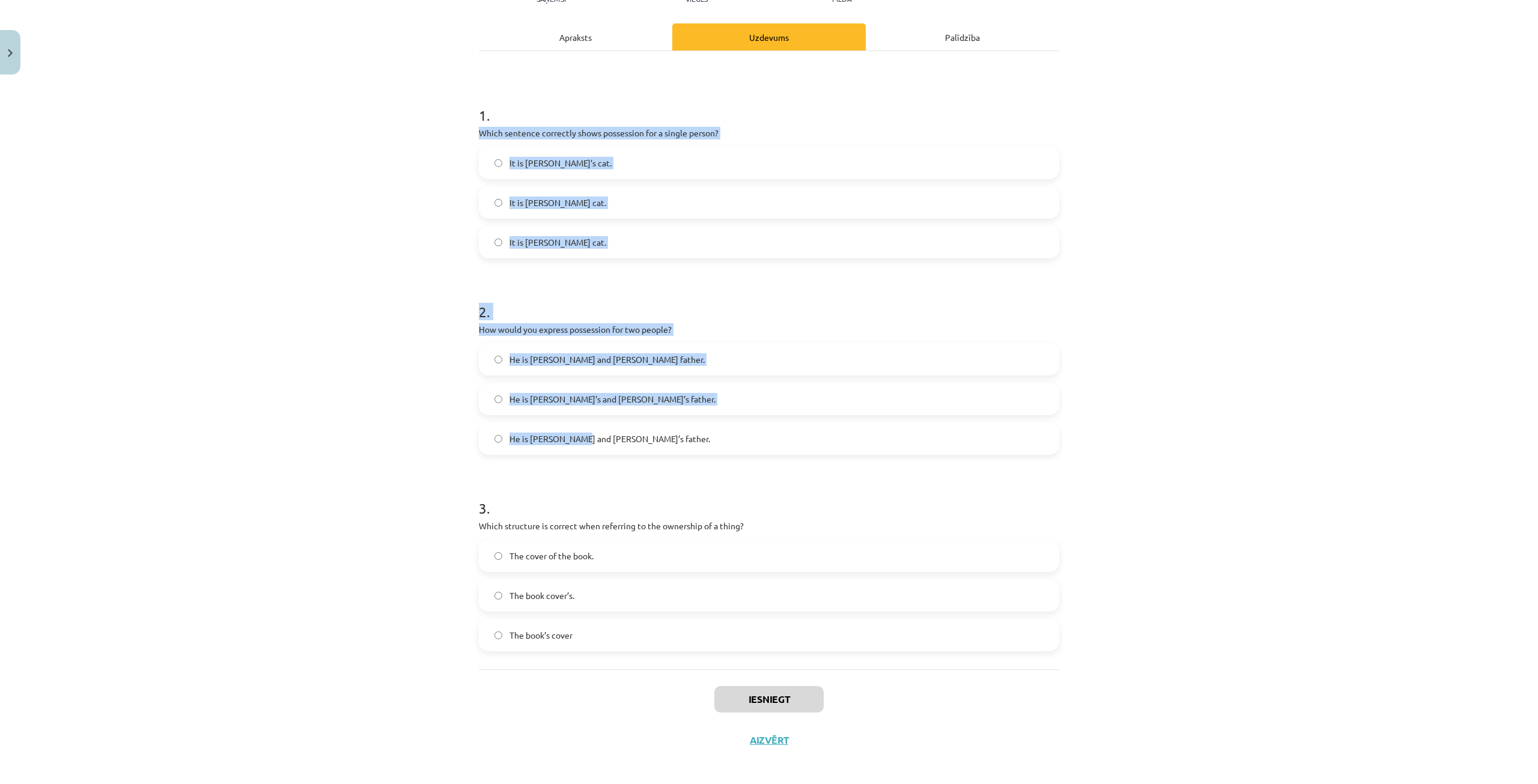
scroll to position [160, 0]
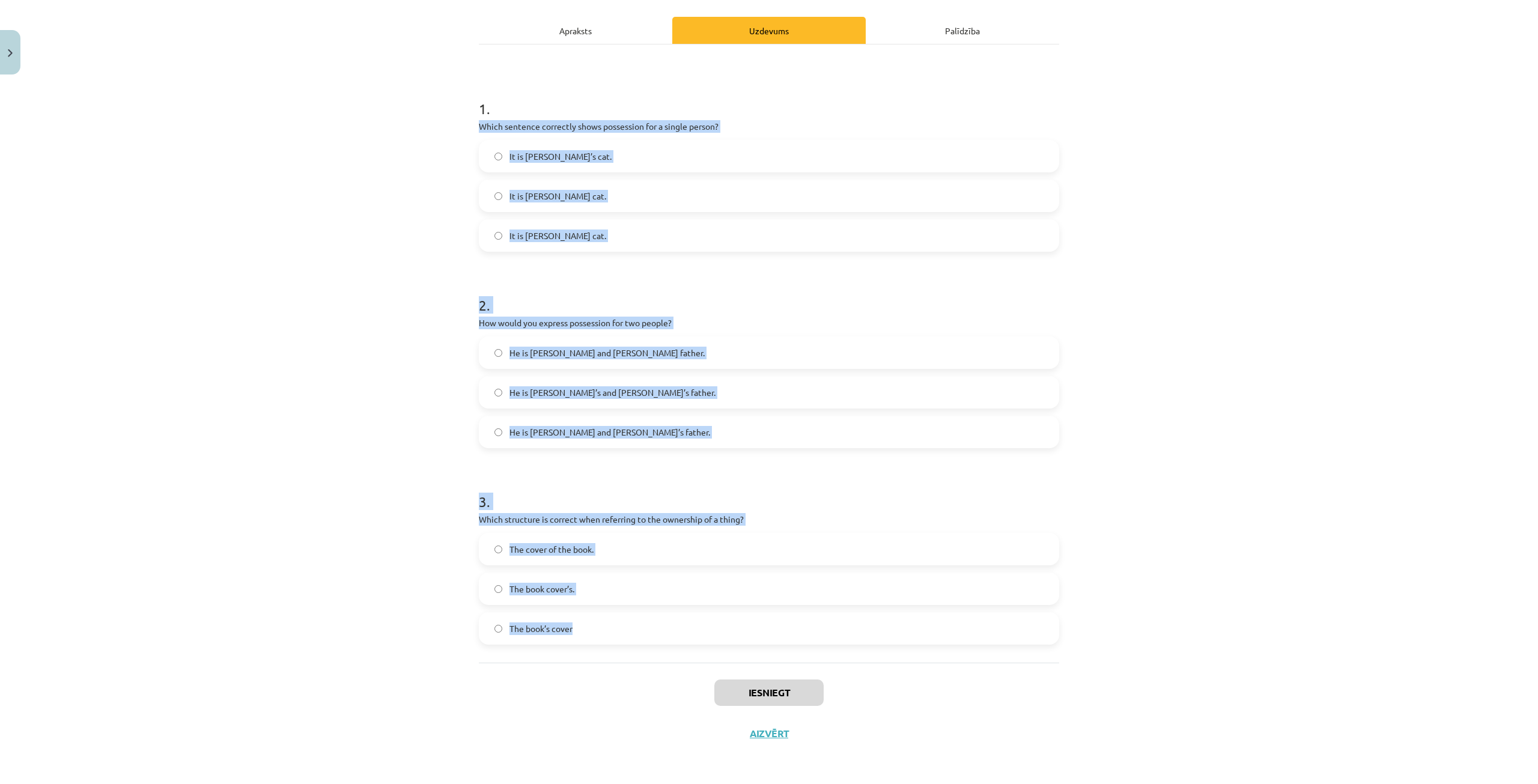
drag, startPoint x: 462, startPoint y: 247, endPoint x: 636, endPoint y: 623, distance: 414.3
click at [636, 623] on div "Mācību tēma: Angļu valoda i - 10.[PERSON_NAME] 1.ieskaites mācību materiāls #8 …" at bounding box center [769, 392] width 1538 height 784
copy form "Which sentence correctly shows possession for a single person? It is [PERSON_NA…"
click at [392, 221] on div "Mācību tēma: Angļu valoda i - 10.[PERSON_NAME] 1.ieskaites mācību materiāls #8 …" at bounding box center [769, 392] width 1538 height 784
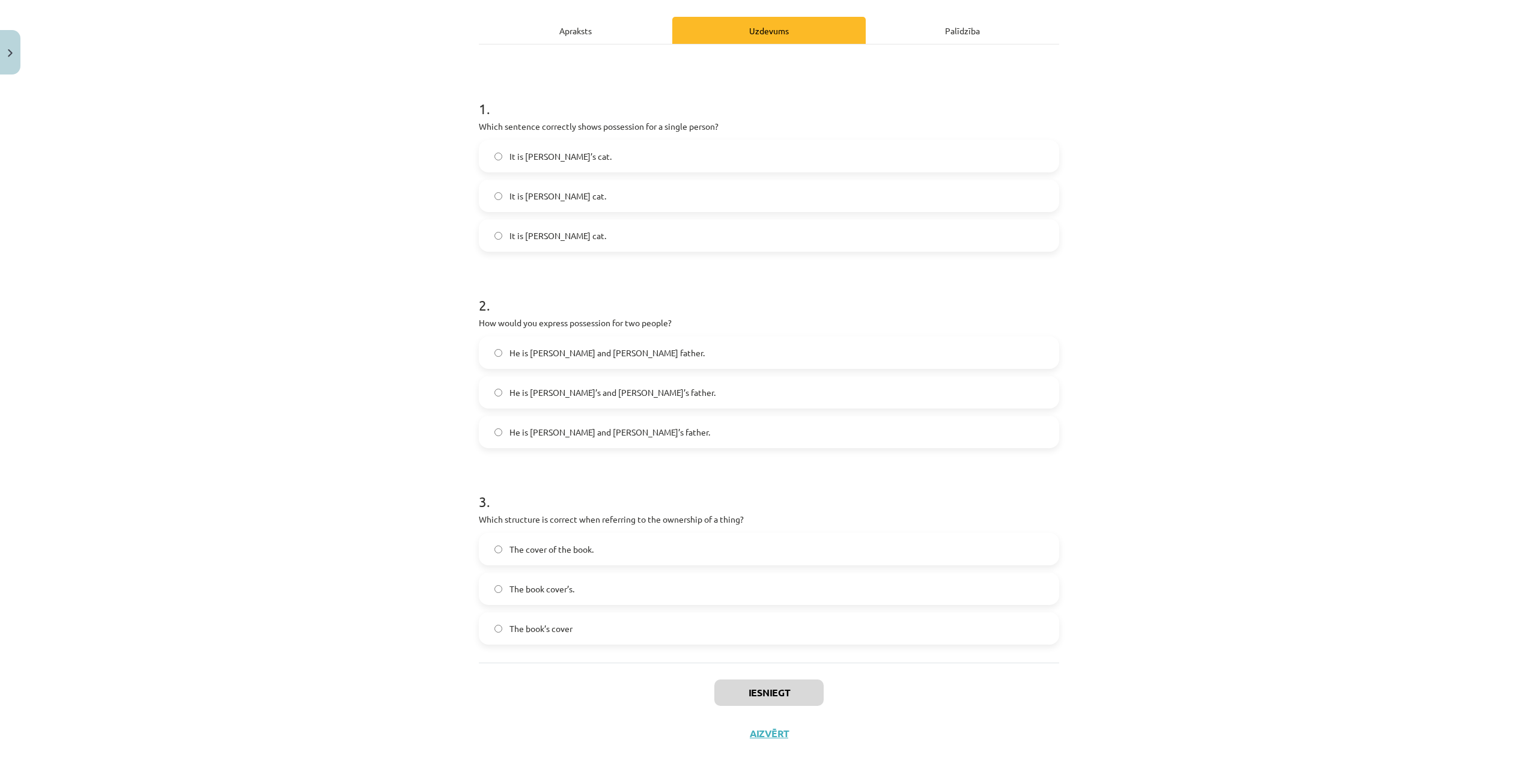
click at [545, 158] on span "It is [PERSON_NAME]’s cat." at bounding box center [561, 156] width 102 height 12
drag, startPoint x: 561, startPoint y: 431, endPoint x: 534, endPoint y: 427, distance: 27.3
click at [561, 432] on span "He is [PERSON_NAME] and [PERSON_NAME]’s father." at bounding box center [610, 432] width 201 height 12
click at [510, 435] on span "He is [PERSON_NAME] and [PERSON_NAME]’s father." at bounding box center [610, 432] width 201 height 12
click at [546, 594] on span "The book cover’s." at bounding box center [542, 589] width 65 height 12
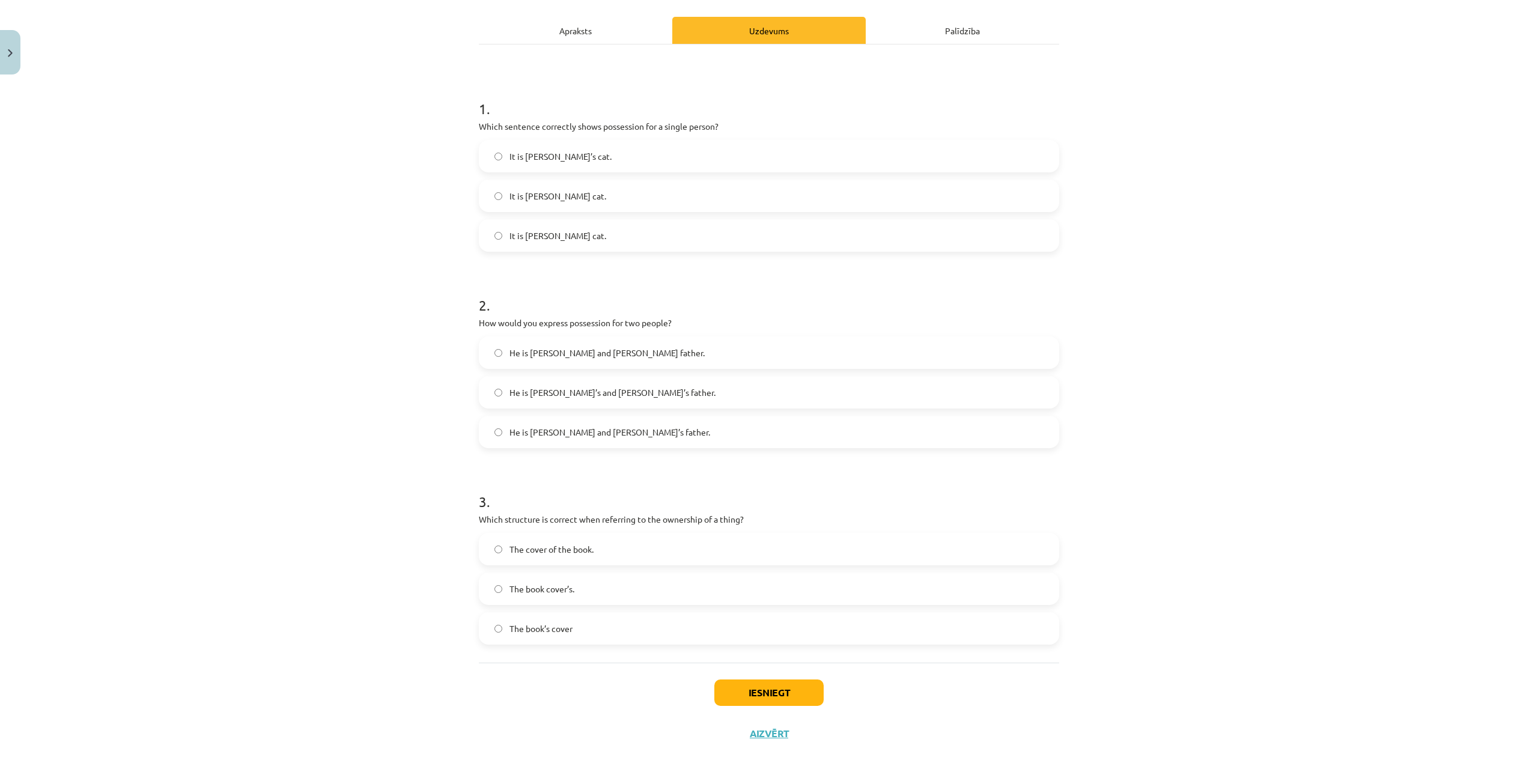
click at [581, 629] on label "The book’s cover" at bounding box center [768, 628] width 577 height 30
click at [735, 696] on button "Iesniegt" at bounding box center [769, 693] width 109 height 26
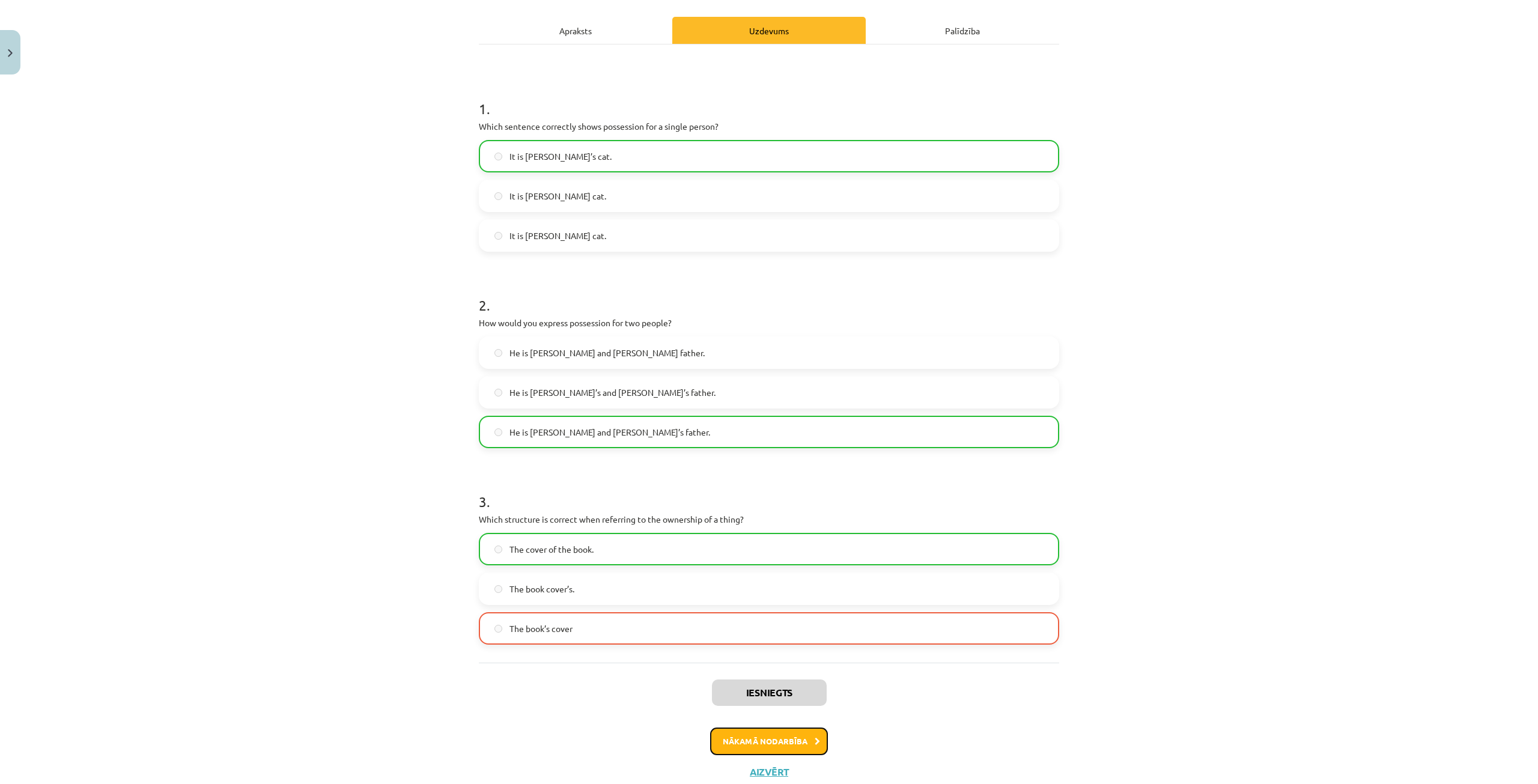
click at [785, 731] on button "Nākamā nodarbība" at bounding box center [768, 741] width 117 height 27
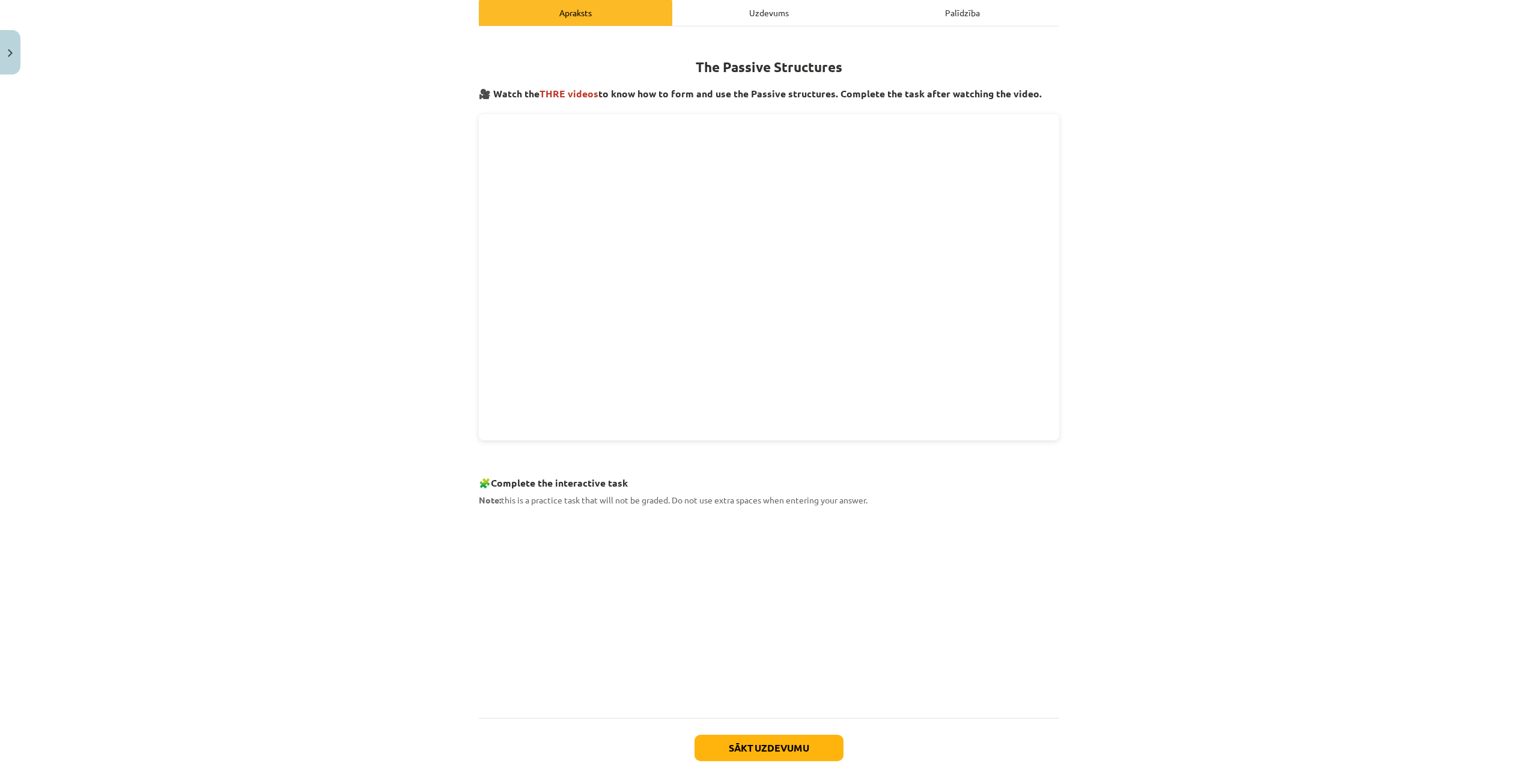
scroll to position [172, 0]
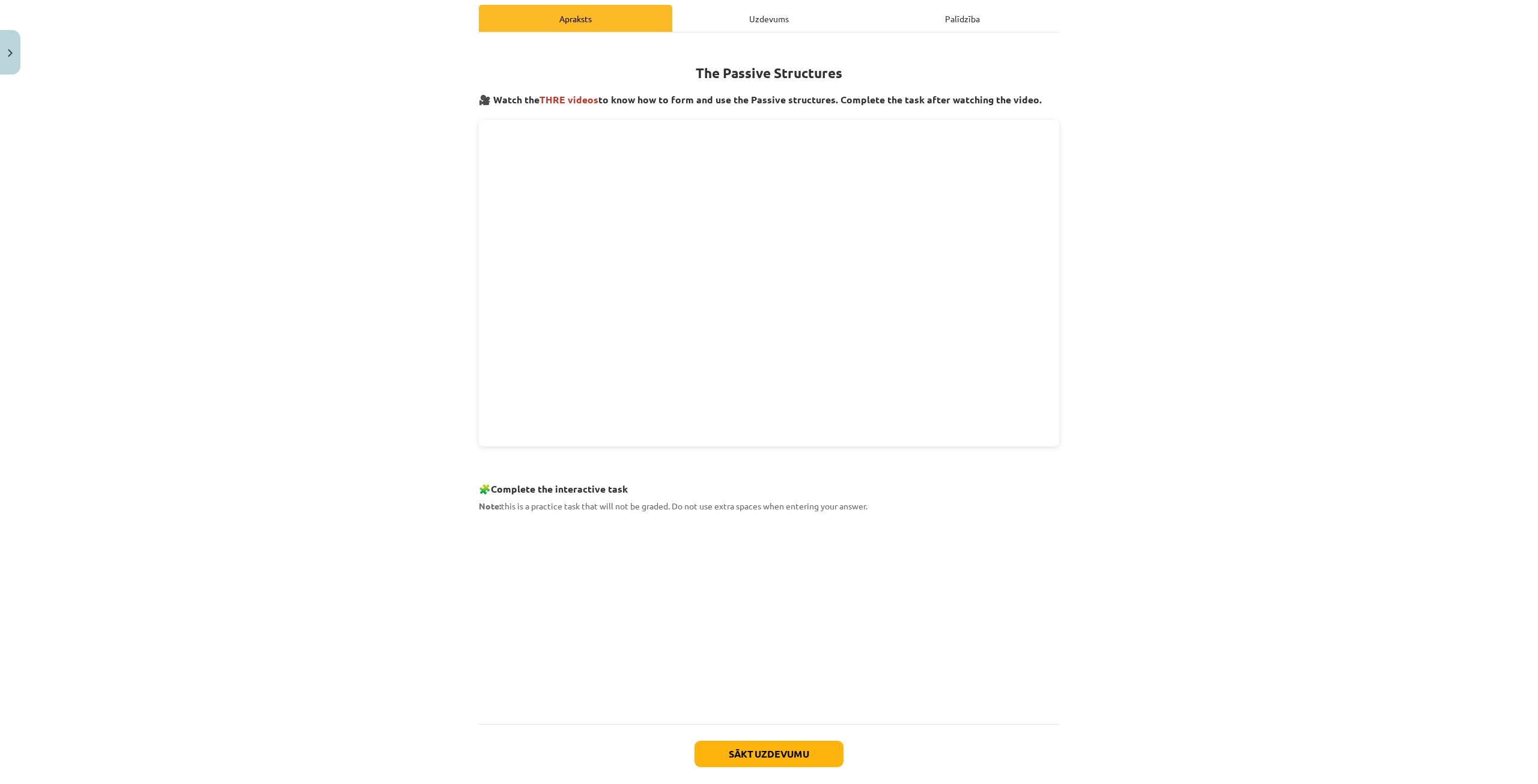
click at [761, 12] on div "Uzdevums" at bounding box center [769, 18] width 193 height 27
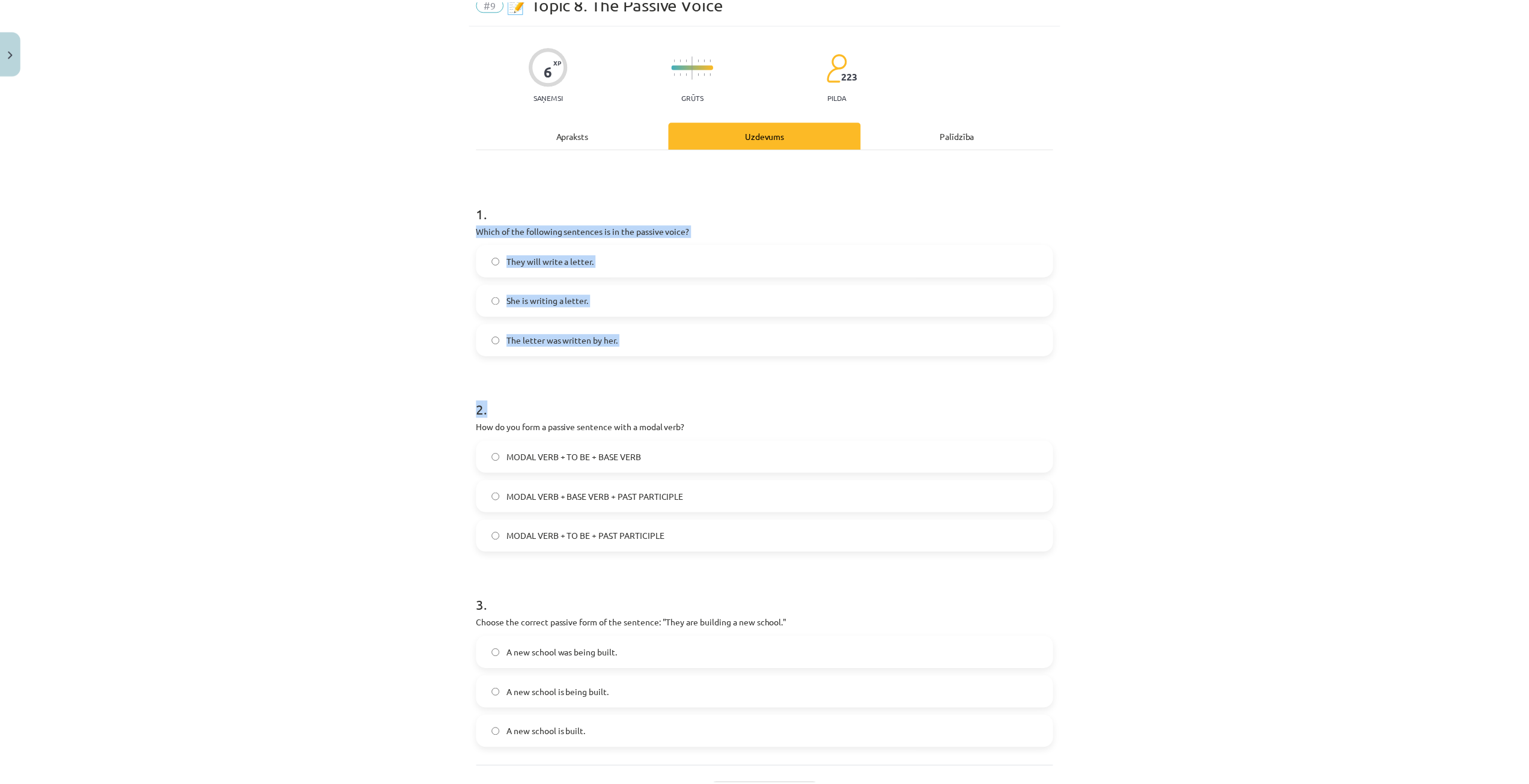
scroll to position [160, 0]
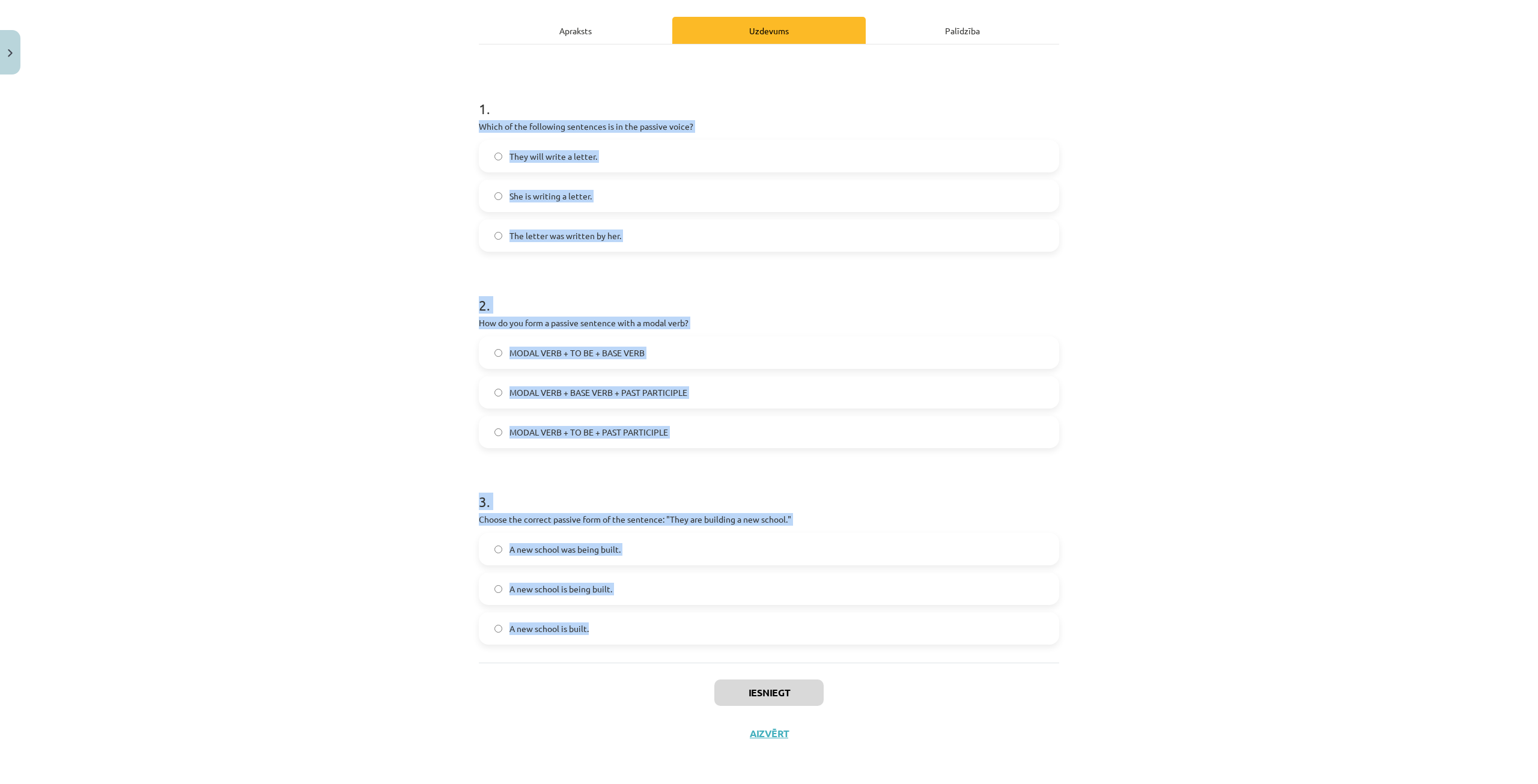
drag, startPoint x: 466, startPoint y: 259, endPoint x: 876, endPoint y: 650, distance: 566.6
click at [876, 650] on div "Mācību tēma: Angļu valoda i - 10.[PERSON_NAME] 1.ieskaites mācību materiāls #9 …" at bounding box center [769, 392] width 1538 height 784
copy form "Which of the following sentences is in the passive voice? They will write a let…"
click at [315, 167] on div "Mācību tēma: Angļu valoda i - 10.[PERSON_NAME] 1.ieskaites mācību materiāls #9 …" at bounding box center [769, 392] width 1538 height 784
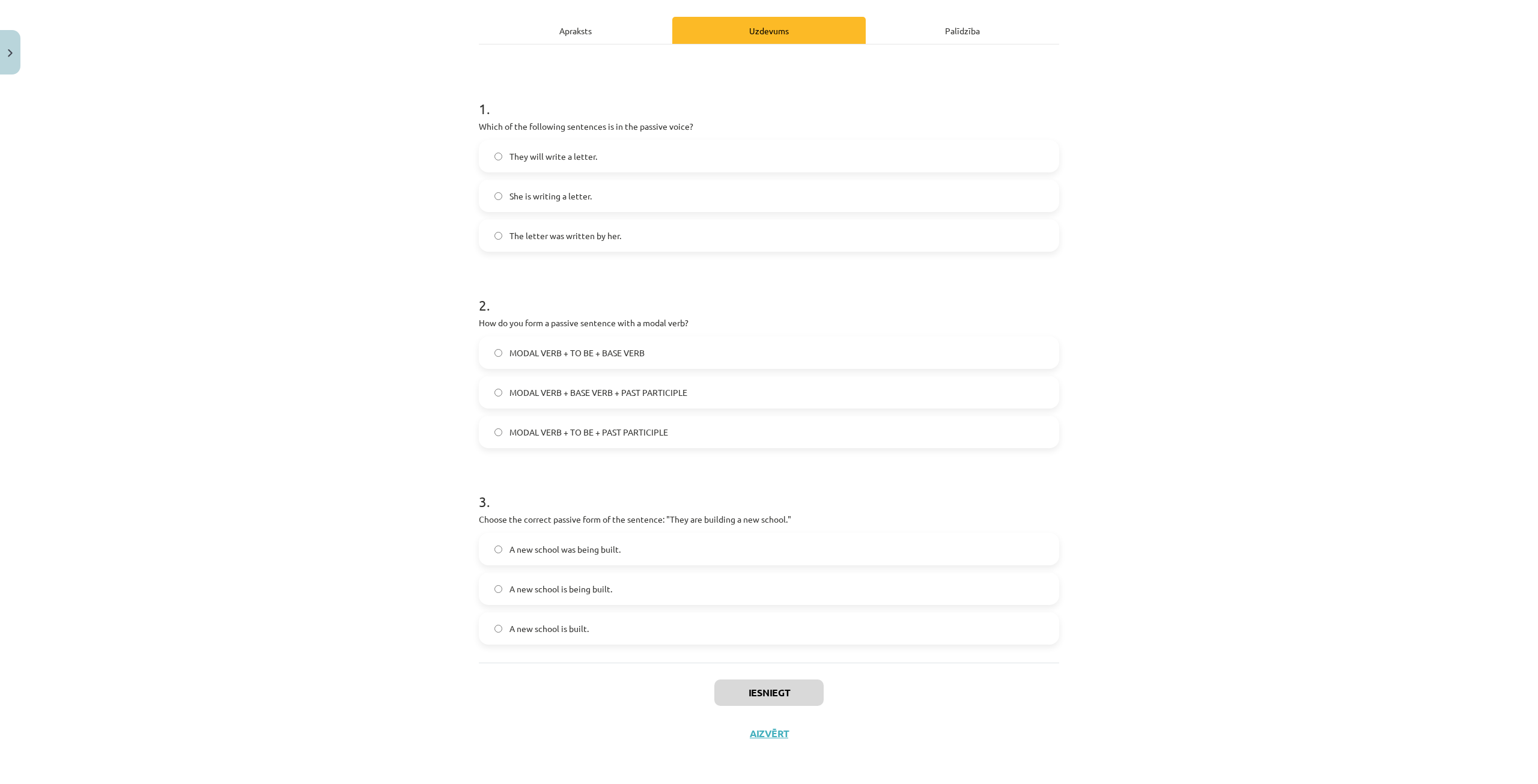
click at [525, 233] on span "The letter was written by her." at bounding box center [565, 235] width 112 height 12
click at [553, 437] on span "MODAL VERB + TO BE + PAST PARTICIPLE" at bounding box center [589, 432] width 159 height 12
drag, startPoint x: 409, startPoint y: 398, endPoint x: 367, endPoint y: 331, distance: 79.1
click at [408, 395] on div "Mācību tēma: Angļu valoda i - 10.[PERSON_NAME] 1.ieskaites mācību materiāls #9 …" at bounding box center [769, 392] width 1538 height 784
click at [558, 587] on span "A new school is being built." at bounding box center [561, 589] width 102 height 12
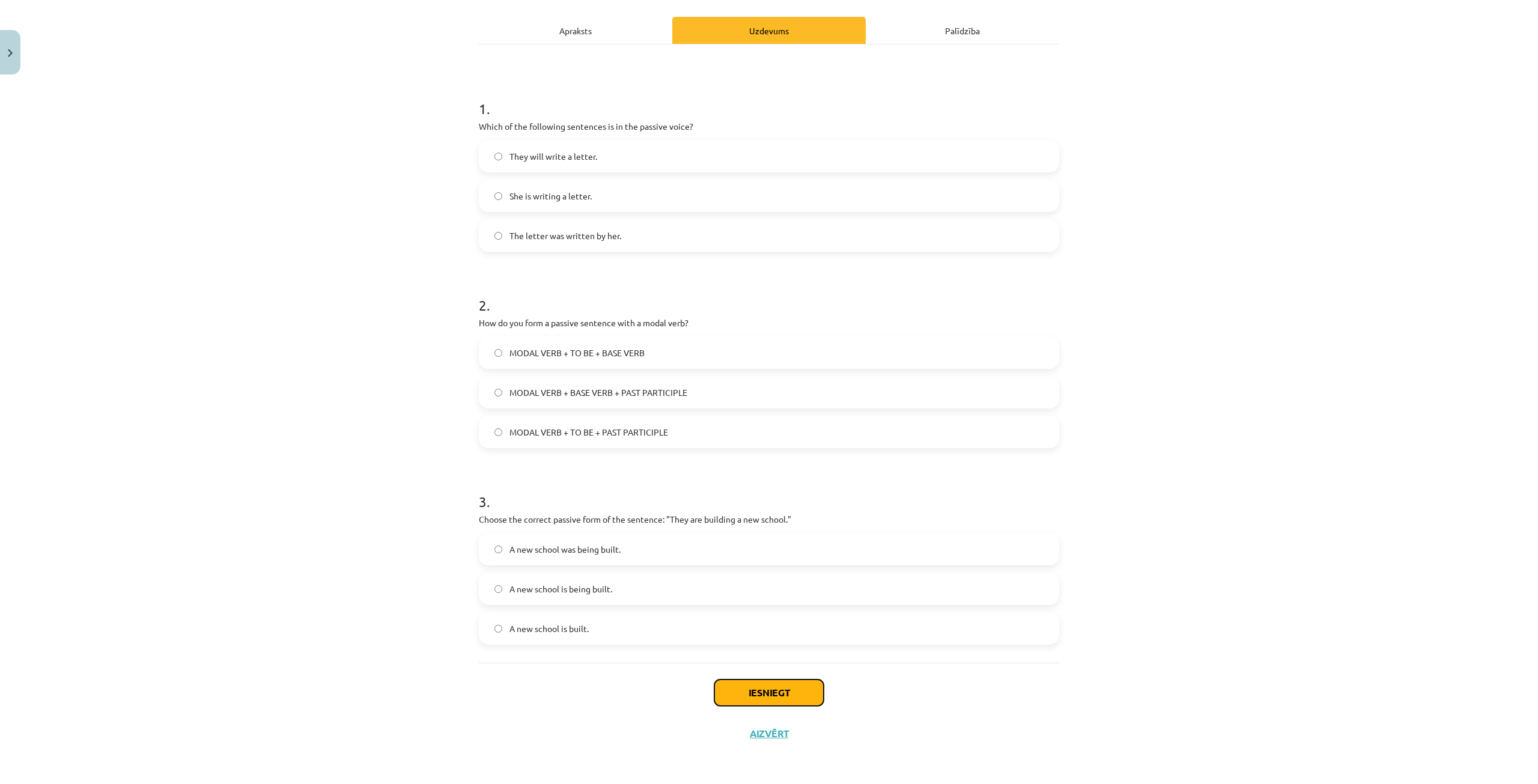
click at [737, 689] on button "Iesniegt" at bounding box center [769, 693] width 109 height 26
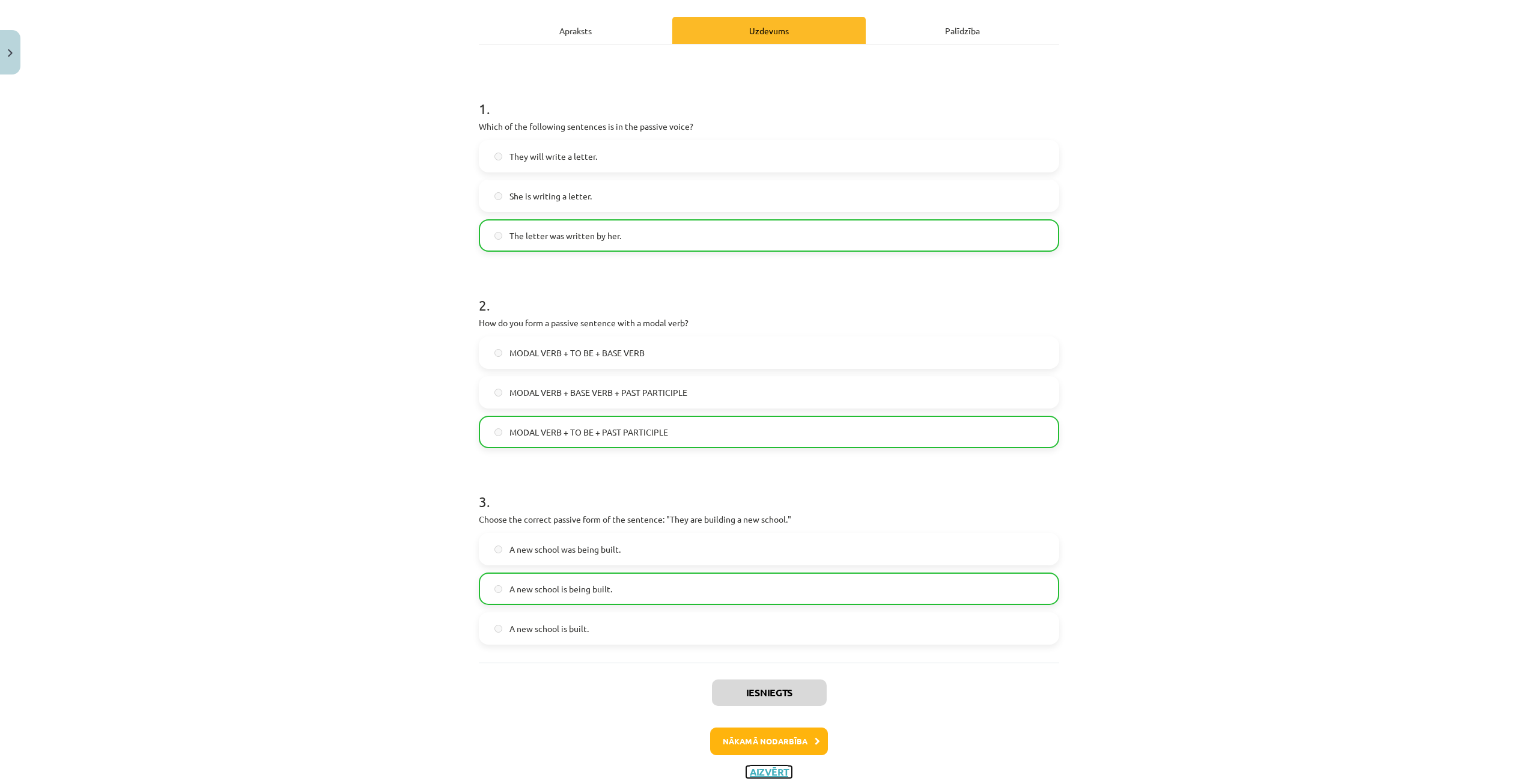
click at [770, 766] on button "Aizvērt" at bounding box center [769, 772] width 46 height 12
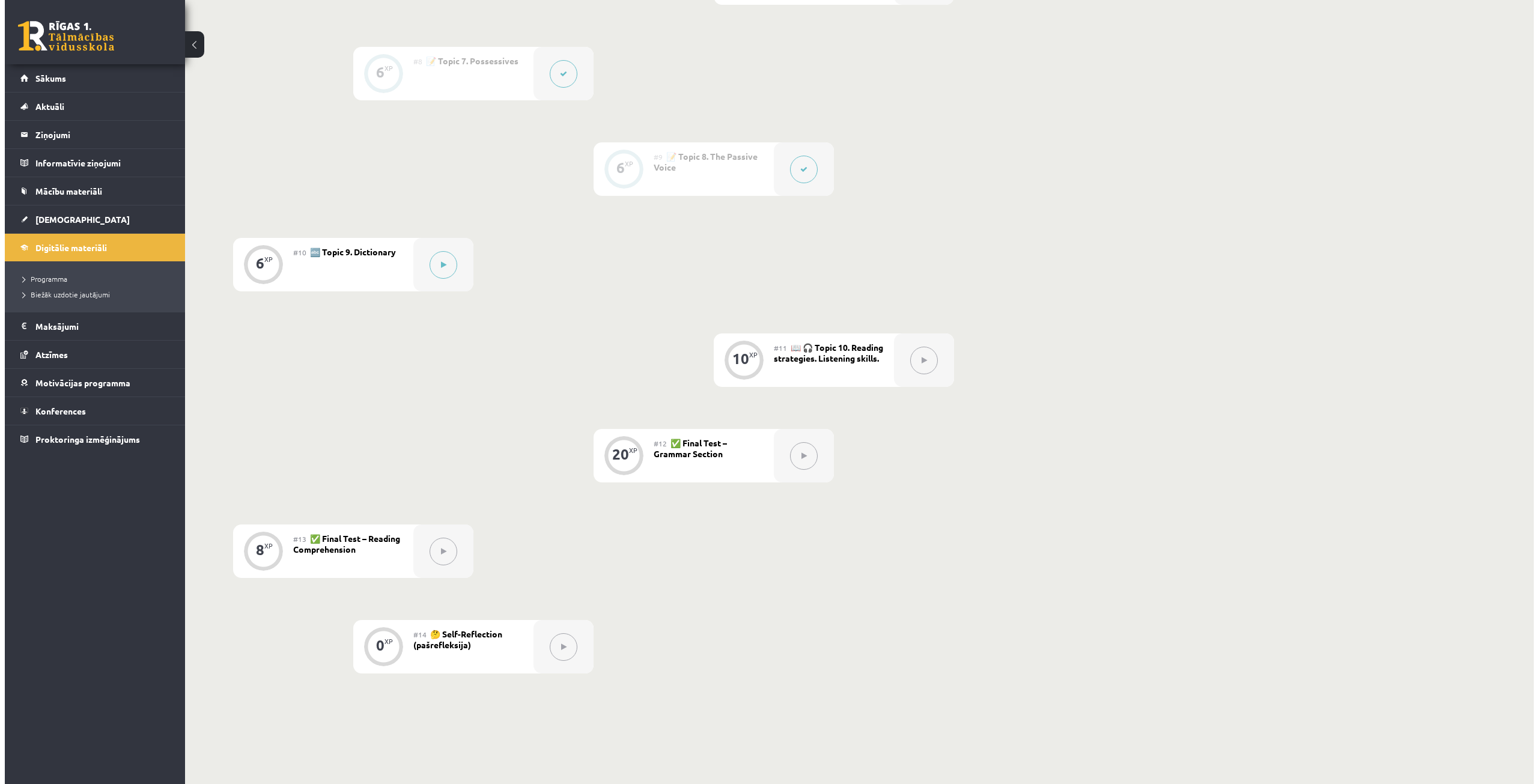
scroll to position [961, 0]
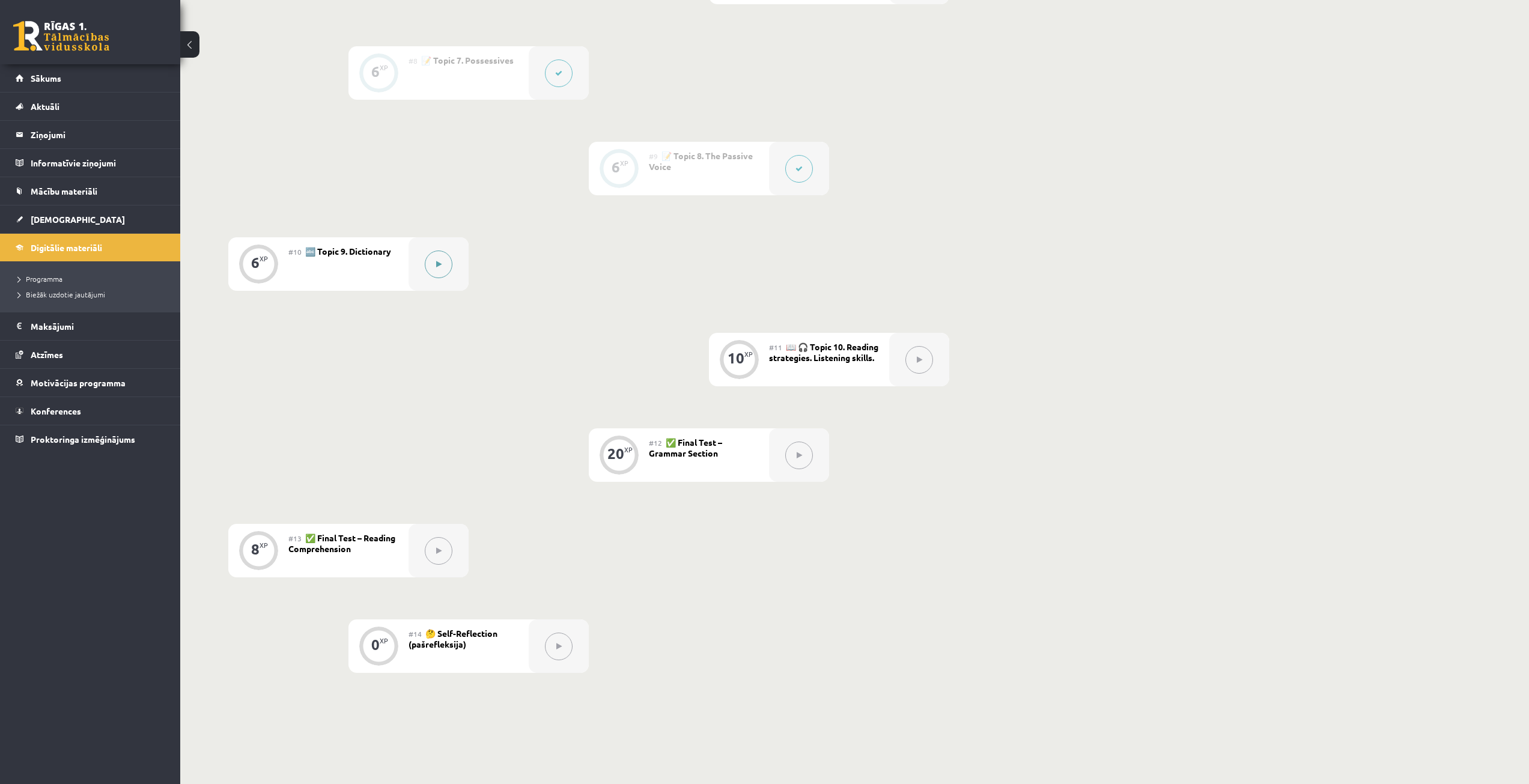
click at [440, 251] on button at bounding box center [438, 264] width 27 height 27
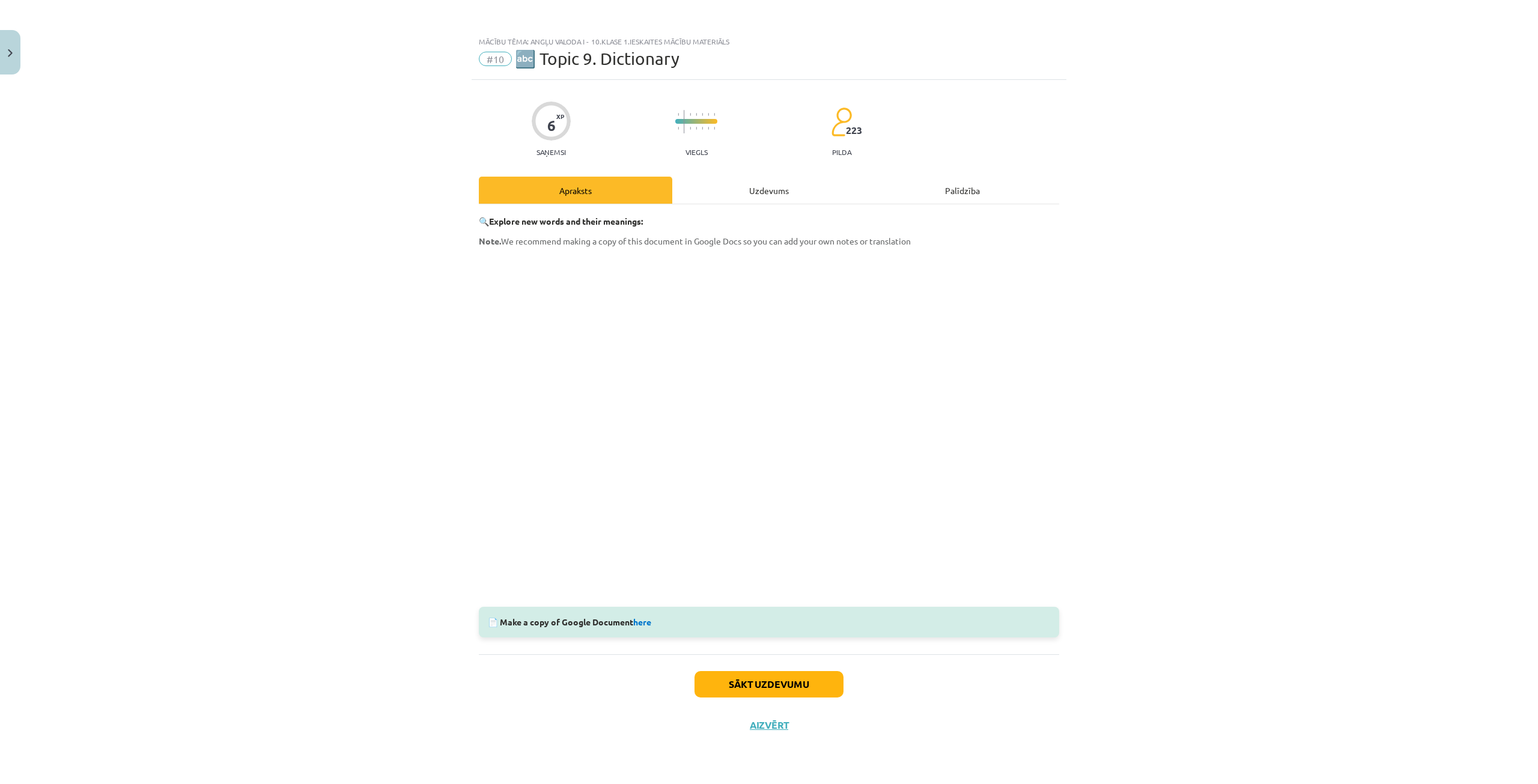
click at [762, 193] on div "Uzdevums" at bounding box center [769, 190] width 193 height 27
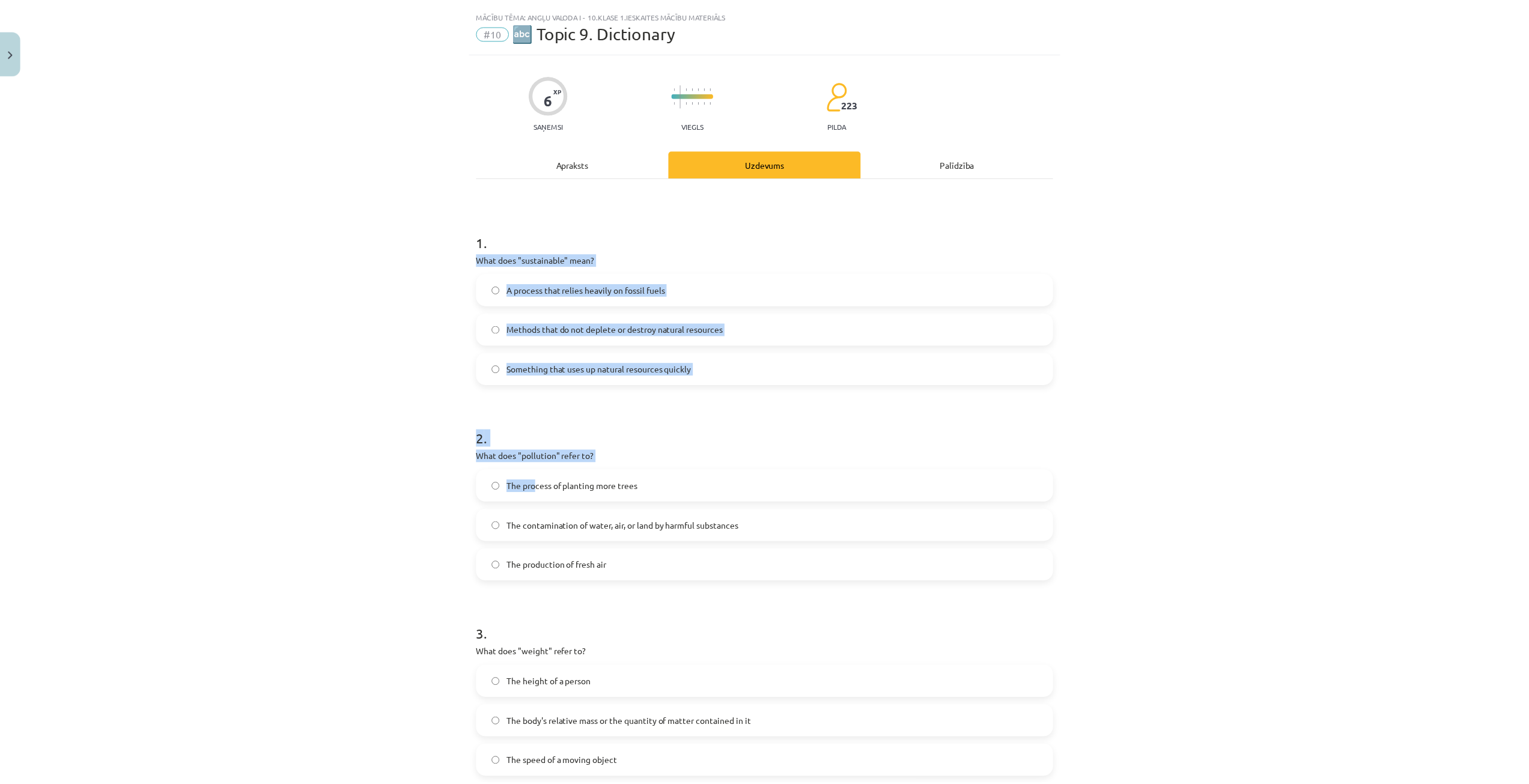
scroll to position [160, 0]
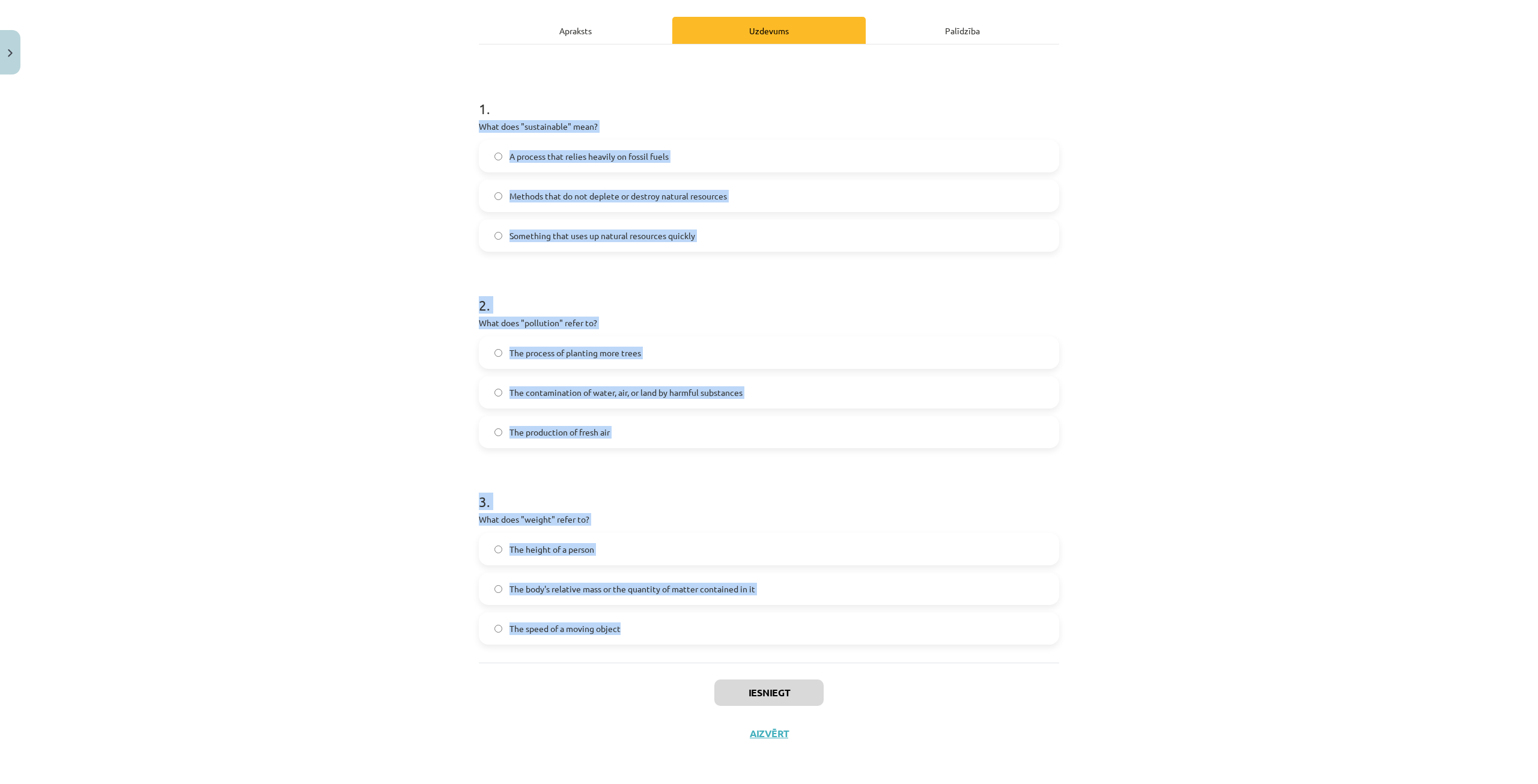
drag, startPoint x: 472, startPoint y: 284, endPoint x: 994, endPoint y: 646, distance: 635.2
click at [994, 646] on div "6 XP Saņemsi Viegls 223 pilda Apraksts Uzdevums Palīdzība 1 . What does "sustai…" at bounding box center [768, 337] width 594 height 834
copy form "What does "sustainable" mean? A process that relies heavily on fossil fuels Met…"
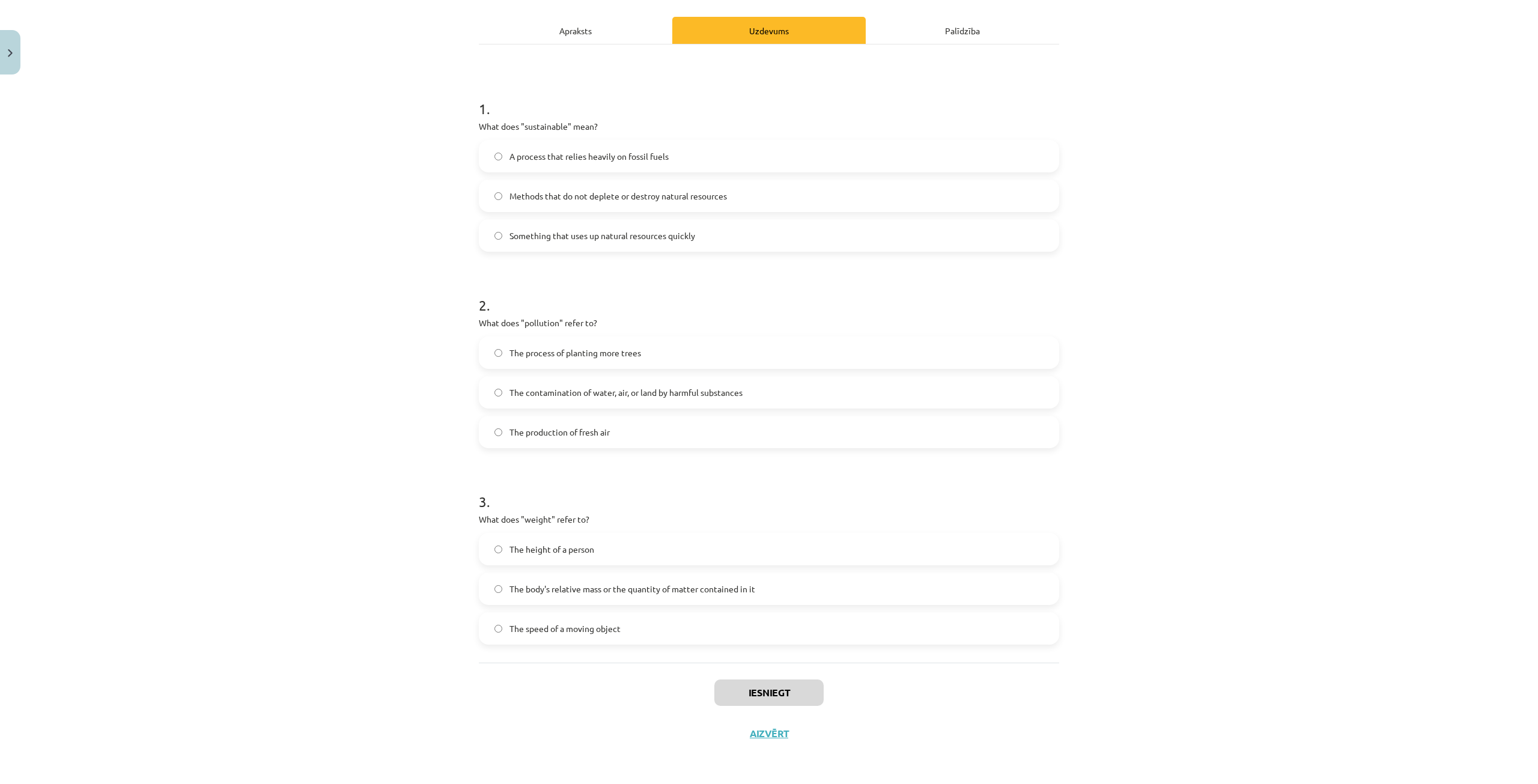
click at [168, 89] on div "Mācību tēma: Angļu valoda i - 10.[PERSON_NAME] 1.ieskaites mācību materiāls #10…" at bounding box center [769, 392] width 1538 height 784
click at [549, 192] on span "Methods that do not deplete or destroy natural resources" at bounding box center [619, 195] width 218 height 12
click at [665, 389] on span "The contamination of water, air, or land by harmful substances" at bounding box center [626, 392] width 233 height 12
click at [560, 588] on span "The body's relative mass or the quantity of matter contained in it" at bounding box center [633, 589] width 246 height 12
click at [753, 693] on button "Iesniegt" at bounding box center [769, 693] width 109 height 26
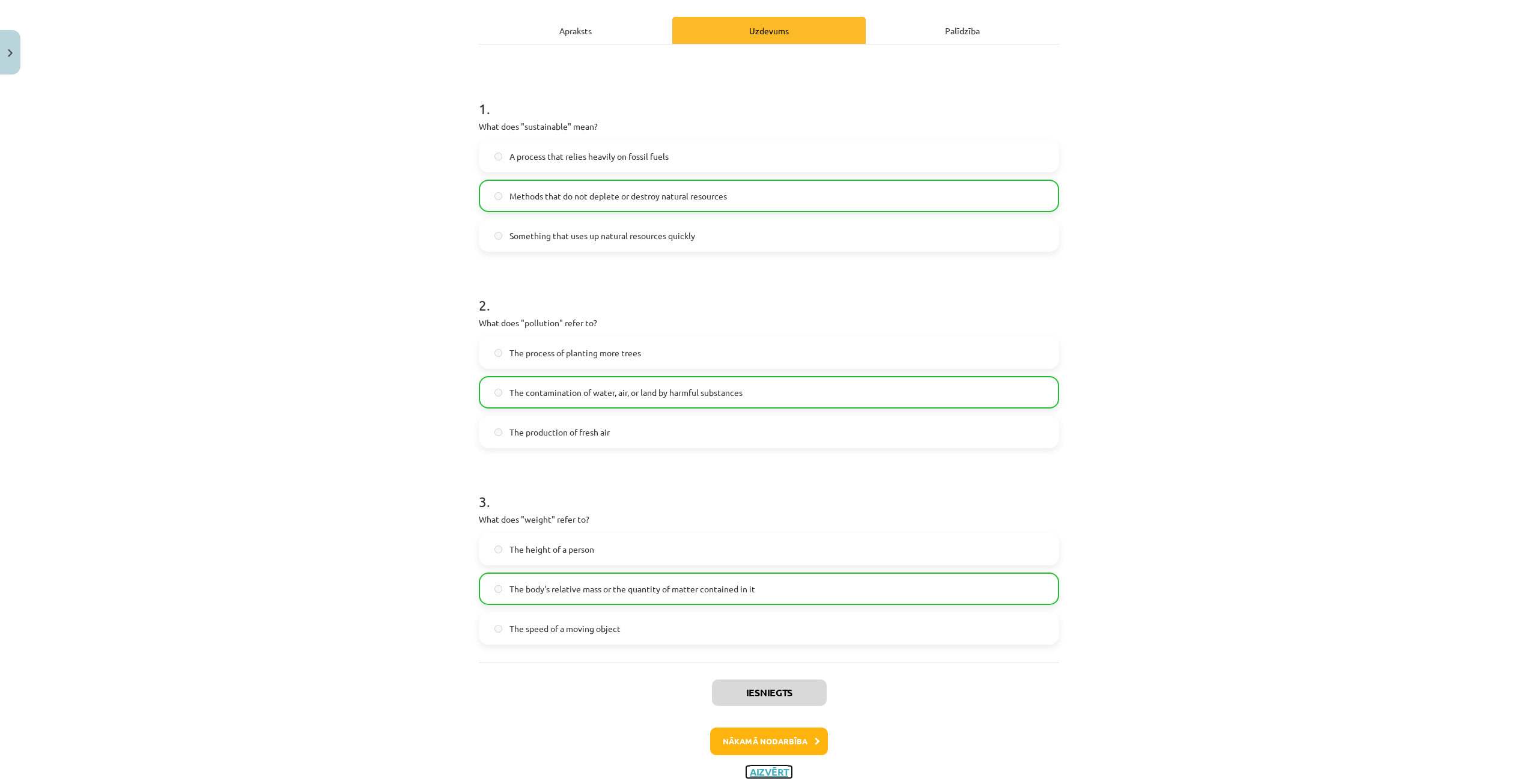
click at [746, 776] on button "Aizvērt" at bounding box center [769, 772] width 46 height 12
